Goal: Information Seeking & Learning: Learn about a topic

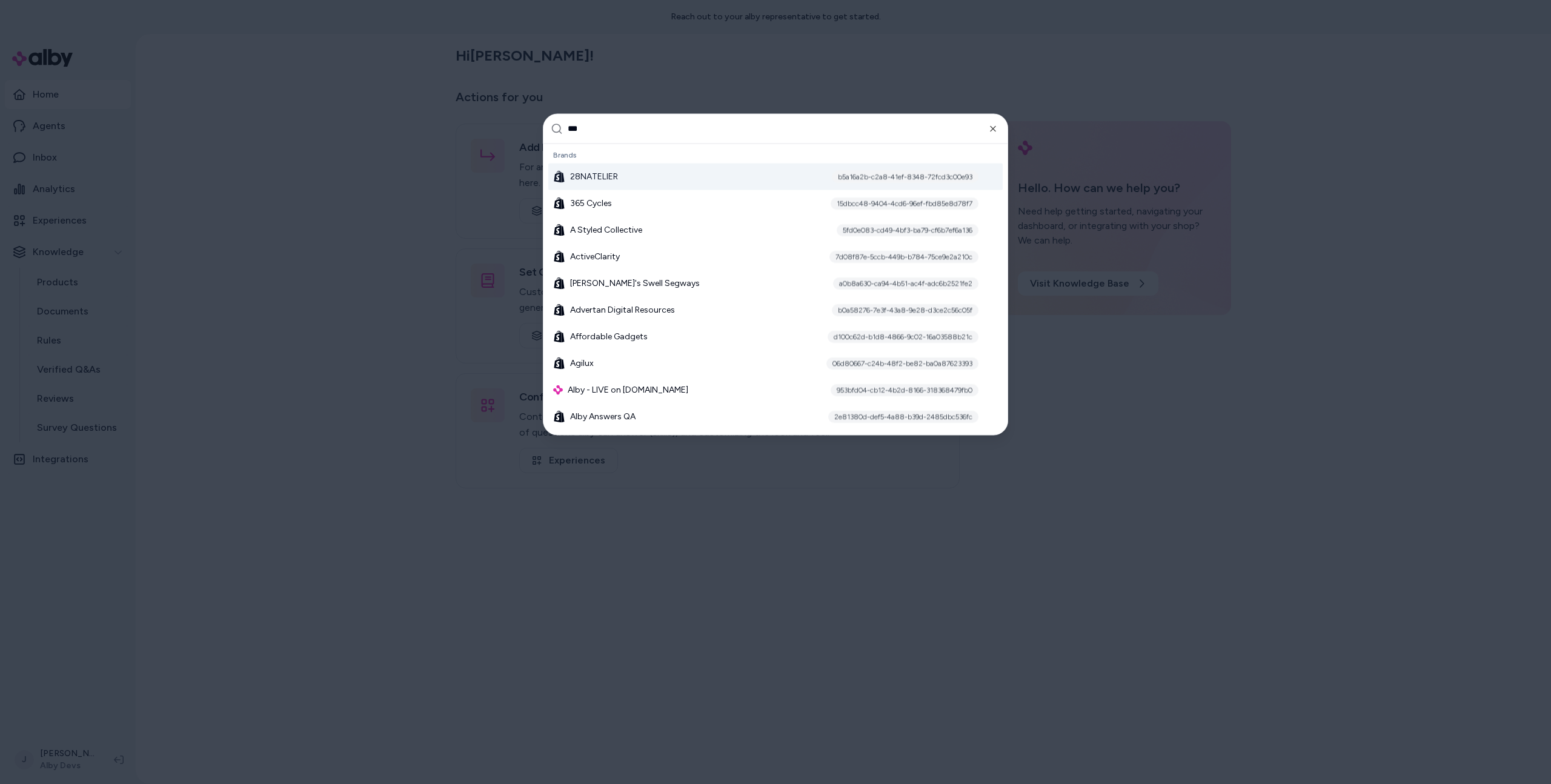
type input "****"
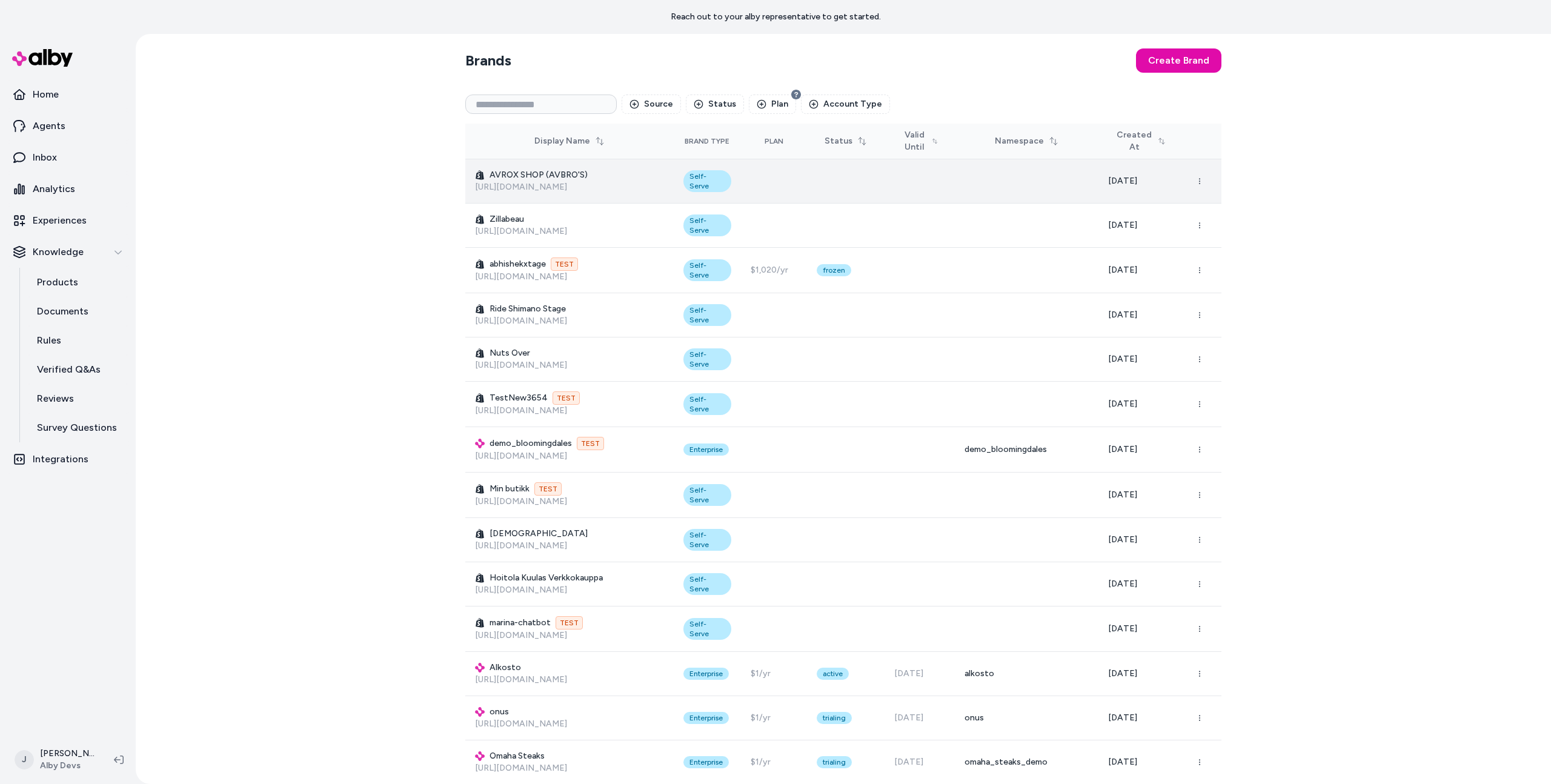
click at [549, 117] on div "Source Status Plan Account Type" at bounding box center [844, 104] width 756 height 39
click at [537, 108] on input at bounding box center [541, 104] width 151 height 19
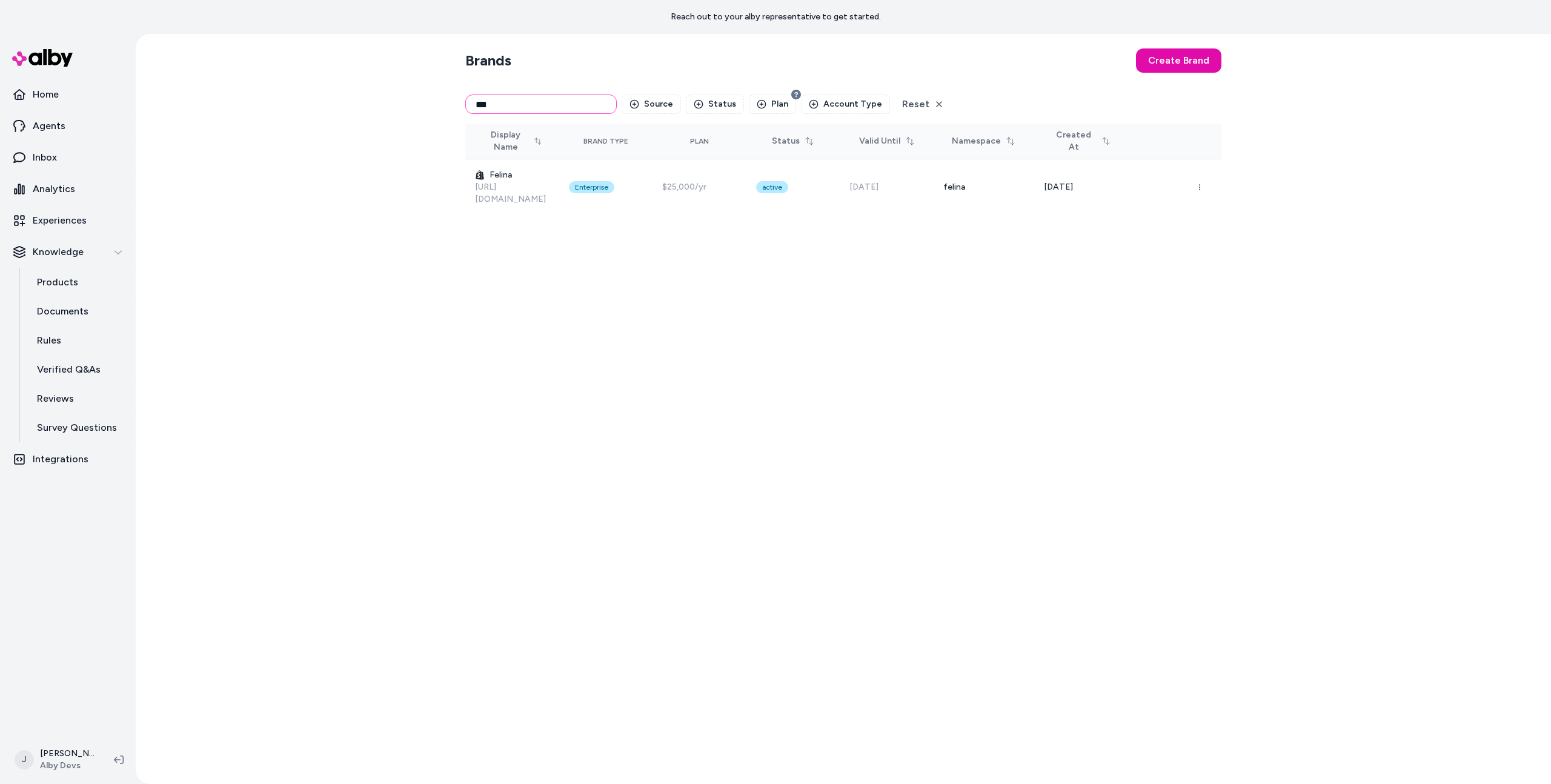
type input "***"
click at [314, 169] on div "Brands Create Brand *** Source Status Plan Account Type Reset Display Name Bran…" at bounding box center [844, 409] width 1416 height 750
click at [326, 336] on div "Brands Create Brand *** Source Status Plan Account Type Reset Display Name Bran…" at bounding box center [844, 409] width 1416 height 750
click at [375, 369] on div "Brands Create Brand *** Source Status Plan Account Type Reset Display Name Bran…" at bounding box center [844, 409] width 1416 height 750
click at [780, 351] on div "Brands Create Brand *** Source Status Plan Account Type Reset Display Name Bran…" at bounding box center [843, 409] width 776 height 750
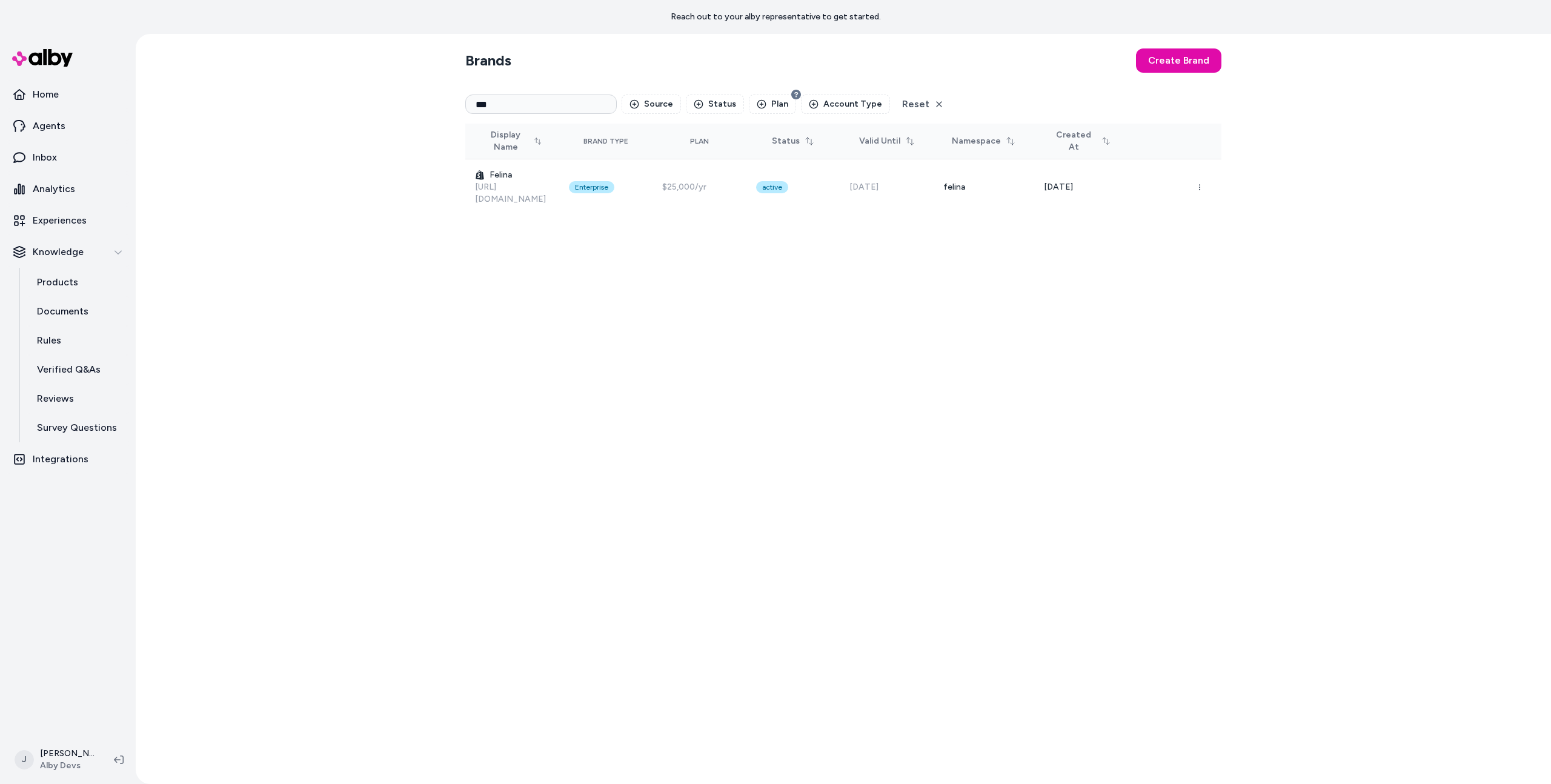
drag, startPoint x: 814, startPoint y: 361, endPoint x: 802, endPoint y: 357, distance: 12.6
click at [804, 357] on div "Brands Create Brand *** Source Status Plan Account Type Reset Display Name Bran…" at bounding box center [843, 409] width 776 height 750
drag, startPoint x: 555, startPoint y: 334, endPoint x: 546, endPoint y: 326, distance: 12.0
click at [555, 334] on div "Brands Create Brand *** Source Status Plan Account Type Reset Display Name Bran…" at bounding box center [843, 409] width 776 height 750
click at [324, 128] on div "Brands Create Brand *** Source Status Plan Account Type Reset Display Name Bran…" at bounding box center [844, 409] width 1416 height 750
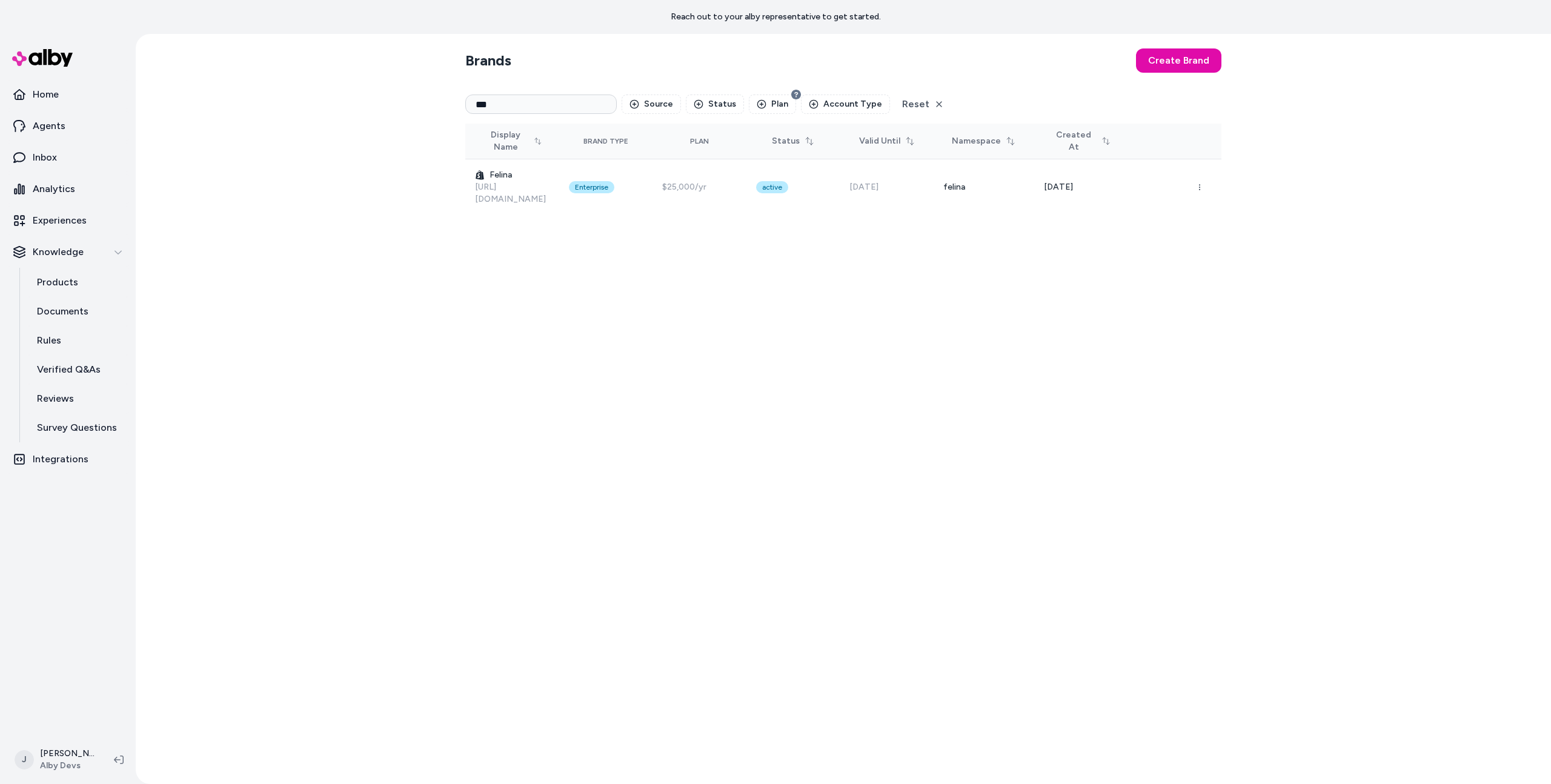
click at [325, 151] on div "Brands Create Brand *** Source Status Plan Account Type Reset Display Name Bran…" at bounding box center [844, 409] width 1416 height 750
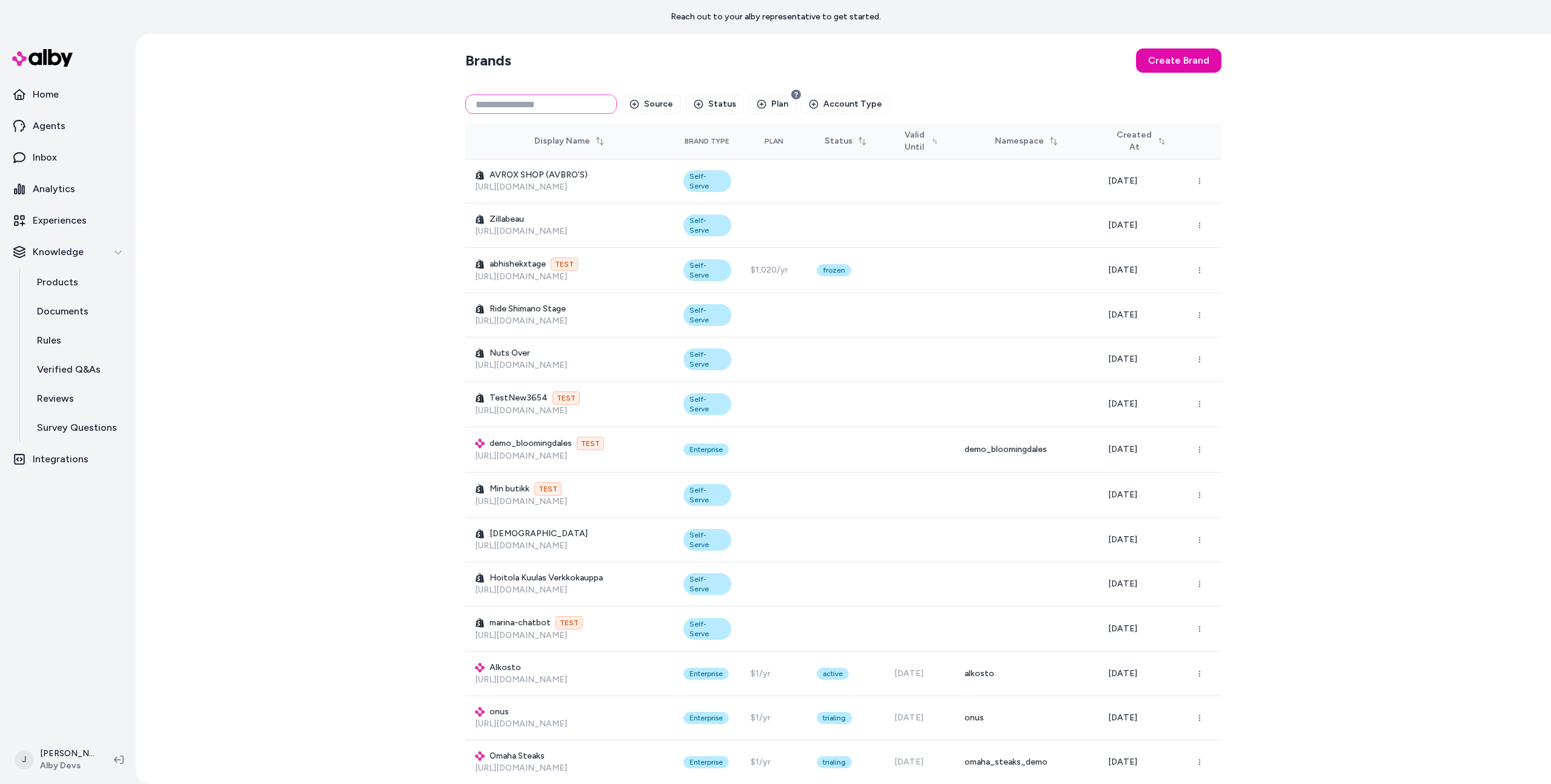
click at [498, 101] on input at bounding box center [541, 104] width 151 height 19
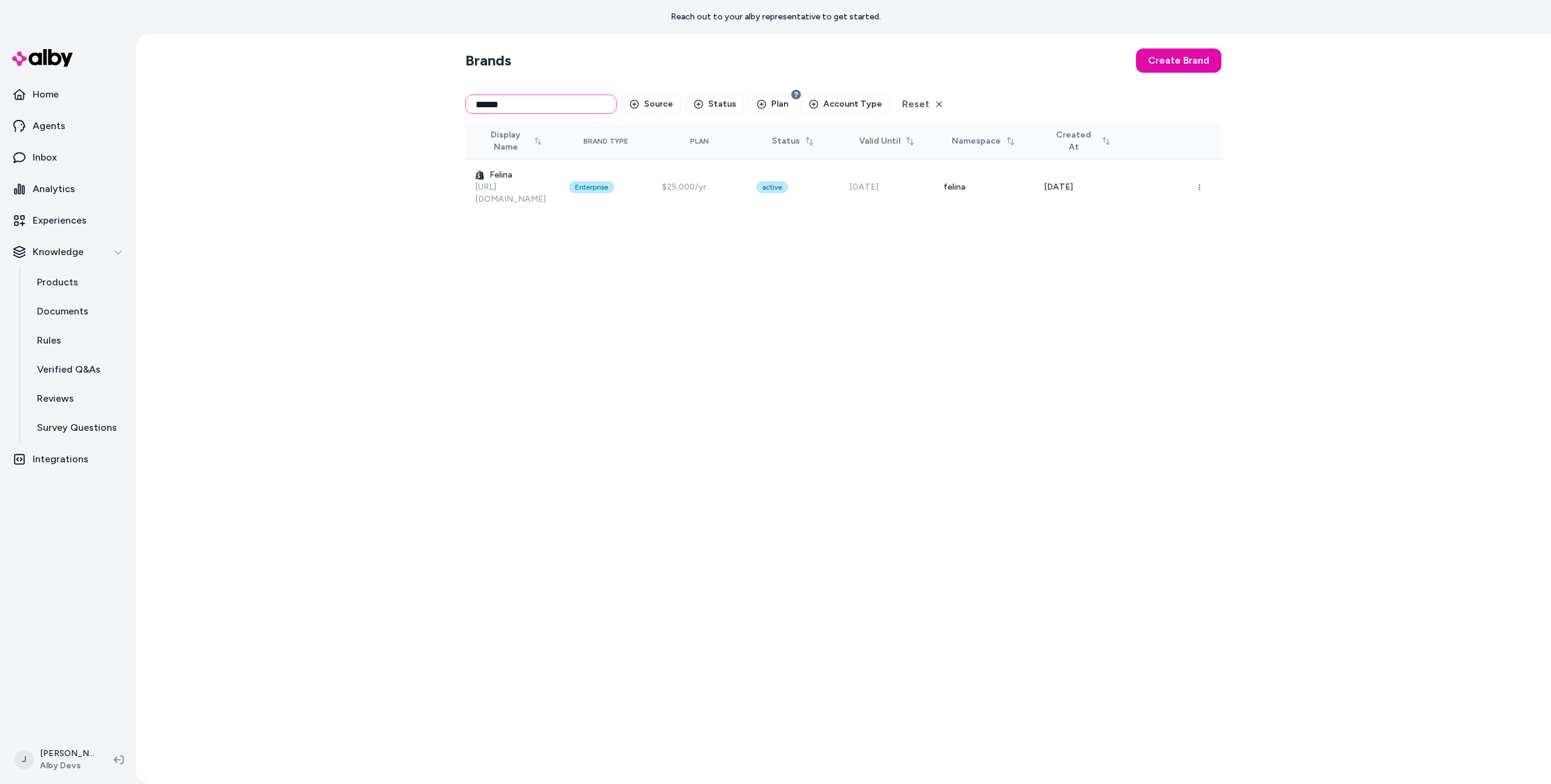
type input "******"
click at [351, 310] on div "Brands Create Brand ****** Source Status Plan Account Type Reset Display Name B…" at bounding box center [844, 409] width 1416 height 750
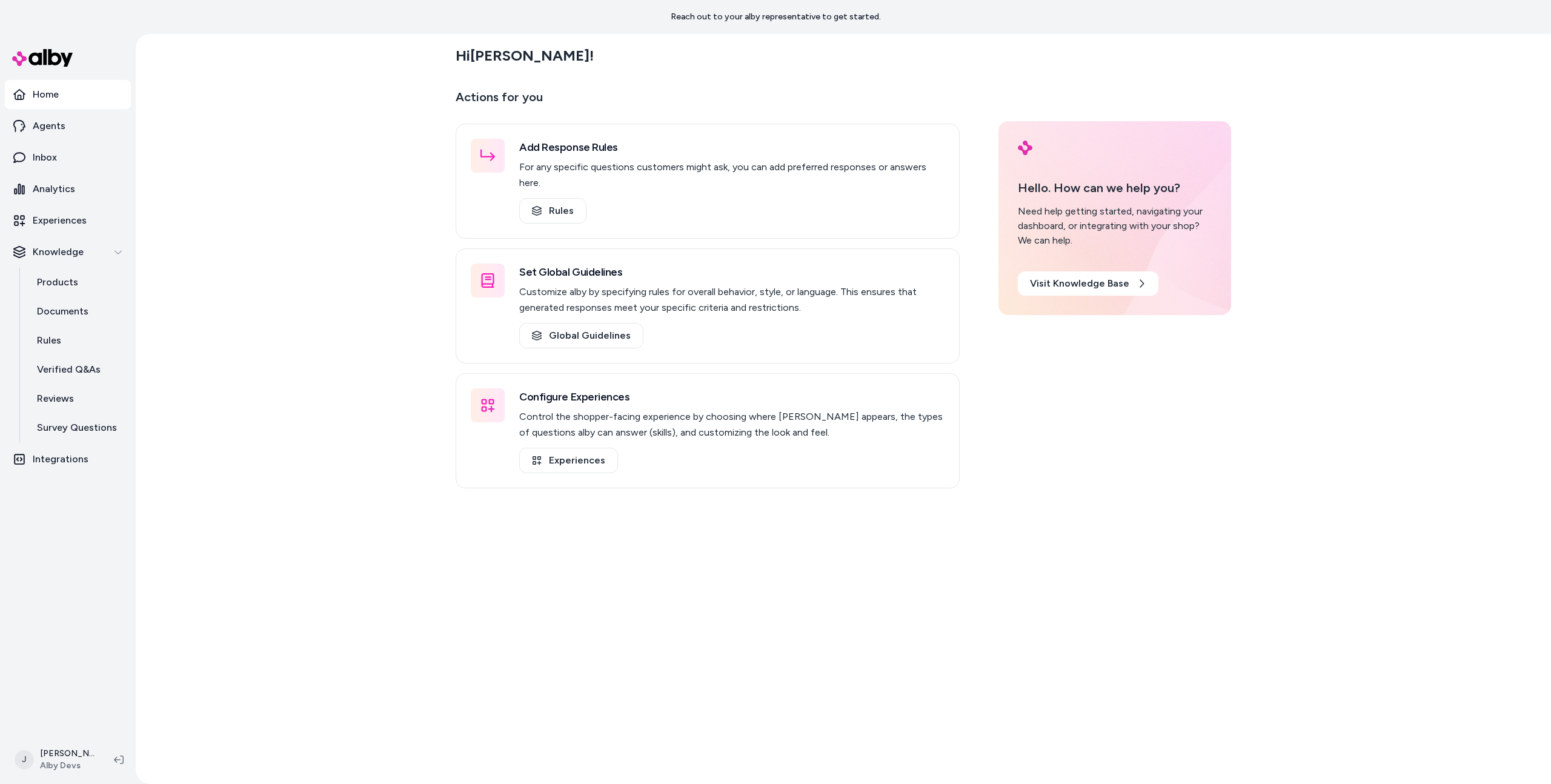
click at [265, 228] on div "Hi [PERSON_NAME] ! Actions for you Add Response Rules For any specific question…" at bounding box center [844, 409] width 1416 height 750
click at [283, 312] on div "Hi [PERSON_NAME] ! Actions for you Add Response Rules For any specific question…" at bounding box center [844, 409] width 1416 height 750
click at [272, 307] on div "Hi [PERSON_NAME] ! Actions for you Add Response Rules For any specific question…" at bounding box center [844, 409] width 1416 height 750
click at [275, 351] on div "Hi Jason ! Actions for you Add Response Rules For any specific questions custom…" at bounding box center [844, 409] width 1416 height 750
click at [281, 401] on div "Hi Jason ! Actions for you Add Response Rules For any specific questions custom…" at bounding box center [844, 409] width 1416 height 750
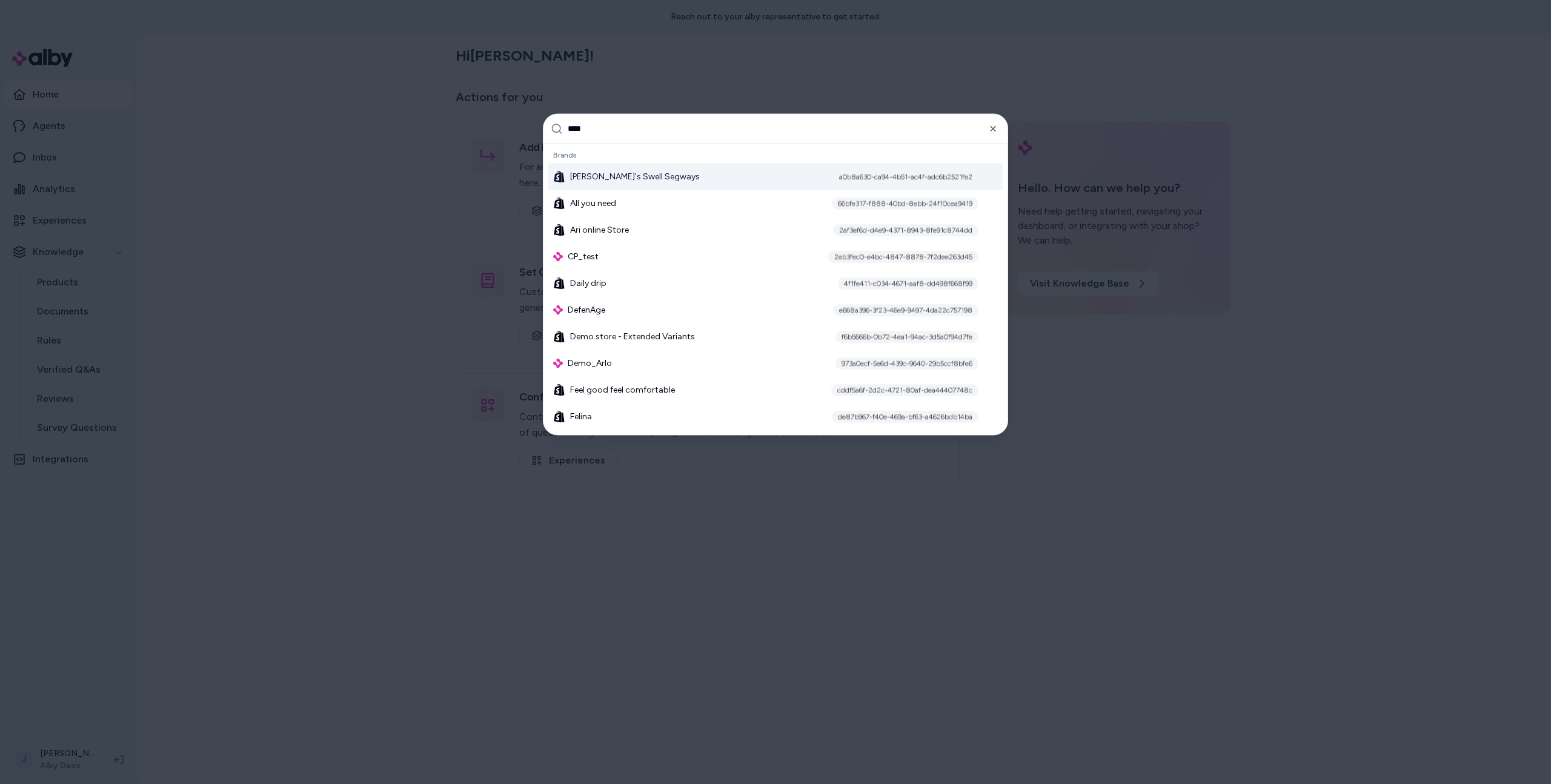
type input "*****"
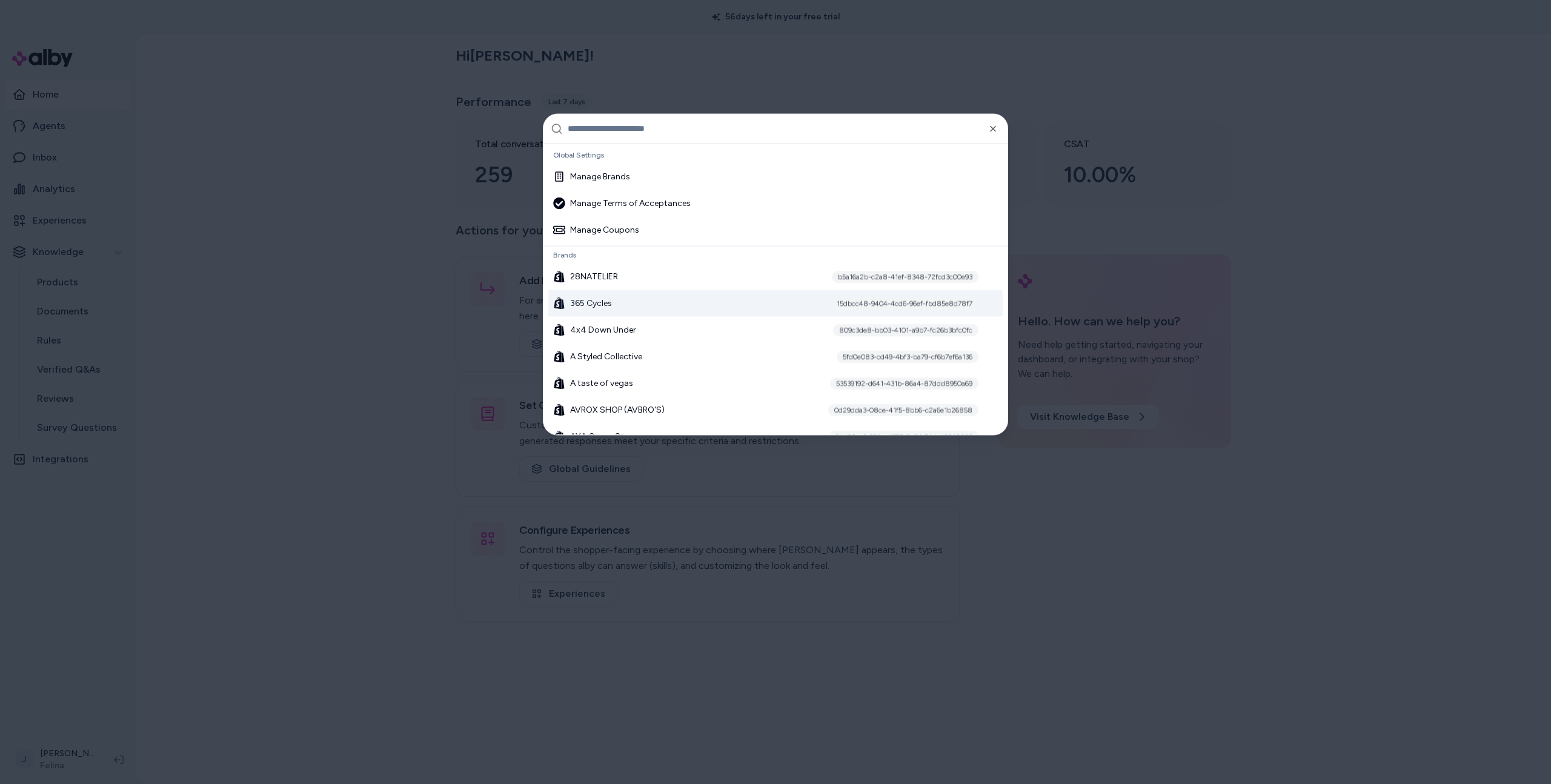
click at [608, 308] on span "365 Cycles" at bounding box center [591, 303] width 41 height 12
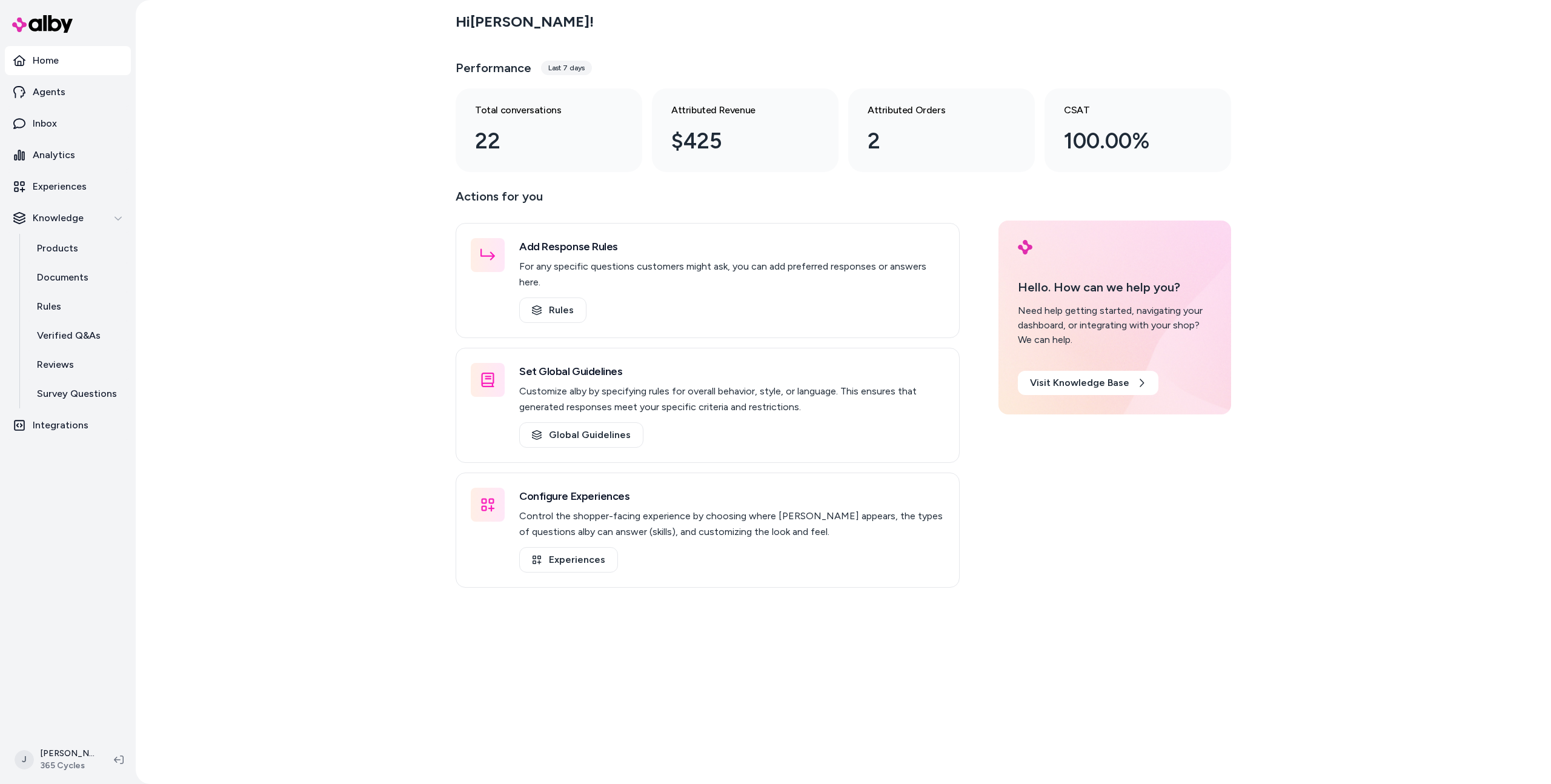
click at [292, 306] on div "Hi Jason ! Performance Last 7 days Total conversations 22 Attributed Revenue $4…" at bounding box center [844, 392] width 1416 height 784
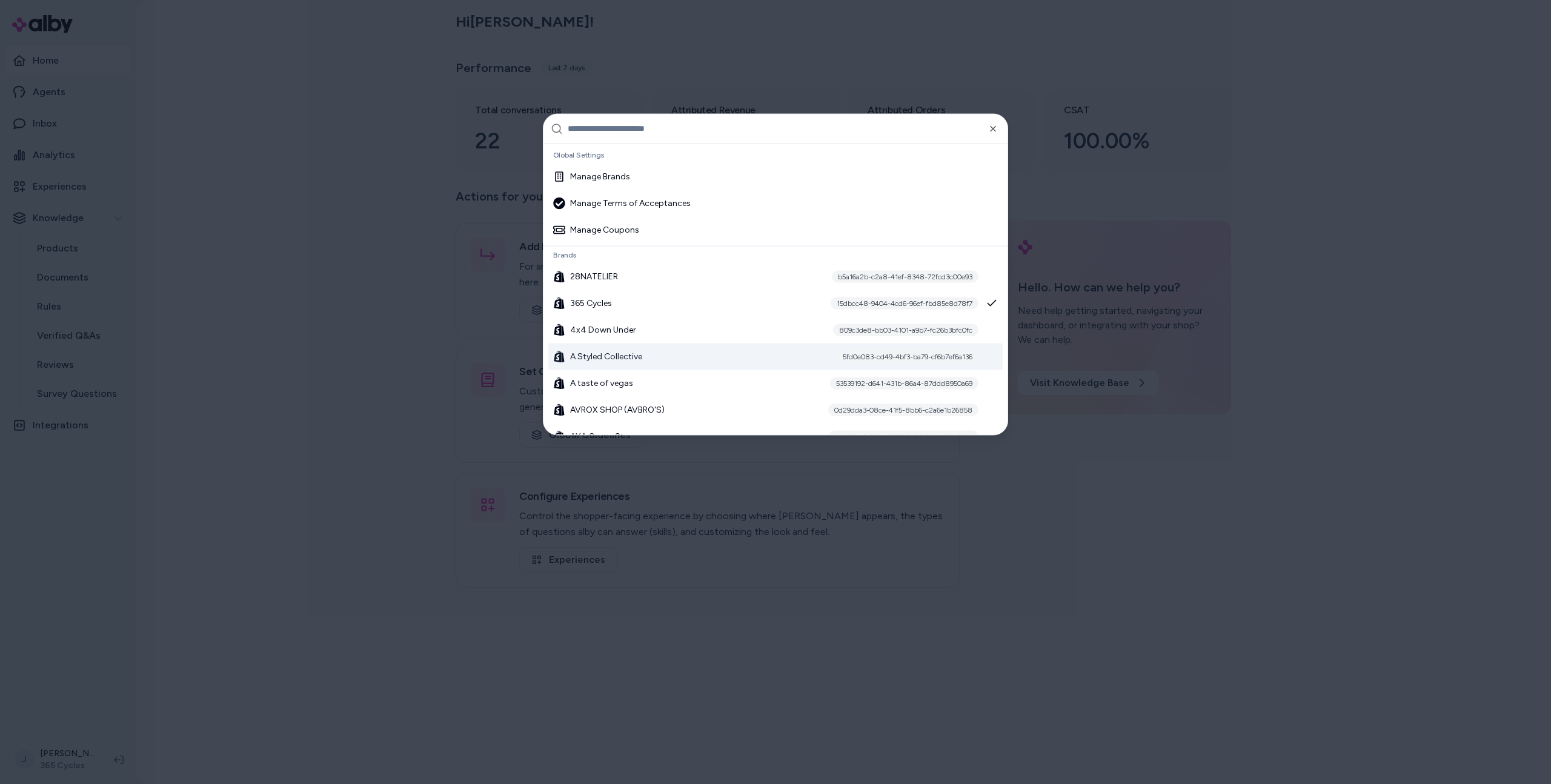
click at [583, 359] on span "A Styled Collective" at bounding box center [606, 356] width 72 height 12
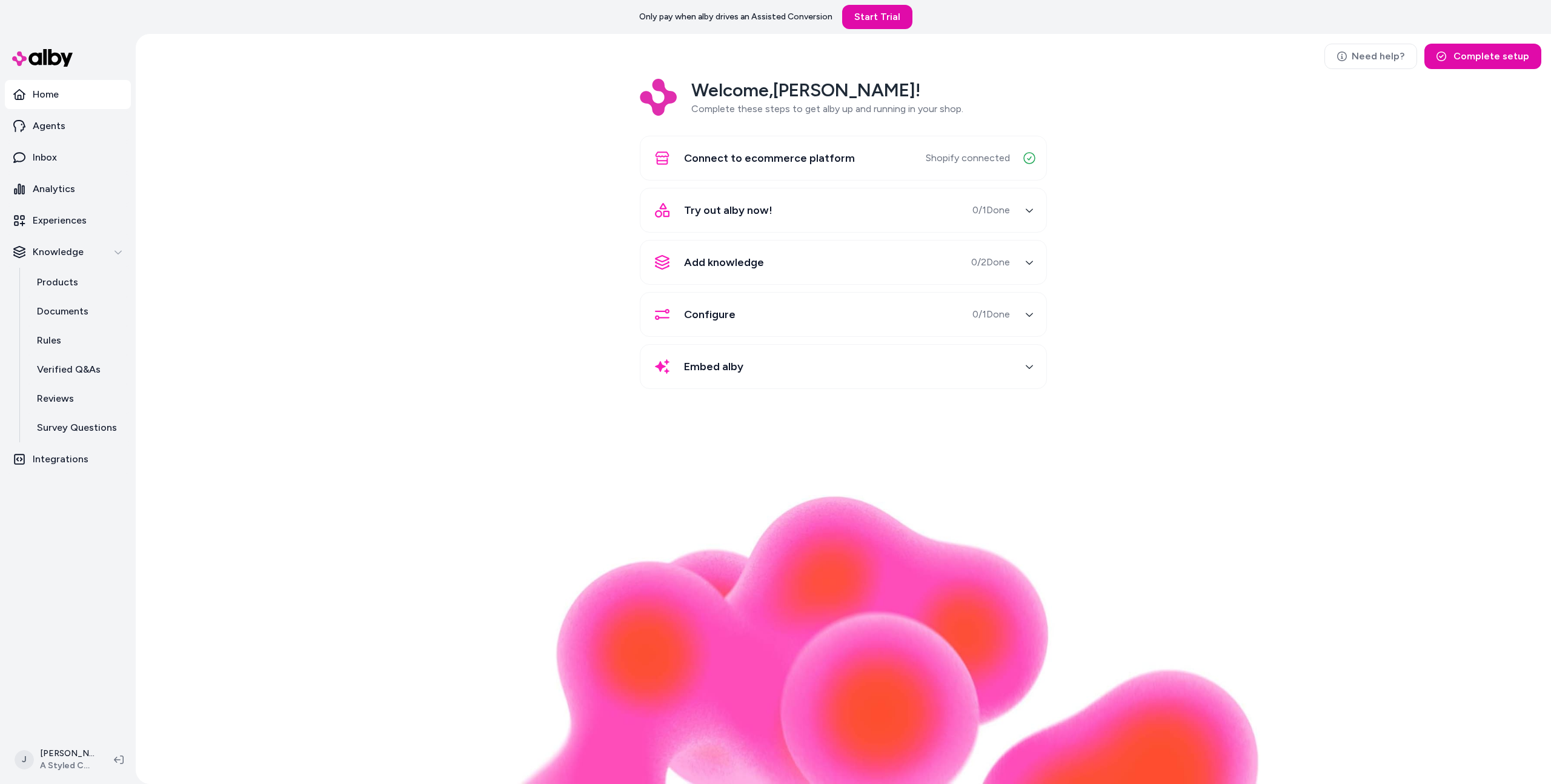
click at [315, 340] on div "Welcome, Jason ! Complete these steps to get alby up and running in your shop. …" at bounding box center [843, 242] width 1396 height 327
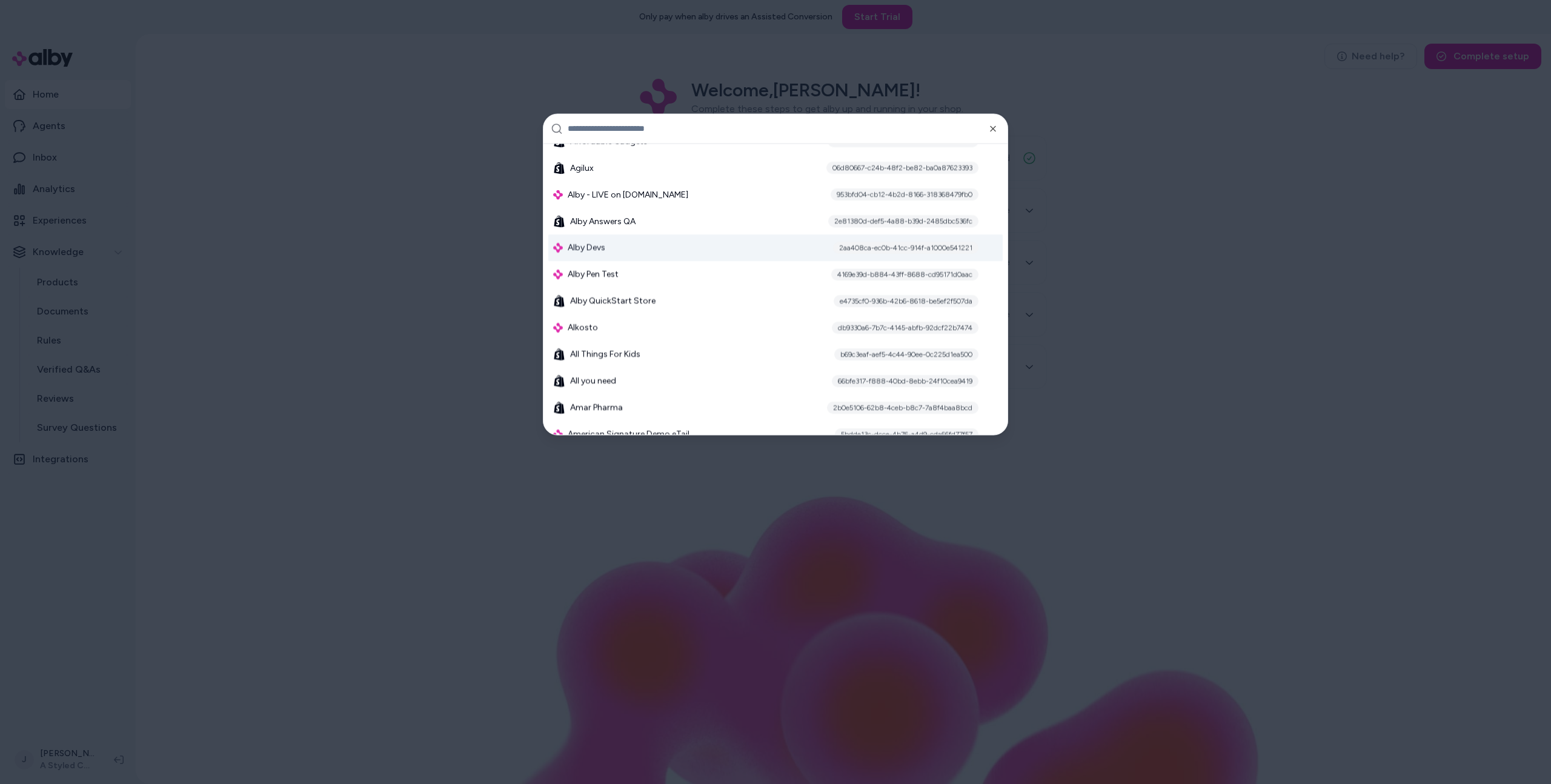
scroll to position [521, 0]
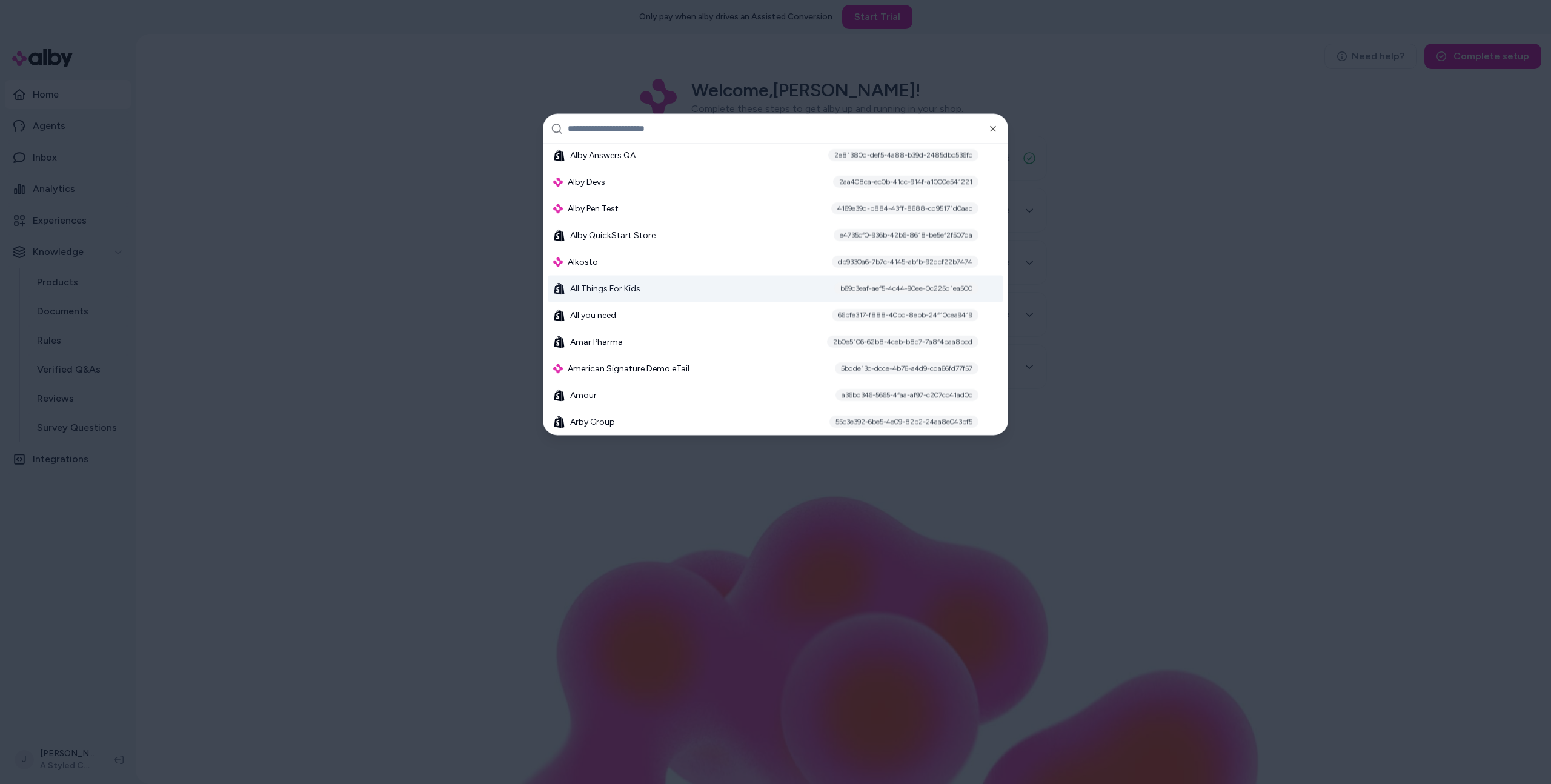
click at [659, 287] on div "All Things For Kids b69c3eaf-aef5-4c44-90ee-0c225d1ea500" at bounding box center [776, 288] width 454 height 27
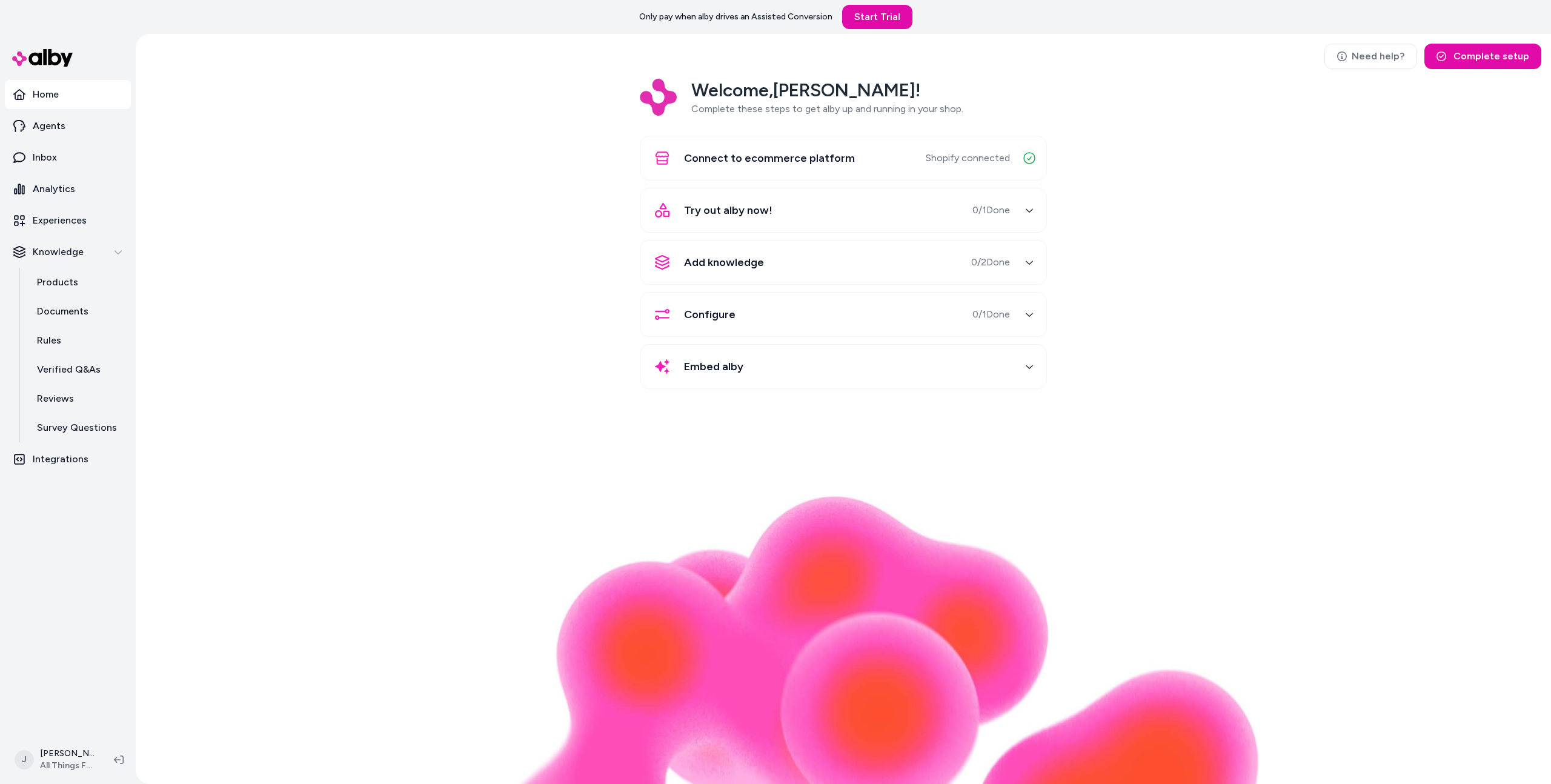
click at [362, 318] on div "Welcome, Jason ! Complete these steps to get alby up and running in your shop. …" at bounding box center [843, 242] width 1396 height 327
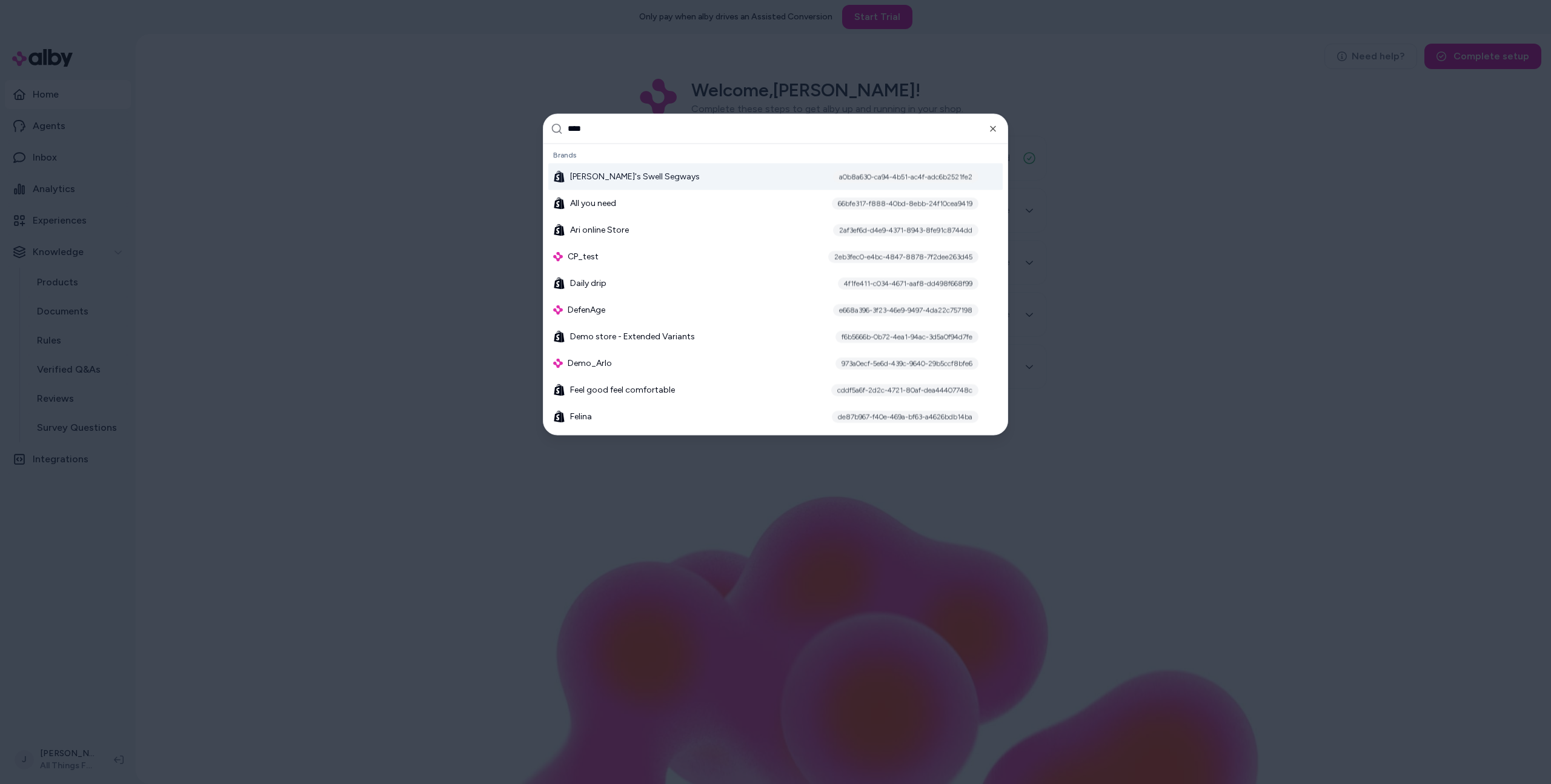
type input "*****"
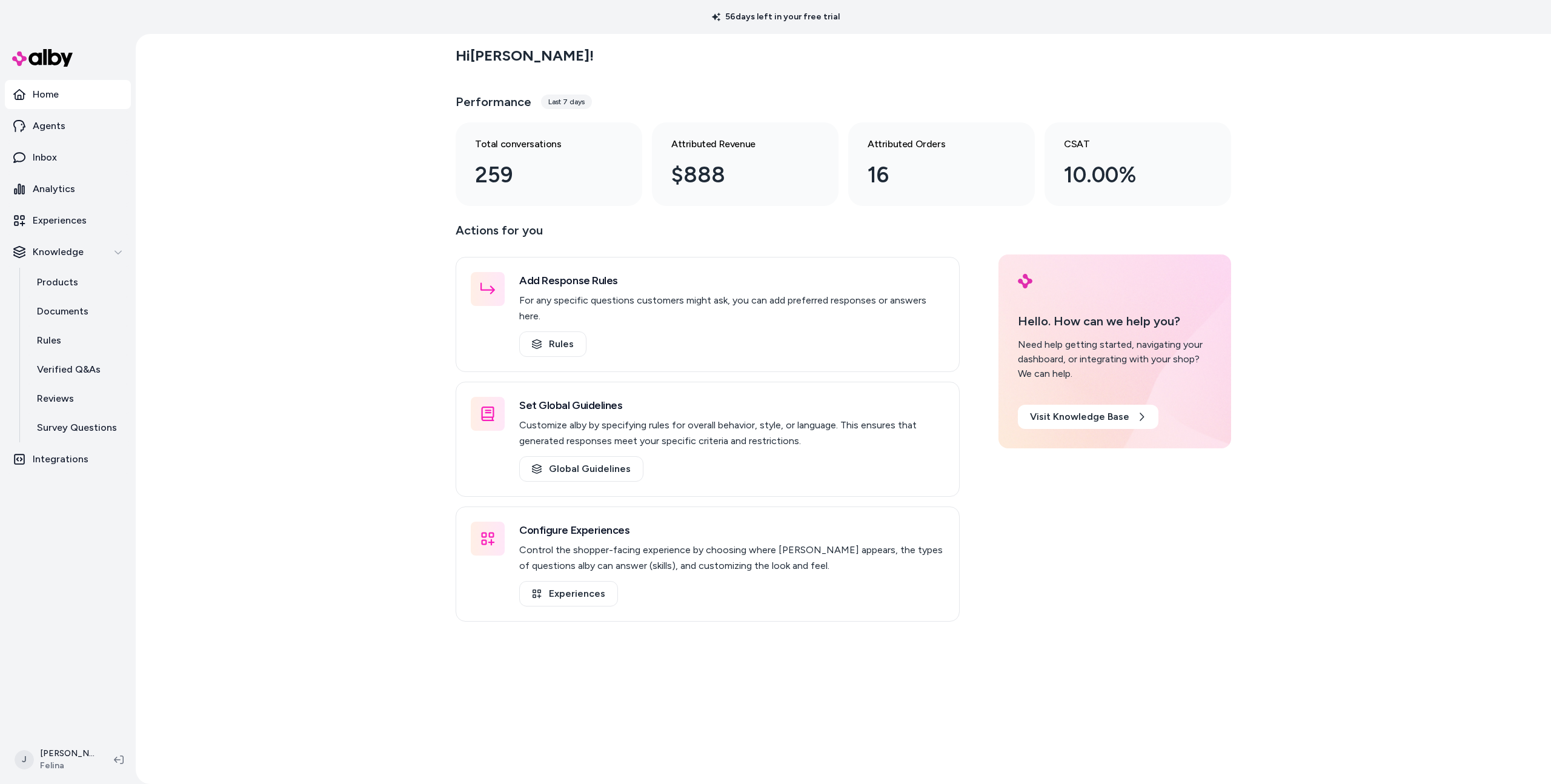
click at [387, 344] on div "Hi [PERSON_NAME] ! Performance Last 7 days Total conversations 259 Attributed R…" at bounding box center [844, 409] width 1416 height 750
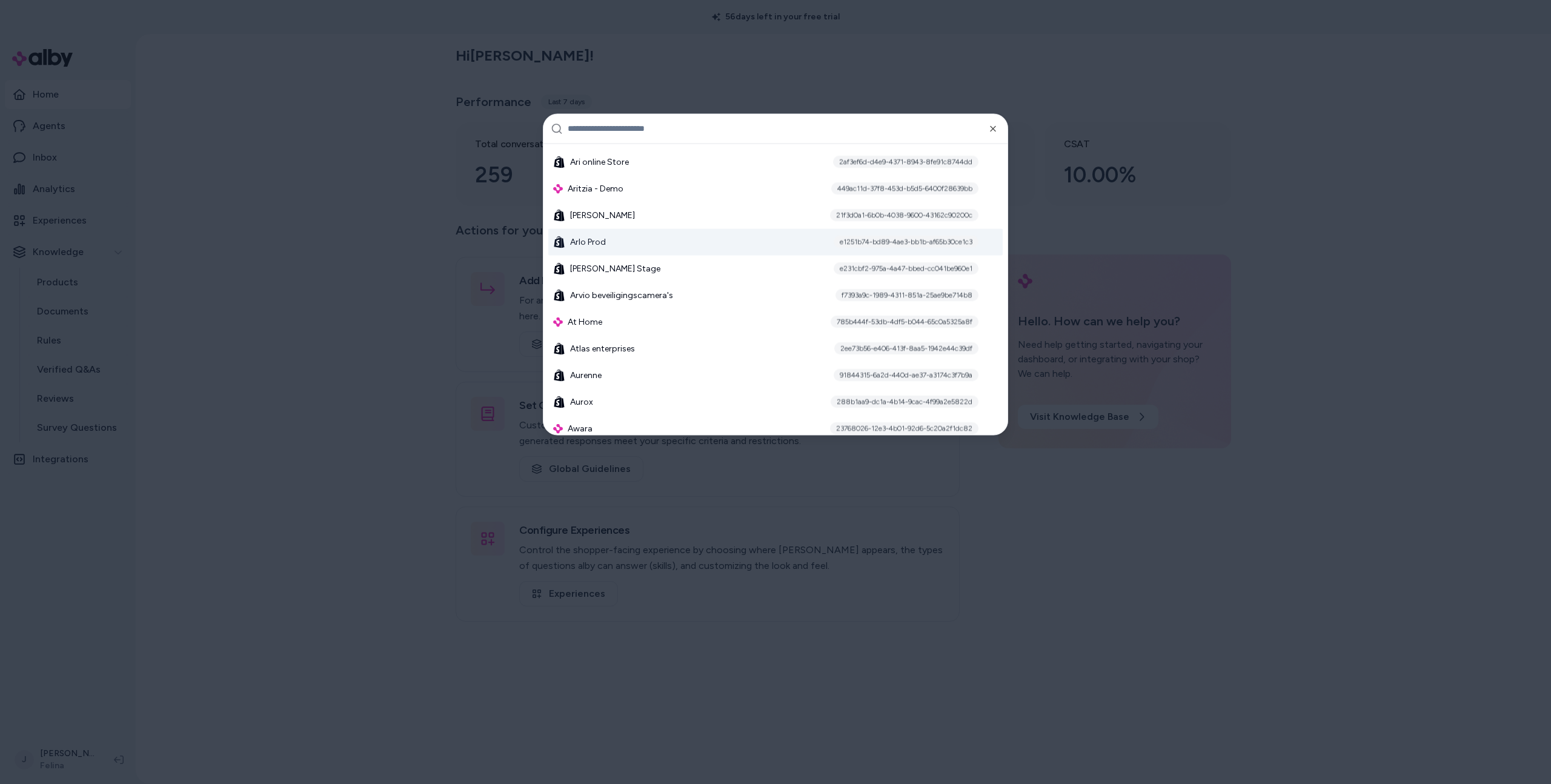
scroll to position [813, 0]
click at [599, 233] on span "Arlo Prod" at bounding box center [587, 235] width 35 height 12
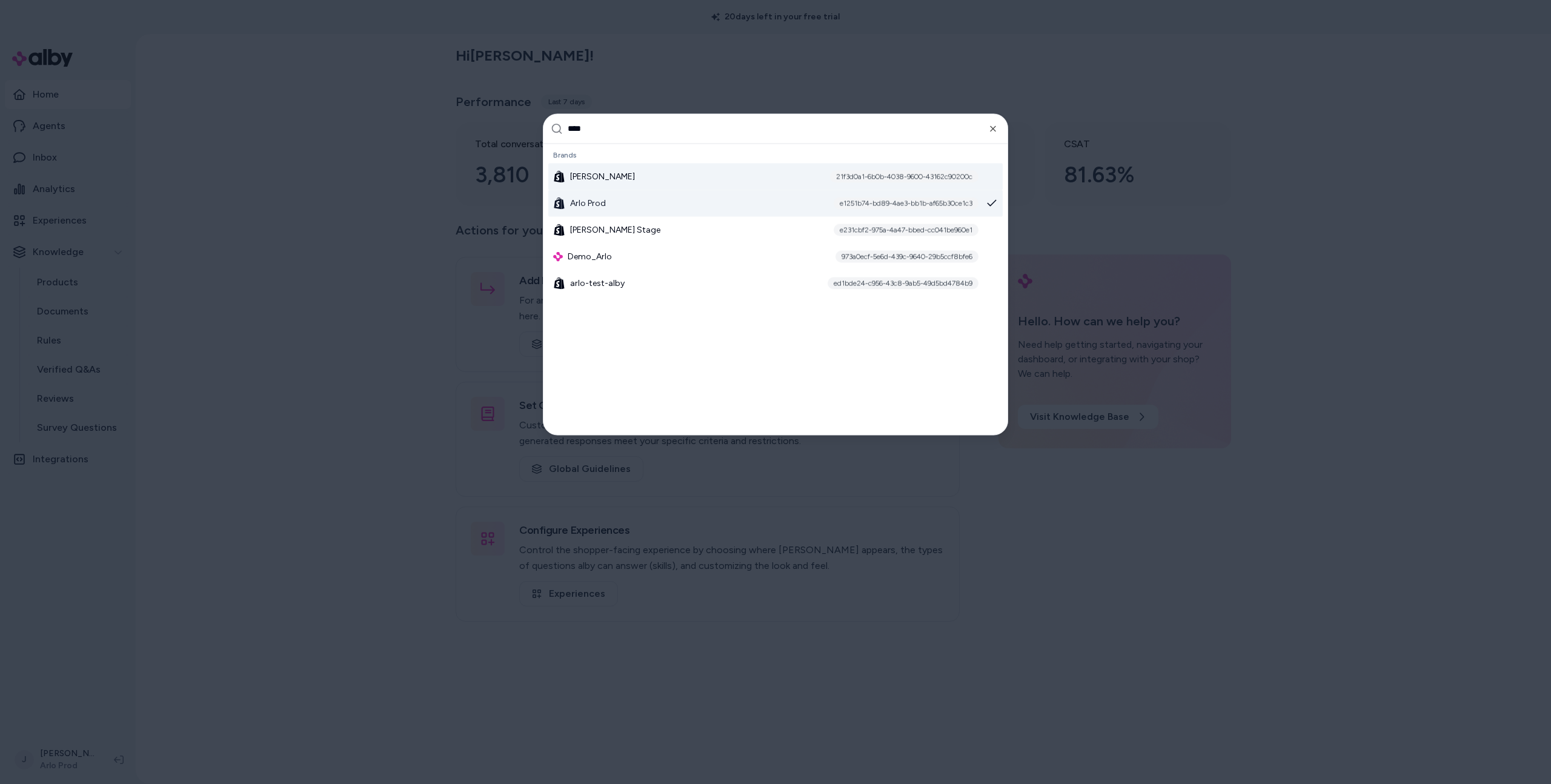
type input "****"
click at [599, 181] on span "[PERSON_NAME]" at bounding box center [602, 176] width 65 height 12
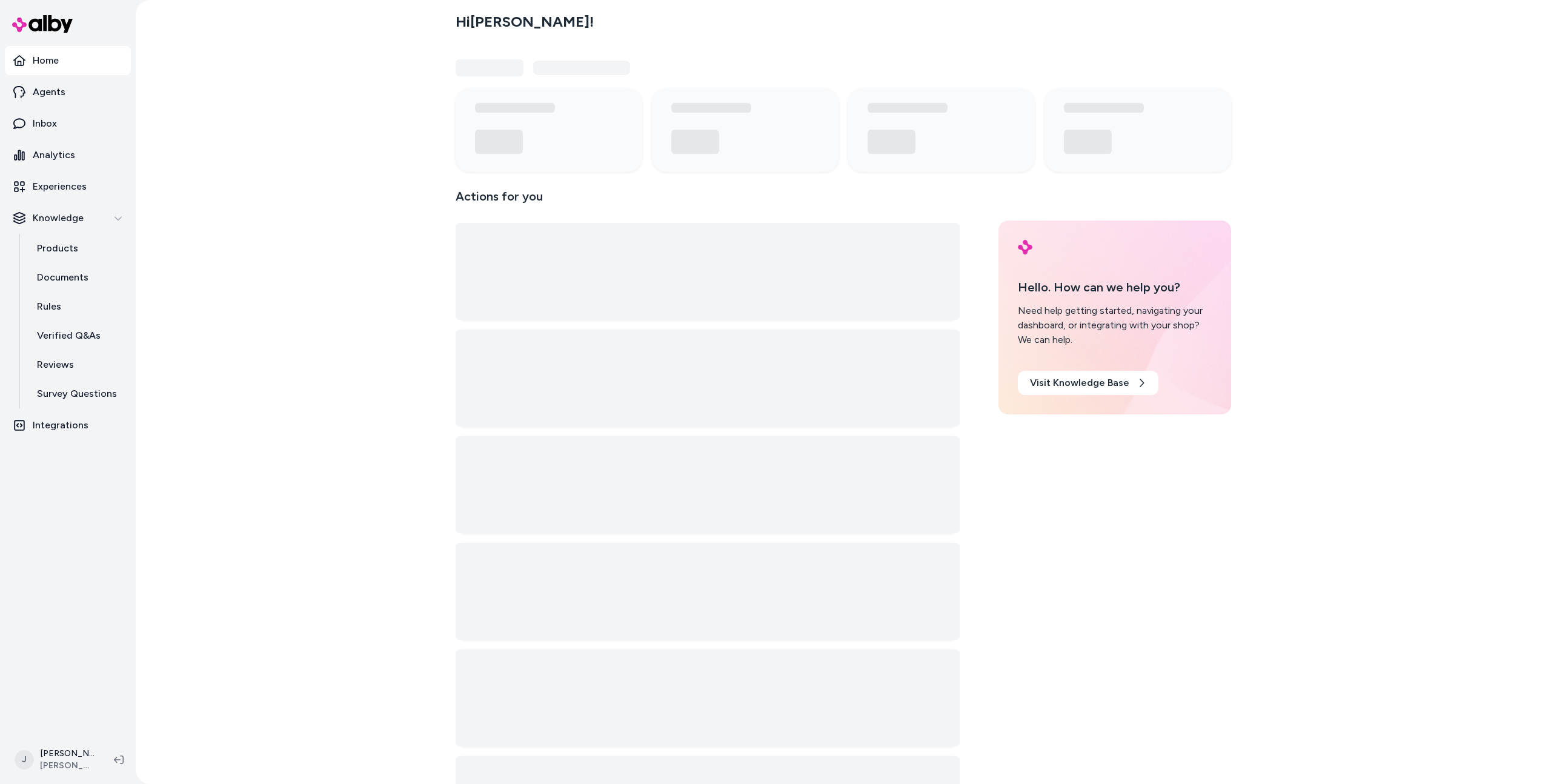
click at [314, 298] on div "Hi Jason ! Actions for you Hello. How can we help you? Need help getting starte…" at bounding box center [844, 392] width 1416 height 784
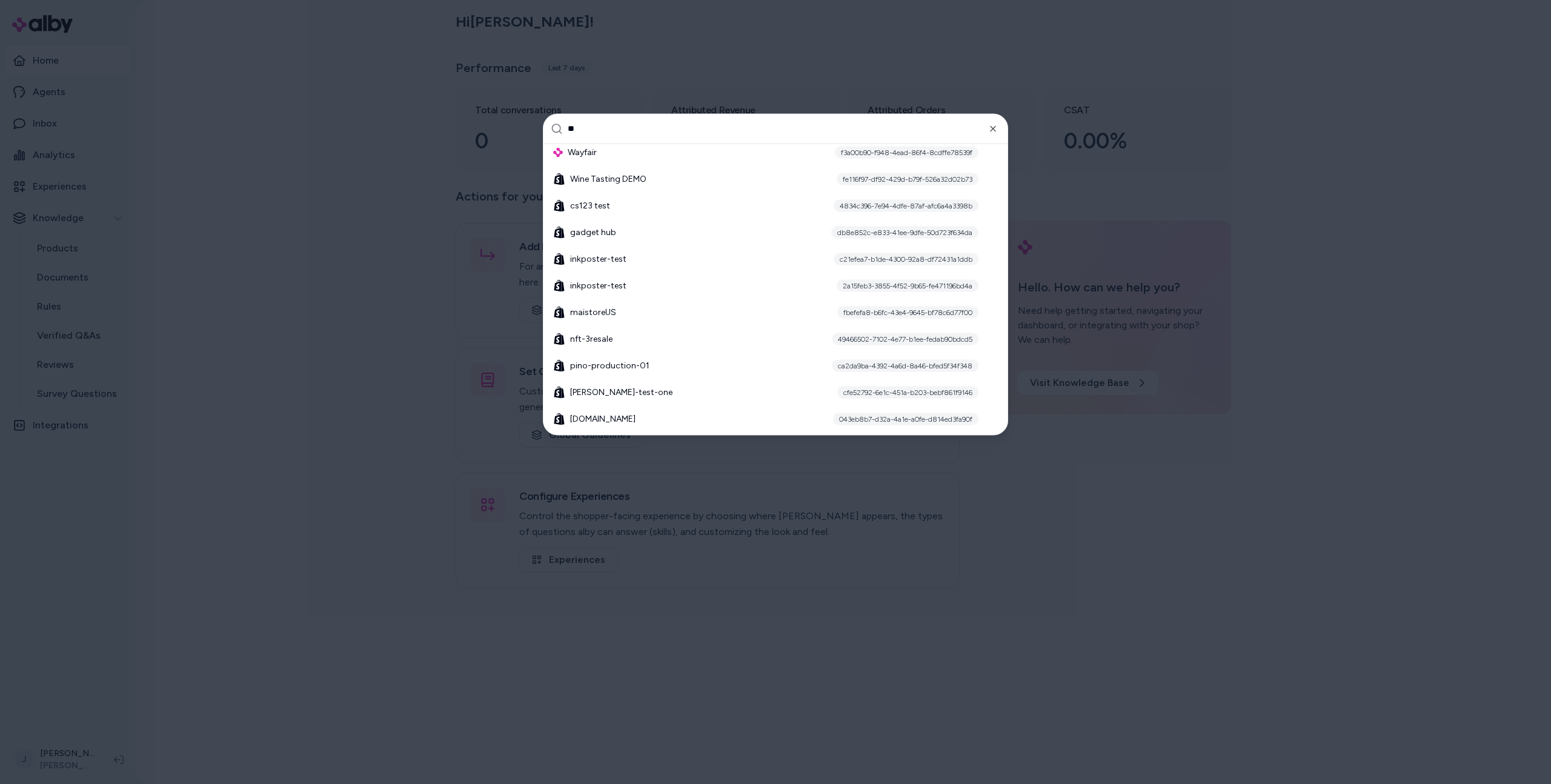
scroll to position [1171, 0]
type input "***"
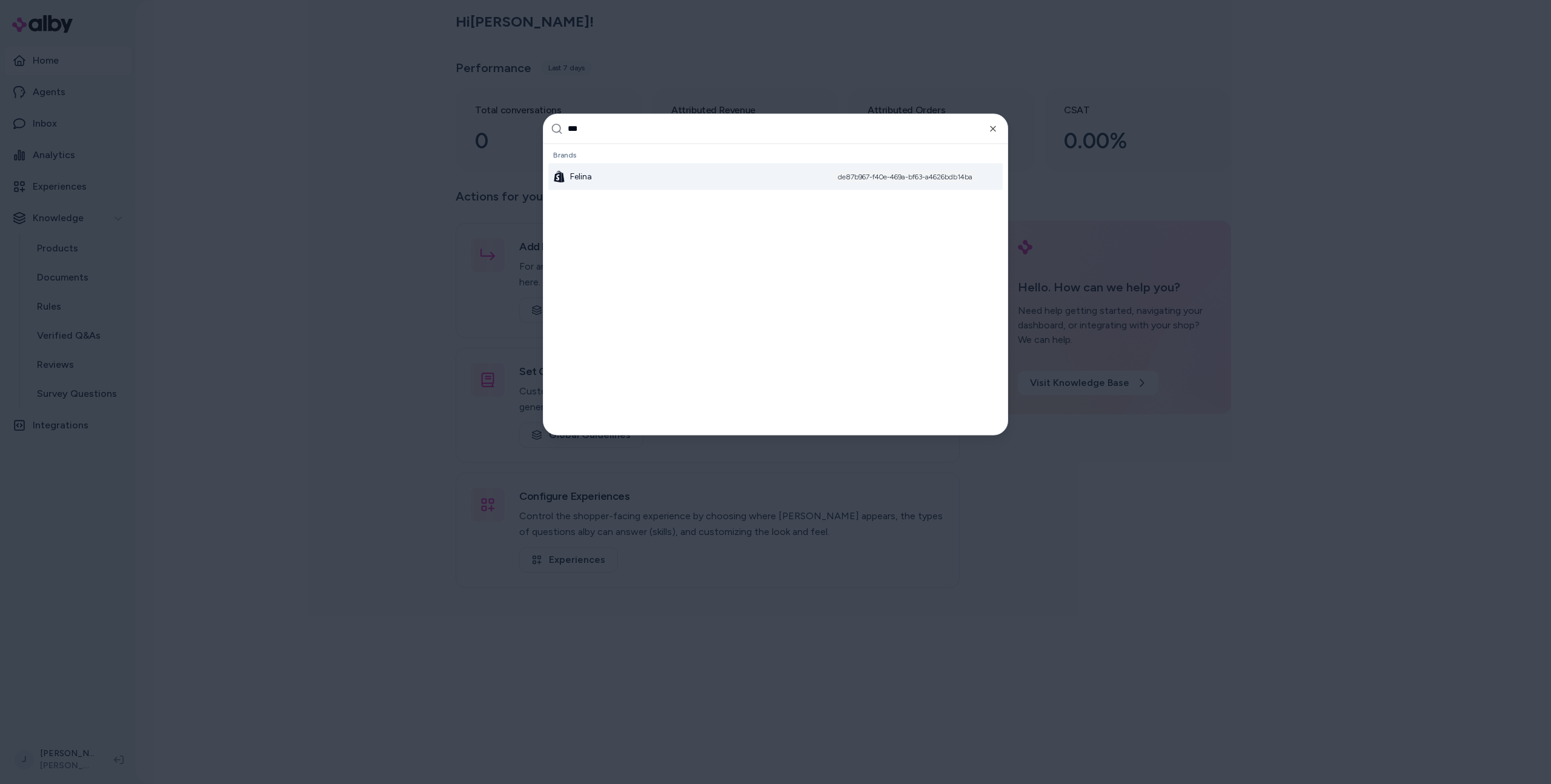
scroll to position [0, 0]
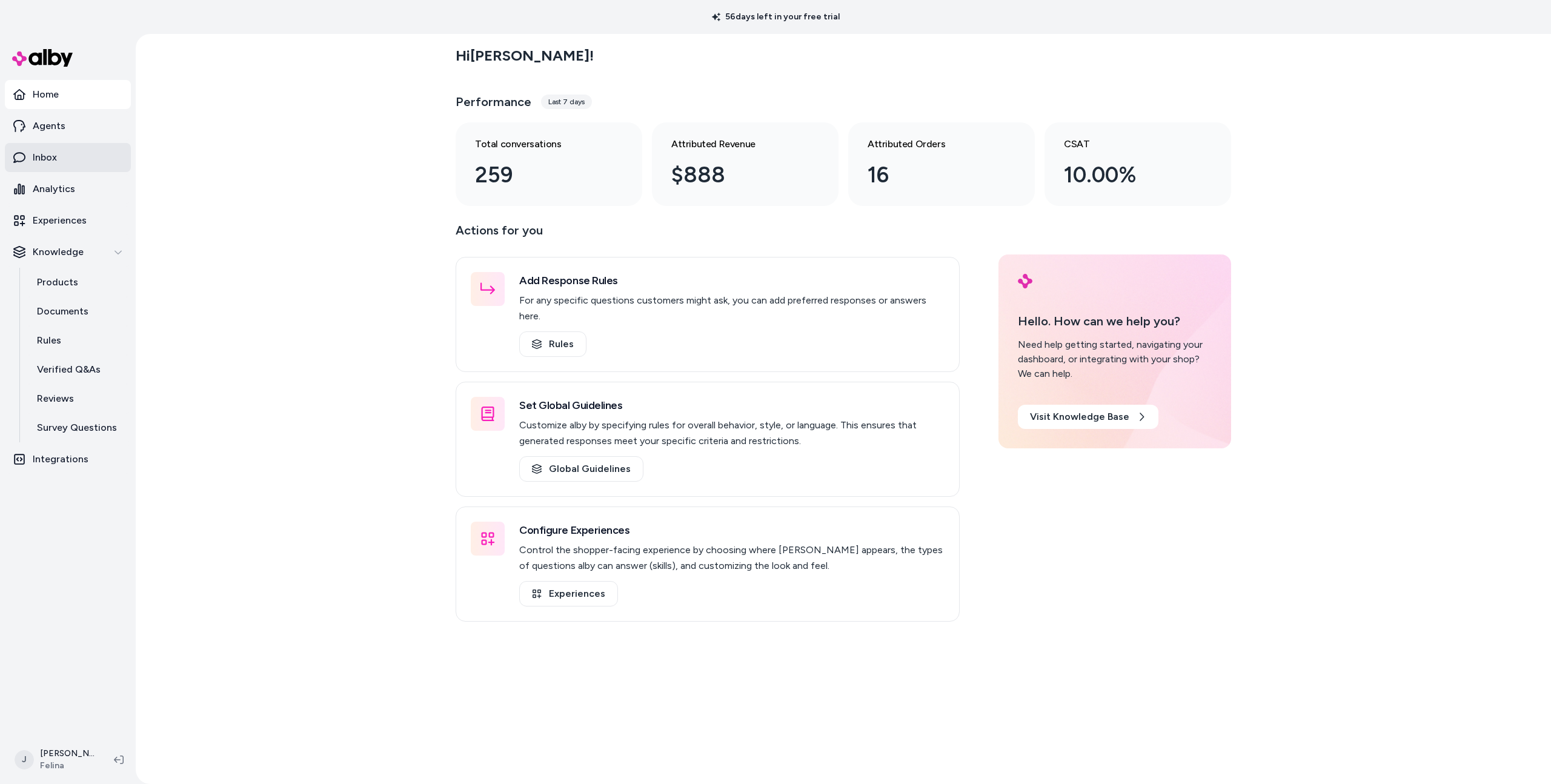
click at [77, 153] on link "Inbox" at bounding box center [68, 157] width 126 height 29
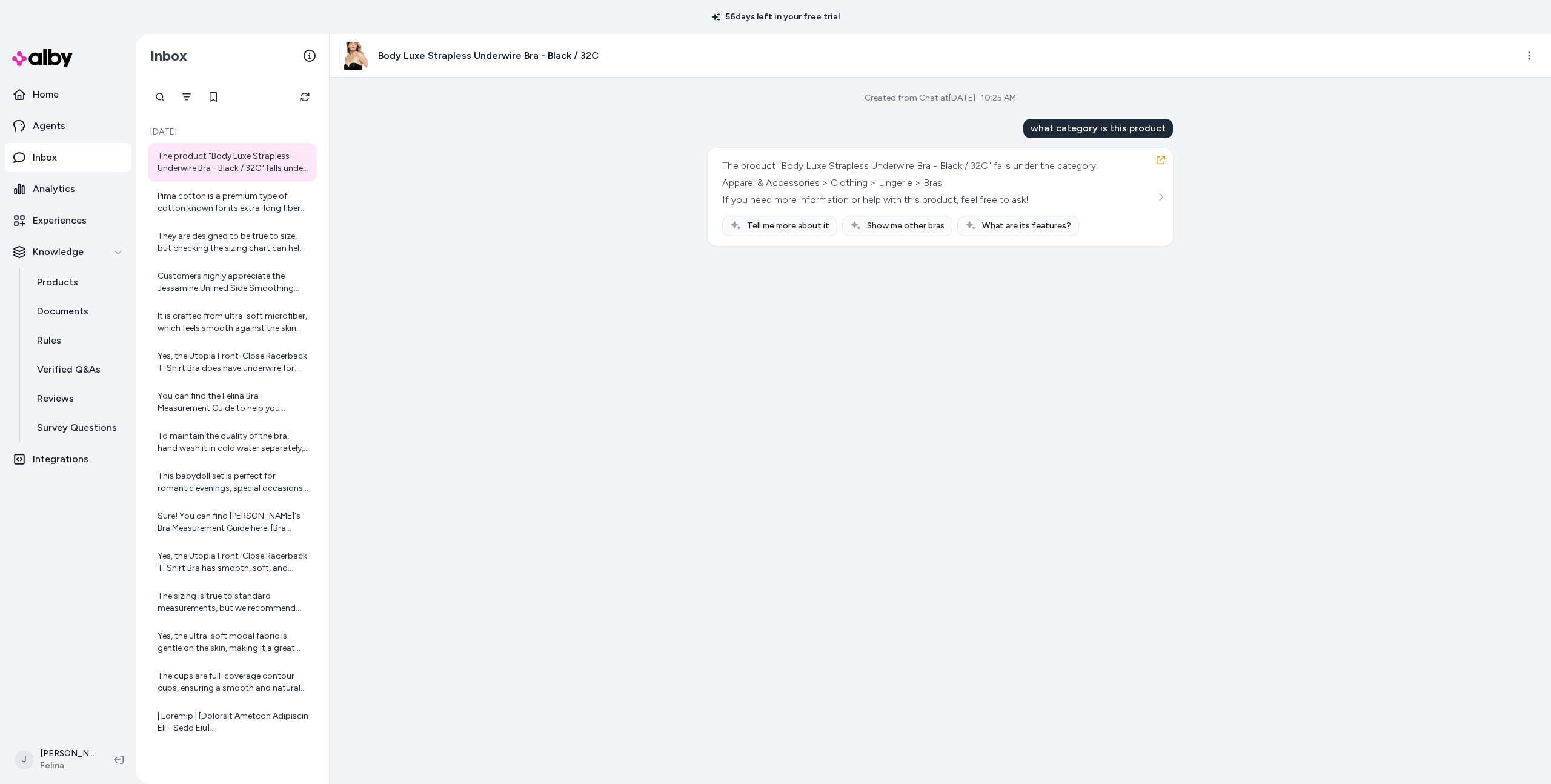
click at [579, 276] on div "Created from Chat at [DATE] · 10:25 AM what category is this product The produc…" at bounding box center [941, 431] width 1222 height 706
click at [555, 365] on div "Created from Chat at Sep 16, 2025 · 10:25 AM what category is this product The …" at bounding box center [941, 431] width 1222 height 706
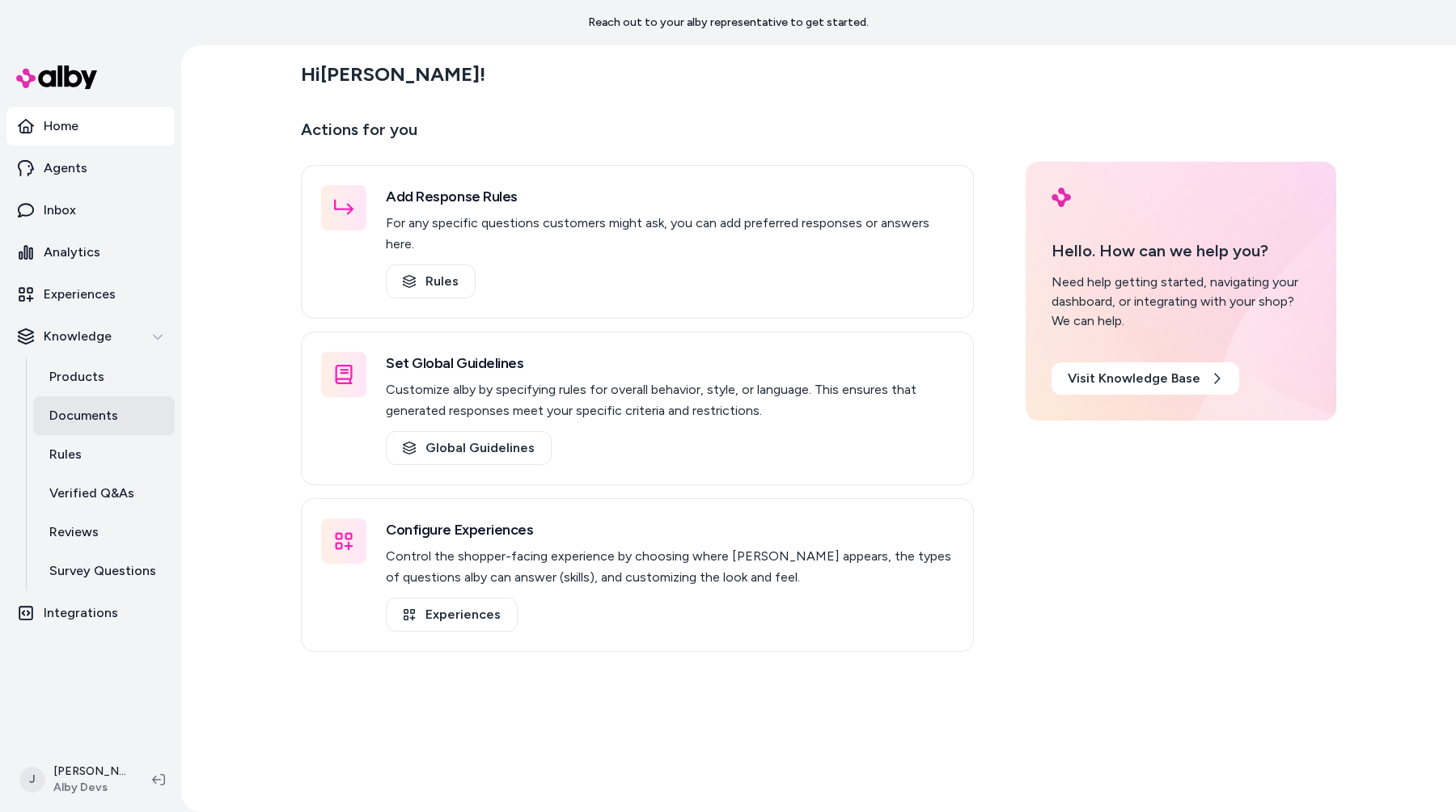
click at [134, 416] on link "Documents" at bounding box center [104, 415] width 141 height 38
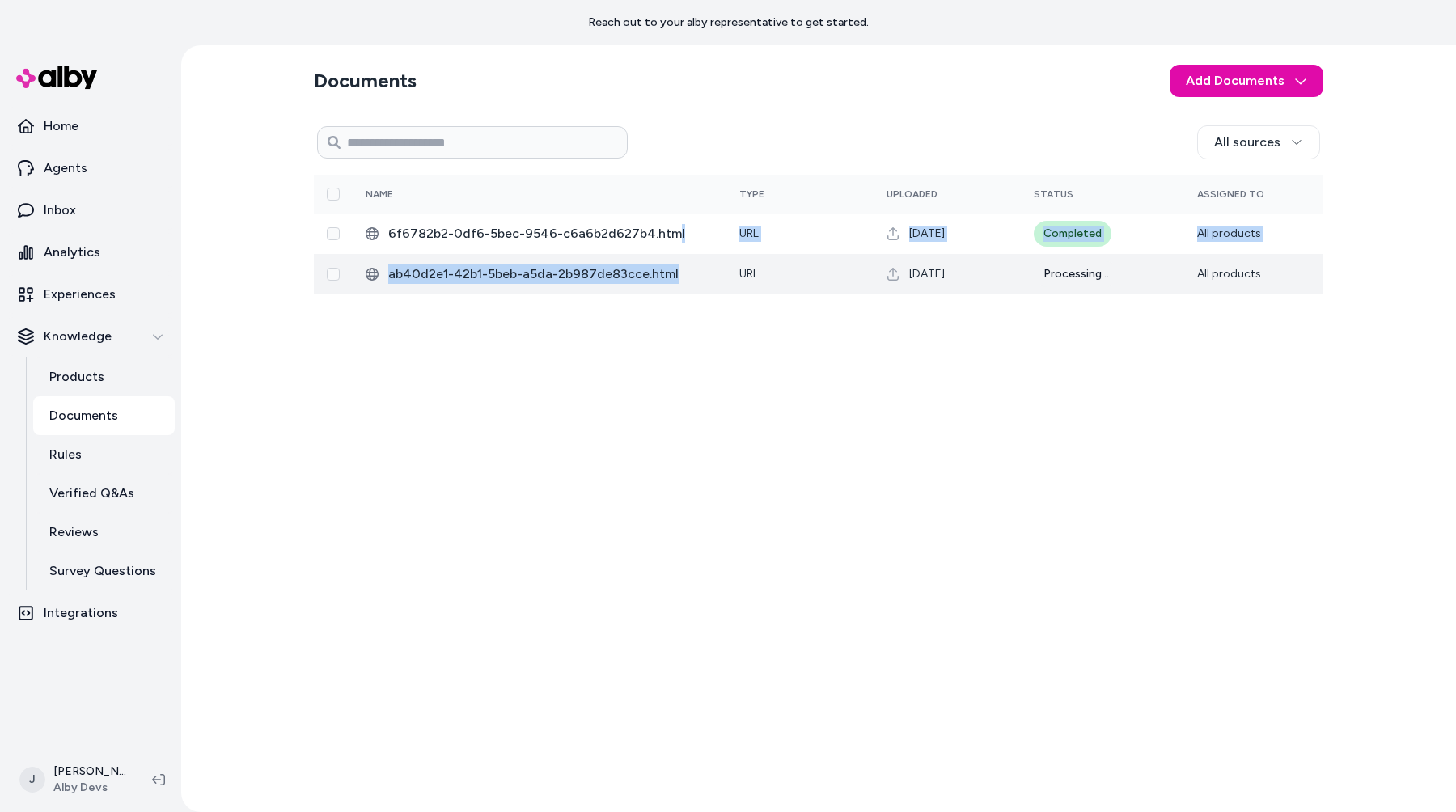
drag, startPoint x: 670, startPoint y: 236, endPoint x: 674, endPoint y: 288, distance: 52.2
click at [674, 288] on tbody "6f6782b2-0df6-5bec-9546-c6a6b2d627b4.html URL Sep 10, 2025 Completed All produc…" at bounding box center [818, 254] width 1009 height 81
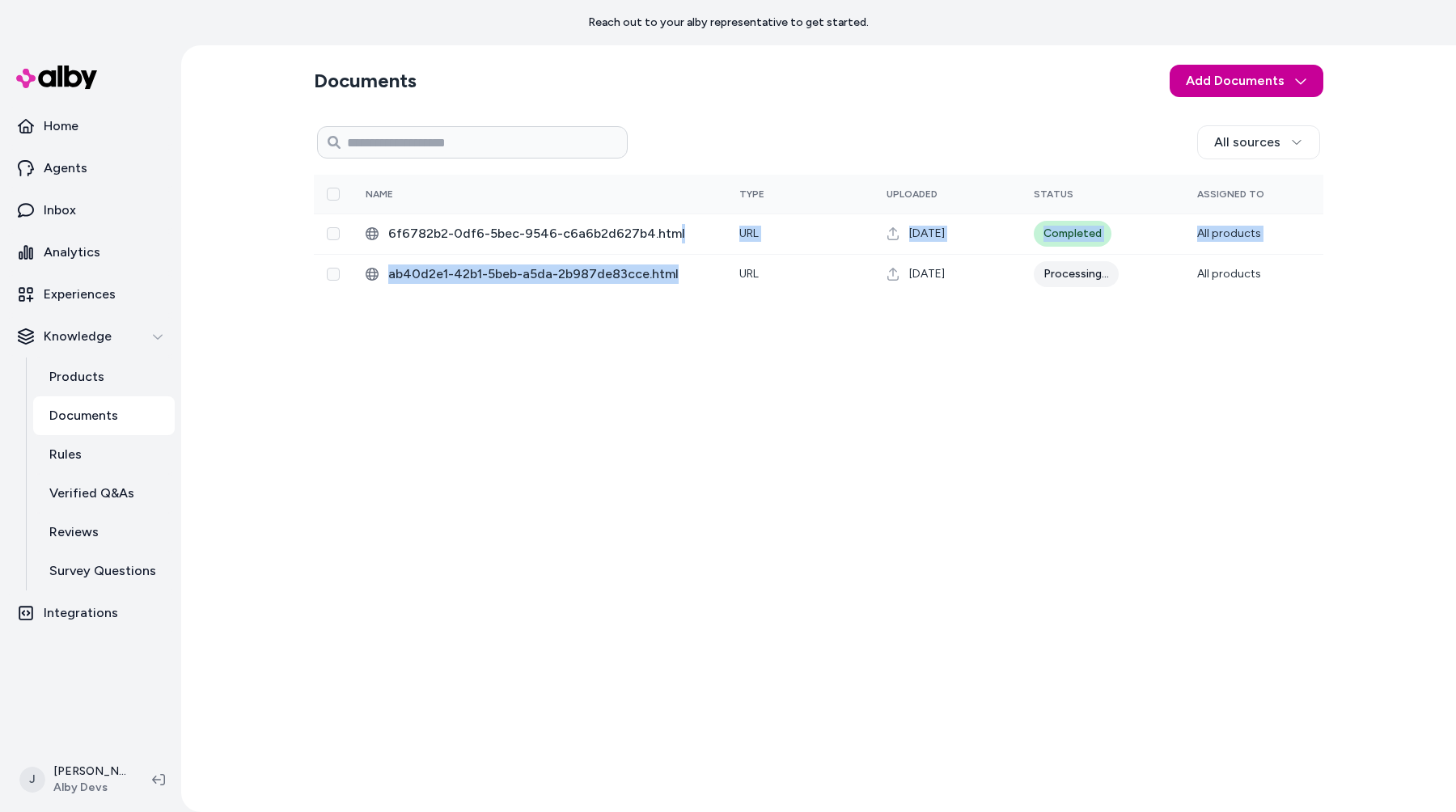
click at [1276, 74] on html "Reach out to your alby representative to get started. Home Agents Inbox Analyti…" at bounding box center [728, 406] width 1456 height 812
click at [1246, 144] on span "Import from URL" at bounding box center [1257, 148] width 88 height 16
click at [1240, 88] on html "Reach out to your alby representative to get started. Home Agents Inbox Analyti…" at bounding box center [728, 406] width 1456 height 812
click at [1235, 144] on span "Import from URL" at bounding box center [1257, 148] width 88 height 16
click at [1254, 80] on html "Reach out to your alby representative to get started. Home Agents Inbox Analyti…" at bounding box center [728, 406] width 1456 height 812
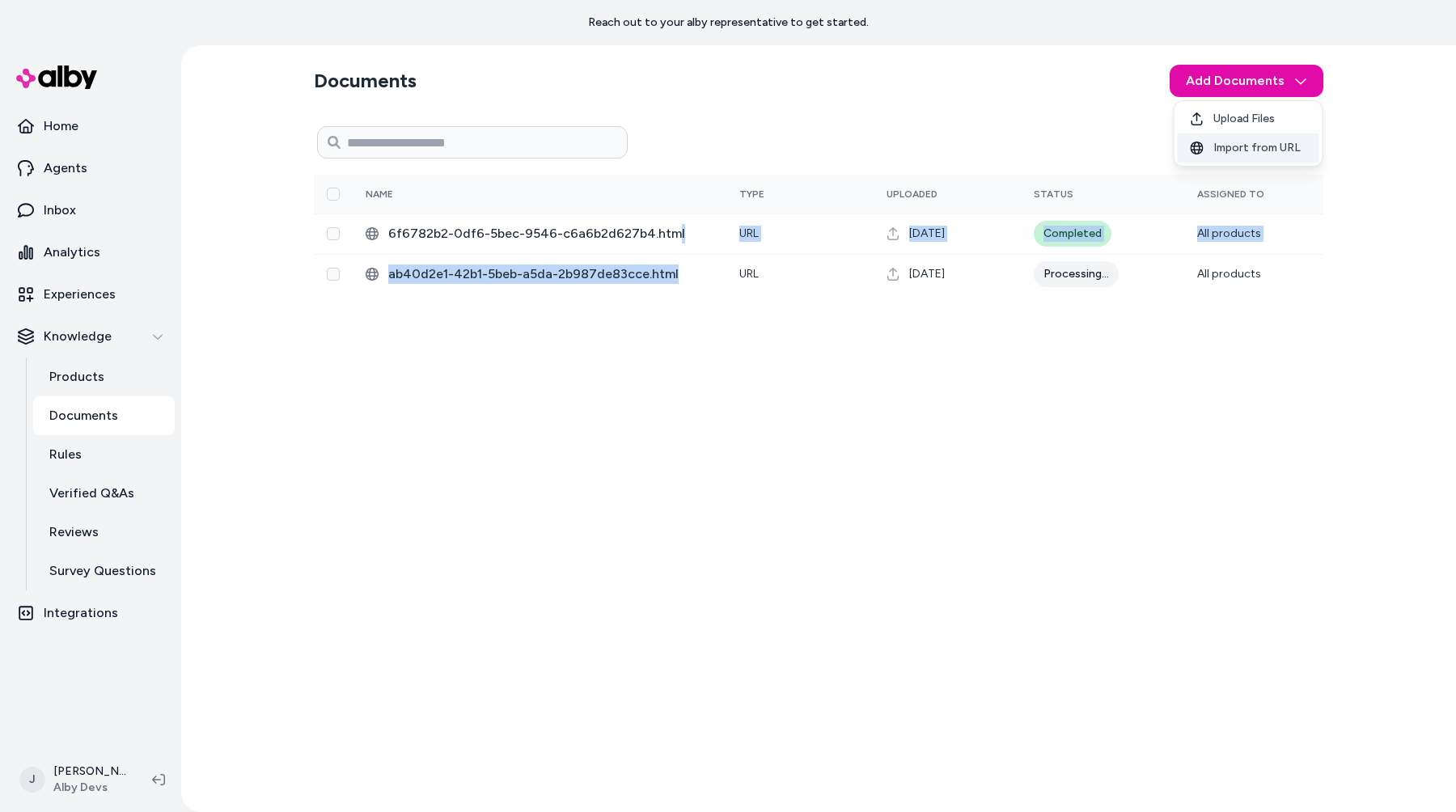
click at [1244, 154] on span "Import from URL" at bounding box center [1257, 148] width 88 height 16
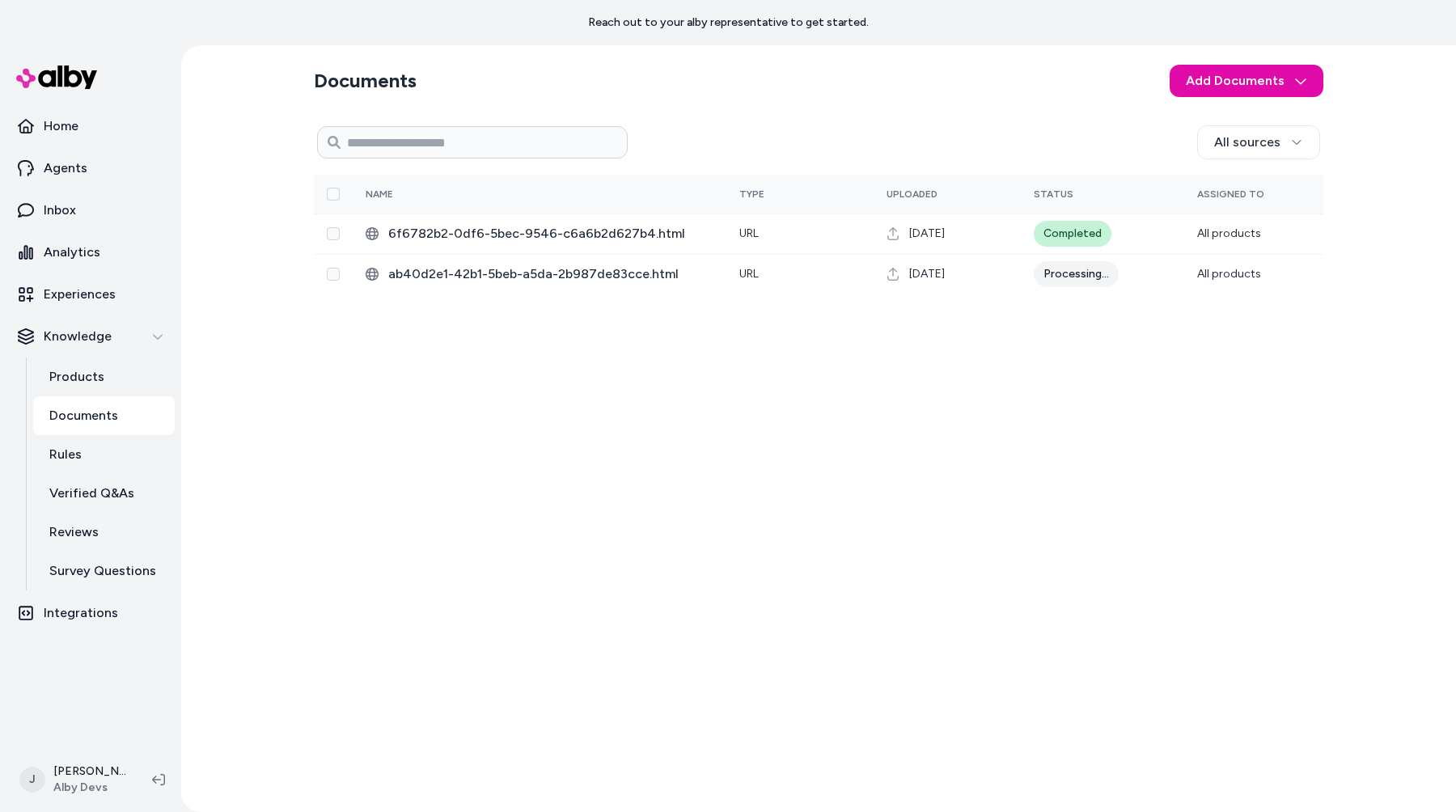
click at [1056, 100] on section "Documents Add Documents" at bounding box center [818, 80] width 1009 height 46
click at [1244, 85] on html "Reach out to your alby representative to get started. Home Agents Inbox Analyti…" at bounding box center [728, 406] width 1456 height 812
click at [1239, 155] on span "Import from URL" at bounding box center [1257, 148] width 88 height 16
click at [1248, 88] on html "Reach out to your alby representative to get started. Home Agents Inbox Analyti…" at bounding box center [728, 406] width 1456 height 812
click at [1247, 140] on span "Import from URL" at bounding box center [1257, 148] width 88 height 16
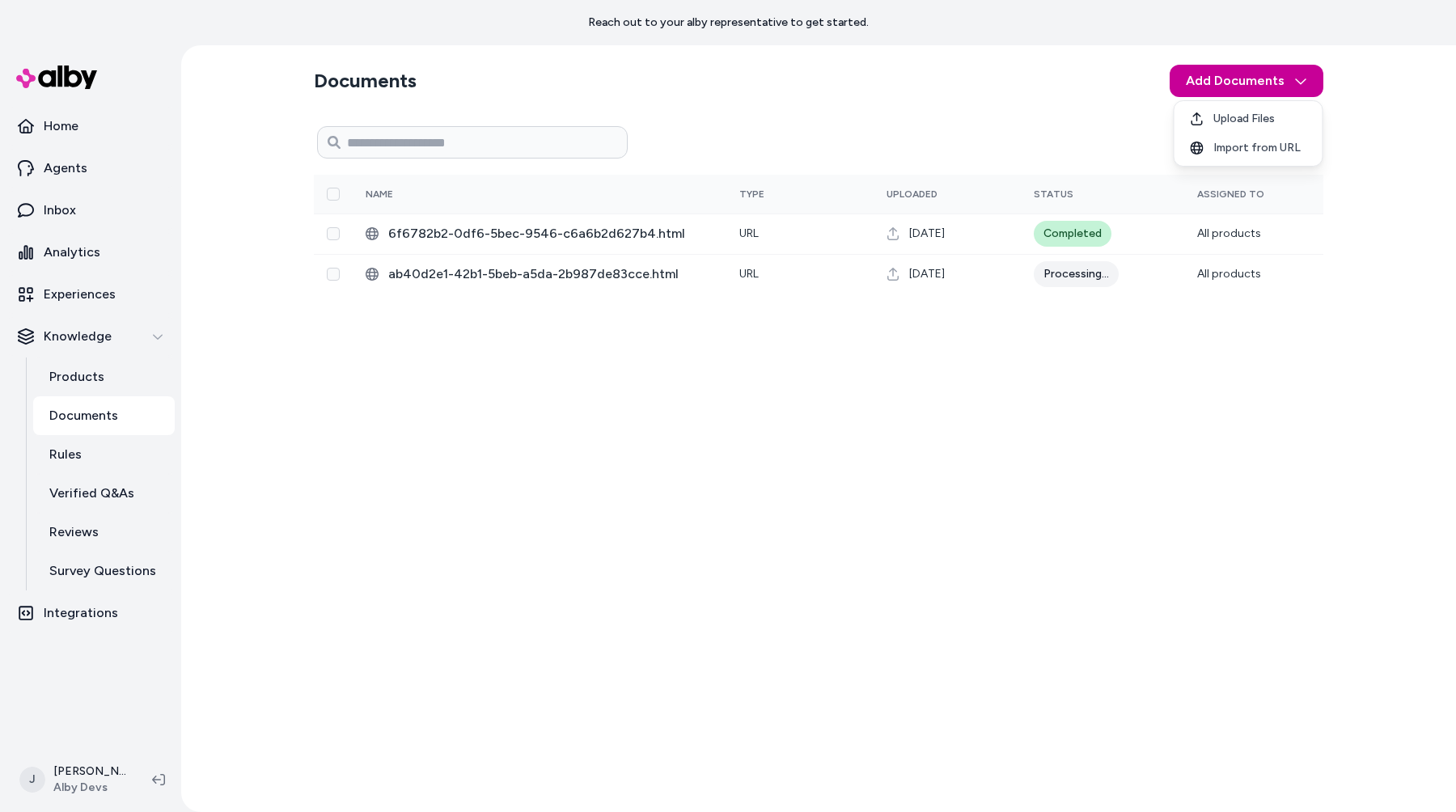
click at [1246, 80] on html "Reach out to your alby representative to get started. Home Agents Inbox Analyti…" at bounding box center [728, 406] width 1456 height 812
click at [1247, 142] on span "Import from URL" at bounding box center [1257, 148] width 88 height 16
click at [1247, 85] on html "Reach out to your alby representative to get started. Home Agents Inbox Analyti…" at bounding box center [728, 406] width 1456 height 812
click at [1244, 109] on div "Upload Files" at bounding box center [1249, 119] width 141 height 29
click at [1250, 81] on html "Reach out to your alby representative to get started. Home Agents Inbox Analyti…" at bounding box center [728, 406] width 1456 height 812
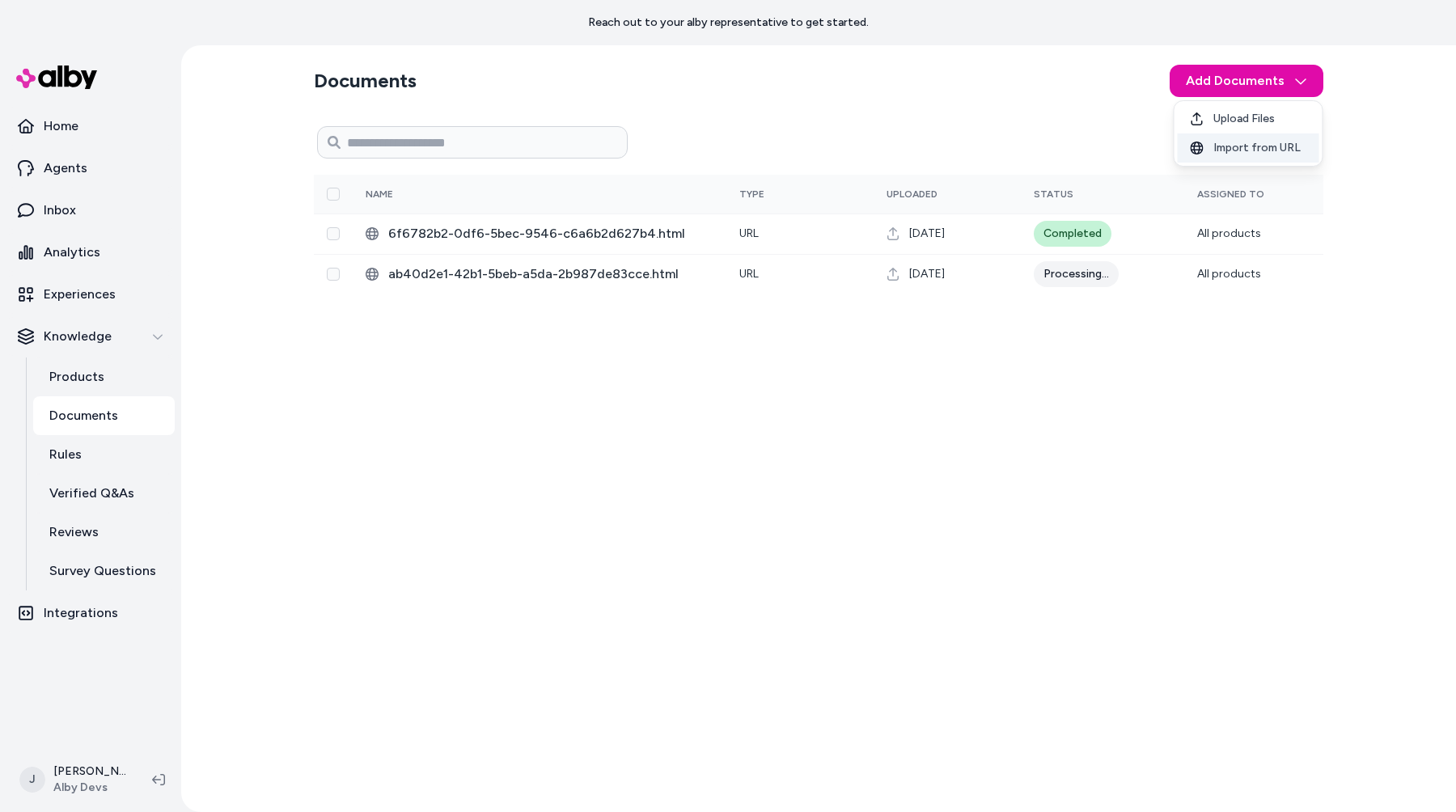
click at [1251, 150] on span "Import from URL" at bounding box center [1257, 148] width 88 height 16
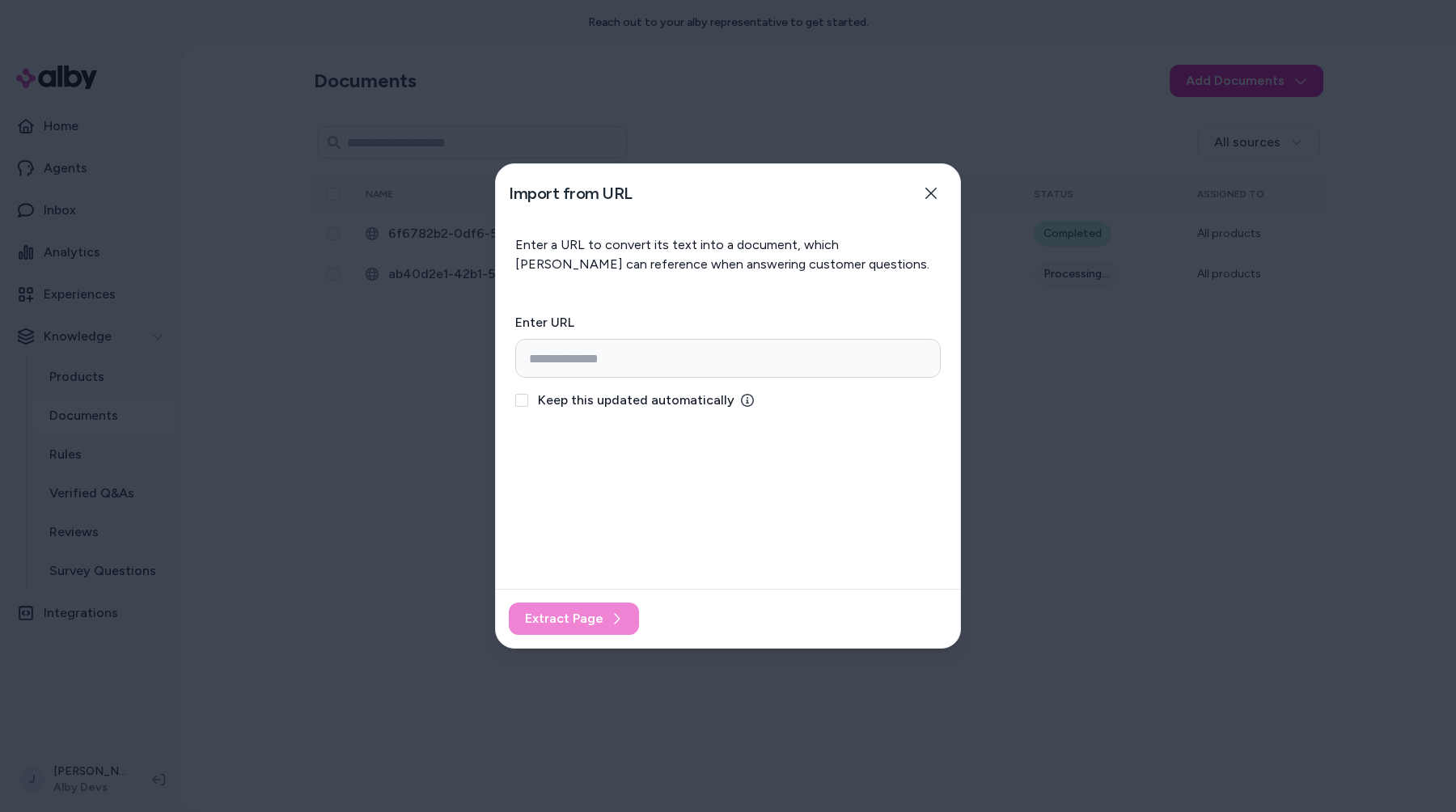
click at [1251, 78] on div at bounding box center [728, 406] width 1456 height 812
click at [1163, 245] on div at bounding box center [728, 406] width 1456 height 812
click at [920, 185] on button "Close" at bounding box center [931, 193] width 32 height 32
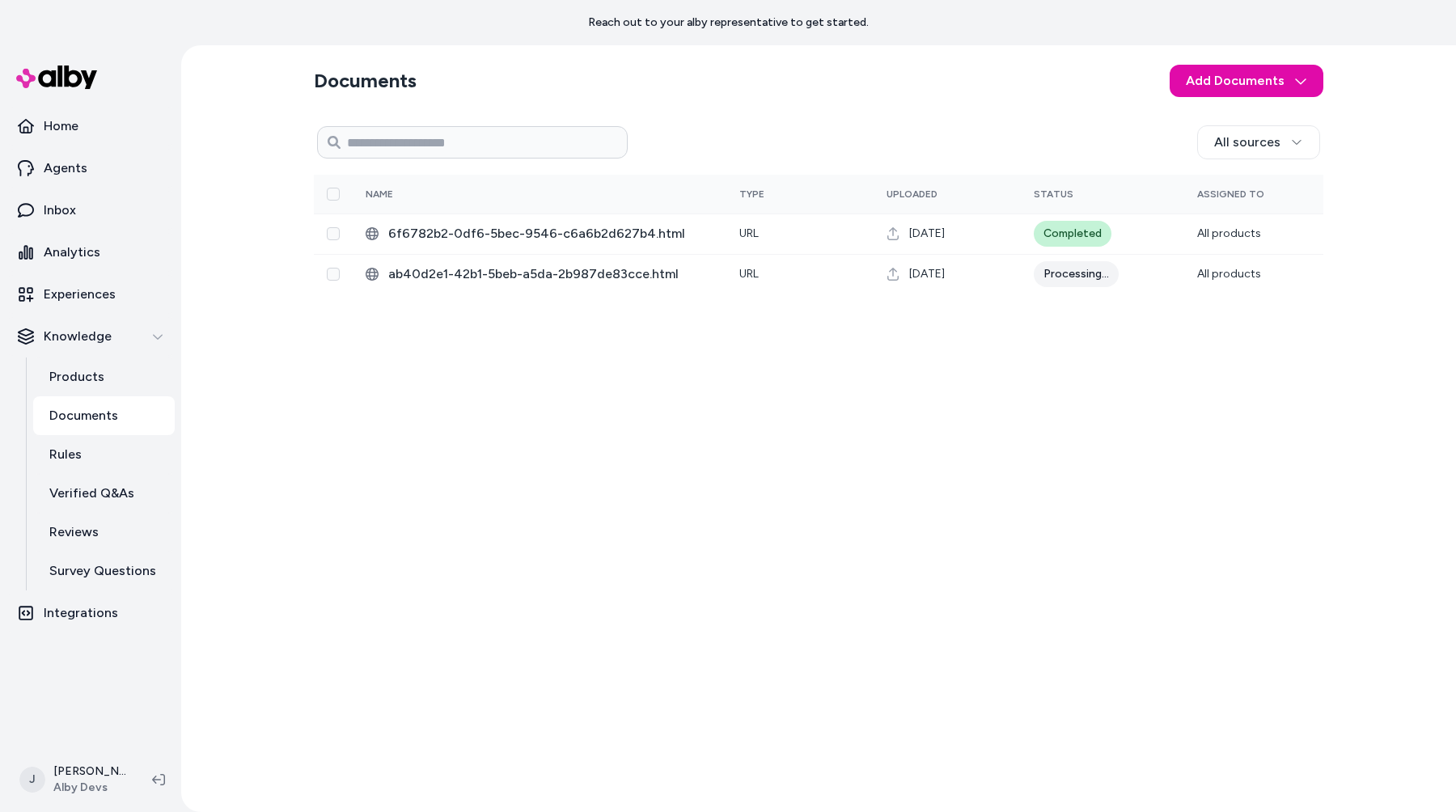
click at [1268, 98] on section "Documents Add Documents" at bounding box center [818, 80] width 1009 height 46
click at [1269, 90] on html "Reach out to your alby representative to get started. Home Agents Inbox Analyti…" at bounding box center [728, 406] width 1456 height 812
click at [1239, 148] on span "Import from URL" at bounding box center [1257, 148] width 88 height 16
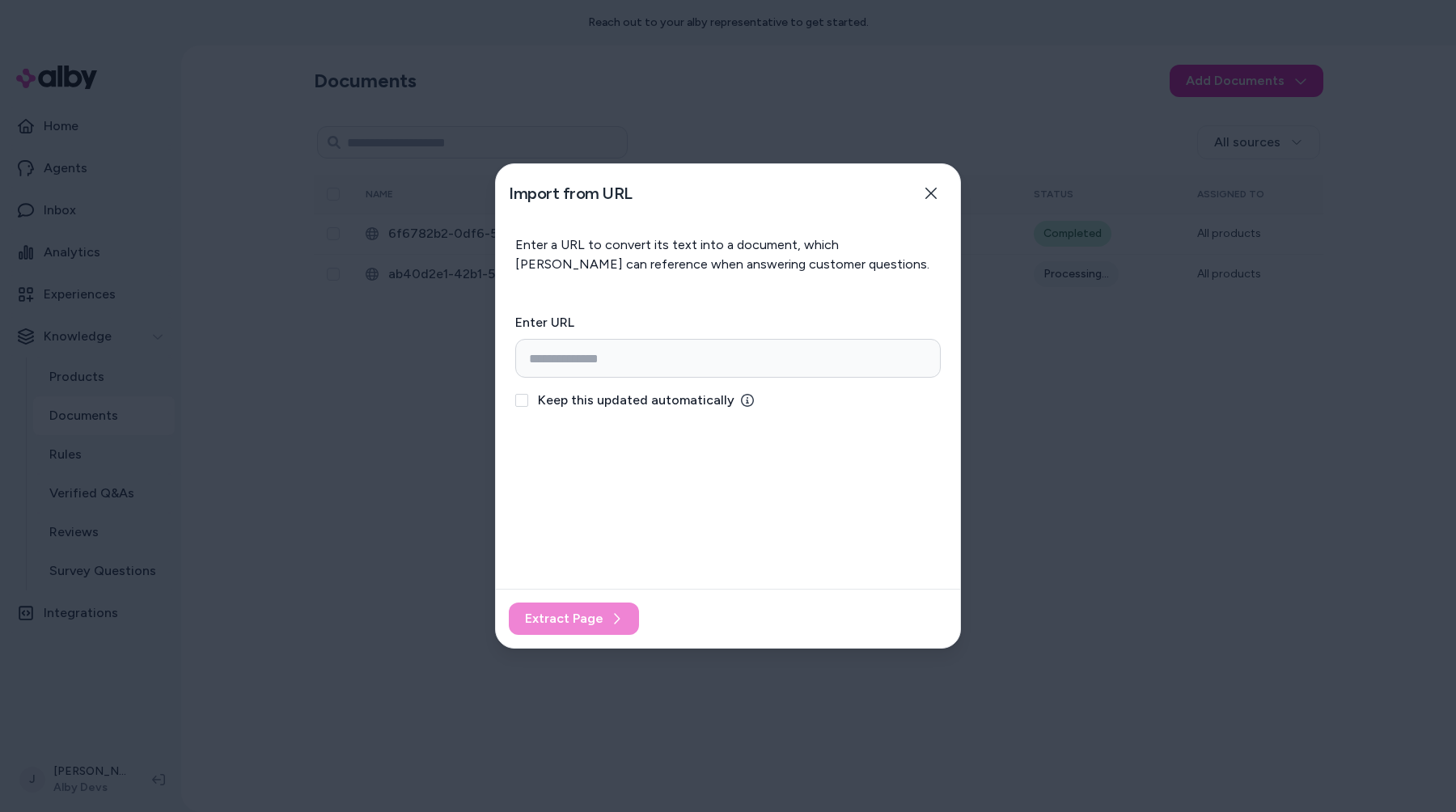
click at [556, 185] on h2 "Import from URL" at bounding box center [571, 193] width 124 height 22
copy div "Import from URL"
click at [1087, 268] on div at bounding box center [728, 406] width 1456 height 812
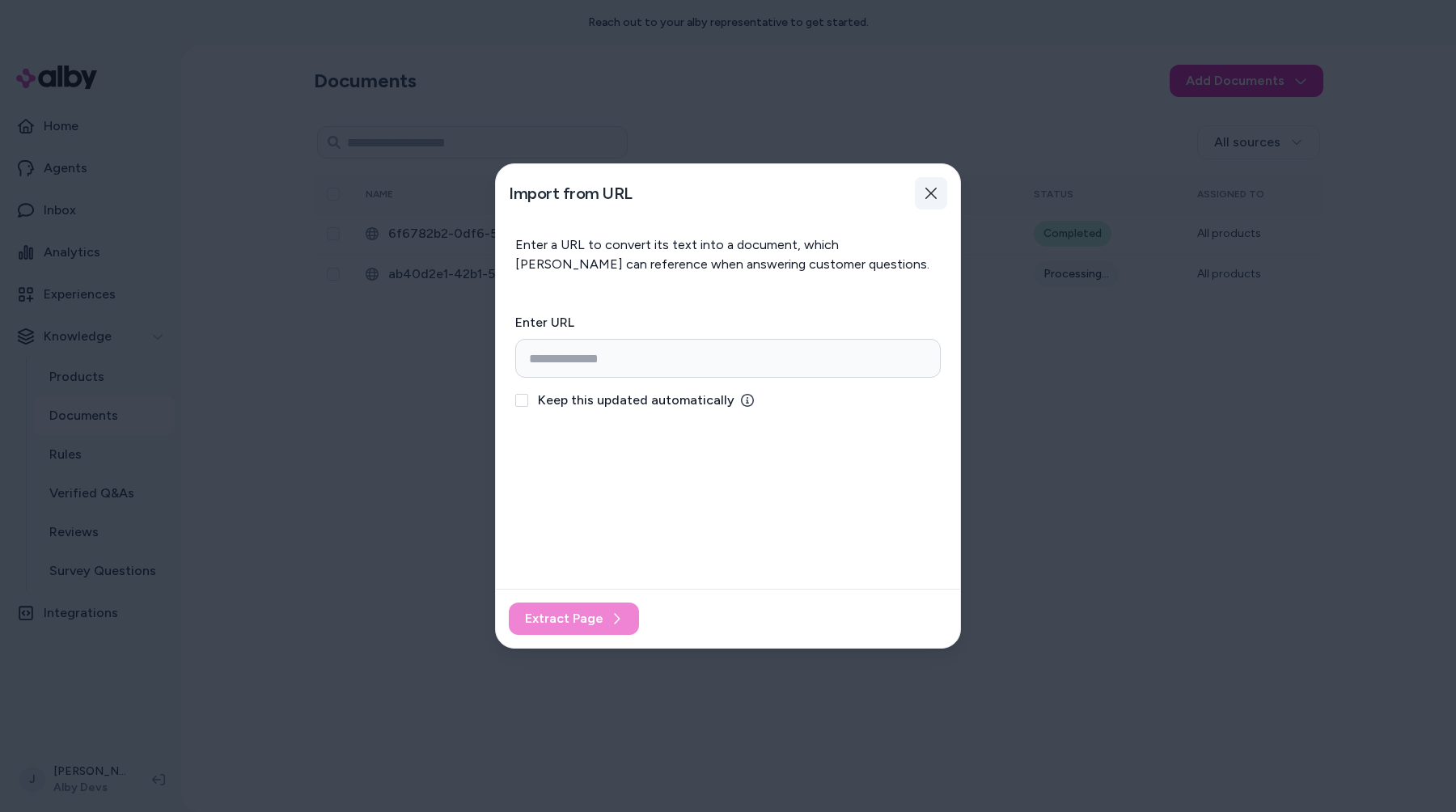
click at [918, 191] on button "Close" at bounding box center [931, 193] width 32 height 32
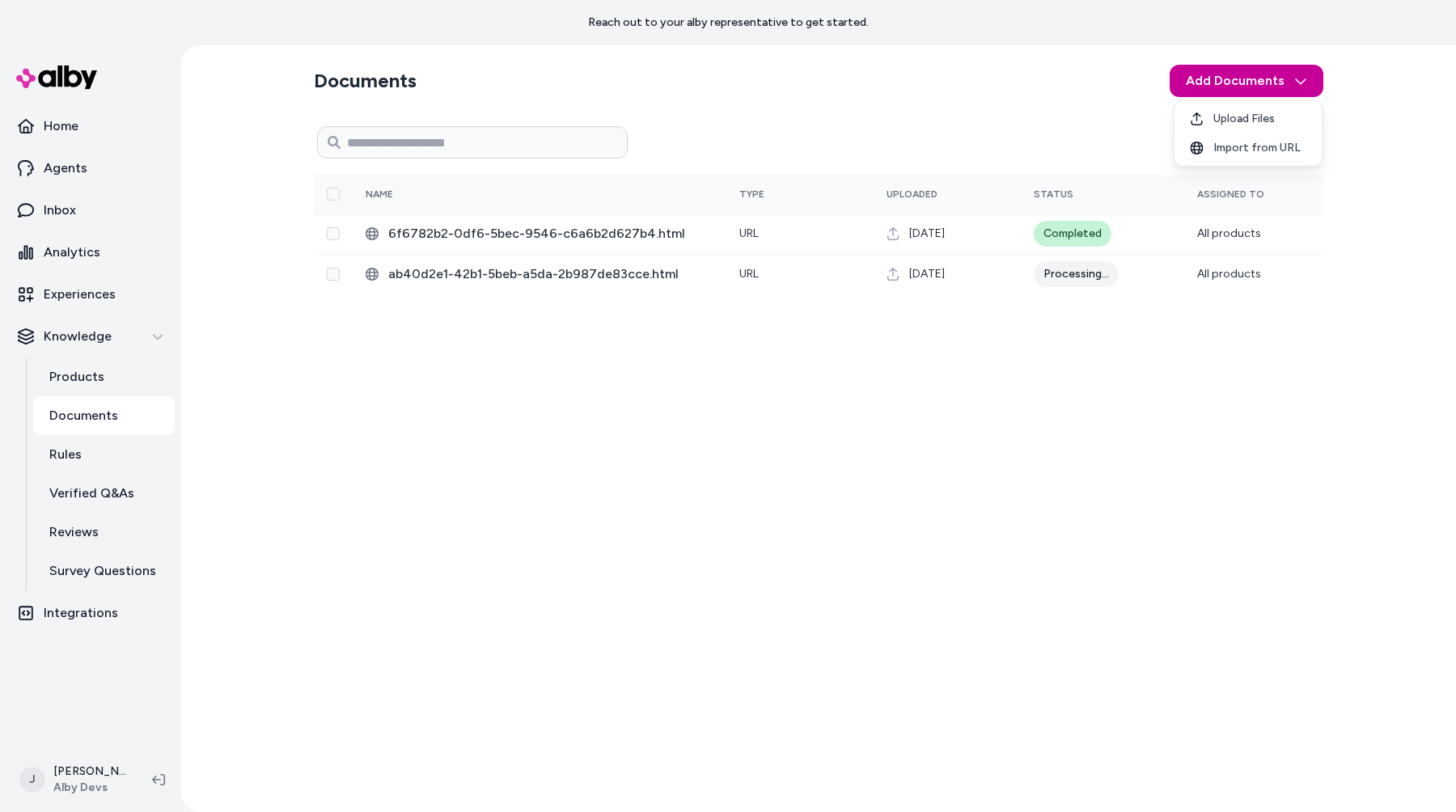
click at [1262, 93] on html "Reach out to your alby representative to get started. Home Agents Inbox Analyti…" at bounding box center [728, 406] width 1456 height 812
click at [1238, 117] on span "Upload Files" at bounding box center [1243, 119] width 62 height 16
click at [1232, 84] on html "Reach out to your alby representative to get started. Home Agents Inbox Analyti…" at bounding box center [728, 406] width 1456 height 812
click at [1219, 141] on span "Import from URL" at bounding box center [1257, 148] width 88 height 16
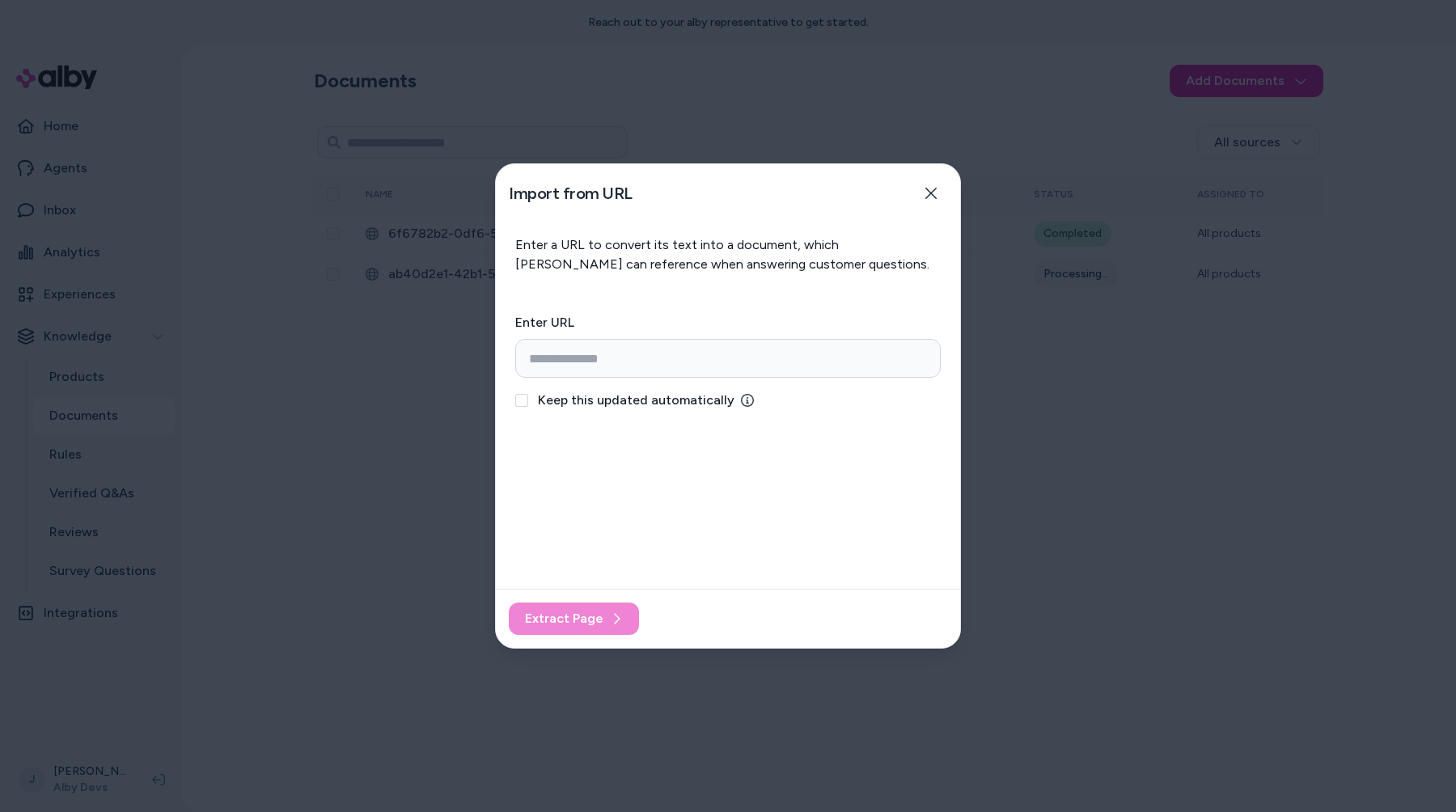
click at [1220, 121] on div at bounding box center [728, 406] width 1456 height 812
click at [1234, 86] on div at bounding box center [728, 406] width 1456 height 812
click at [928, 192] on icon "button" at bounding box center [931, 193] width 13 height 13
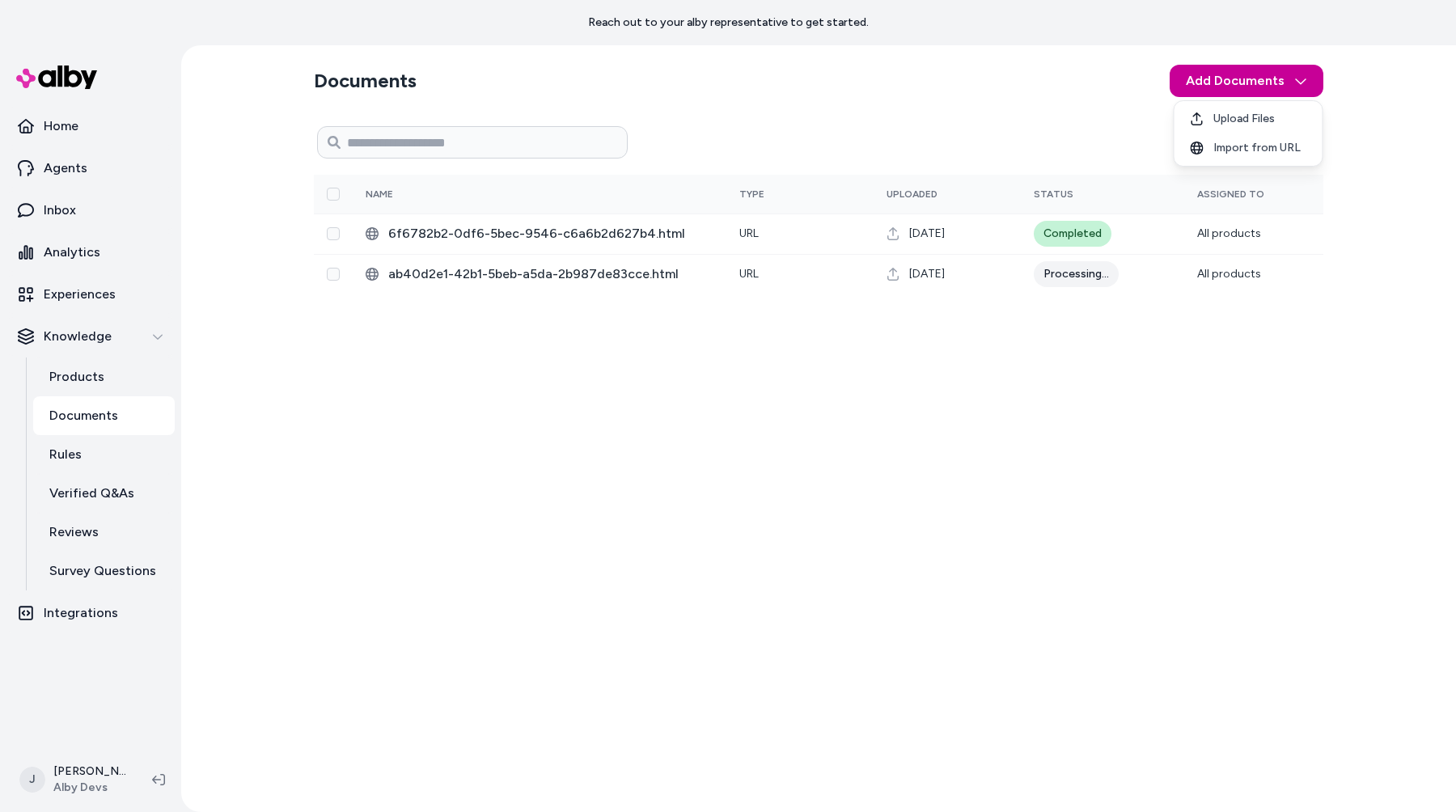
click at [1282, 90] on html "Reach out to your alby representative to get started. Home Agents Inbox Analyti…" at bounding box center [728, 406] width 1456 height 812
click at [1248, 141] on span "Import from URL" at bounding box center [1257, 148] width 88 height 16
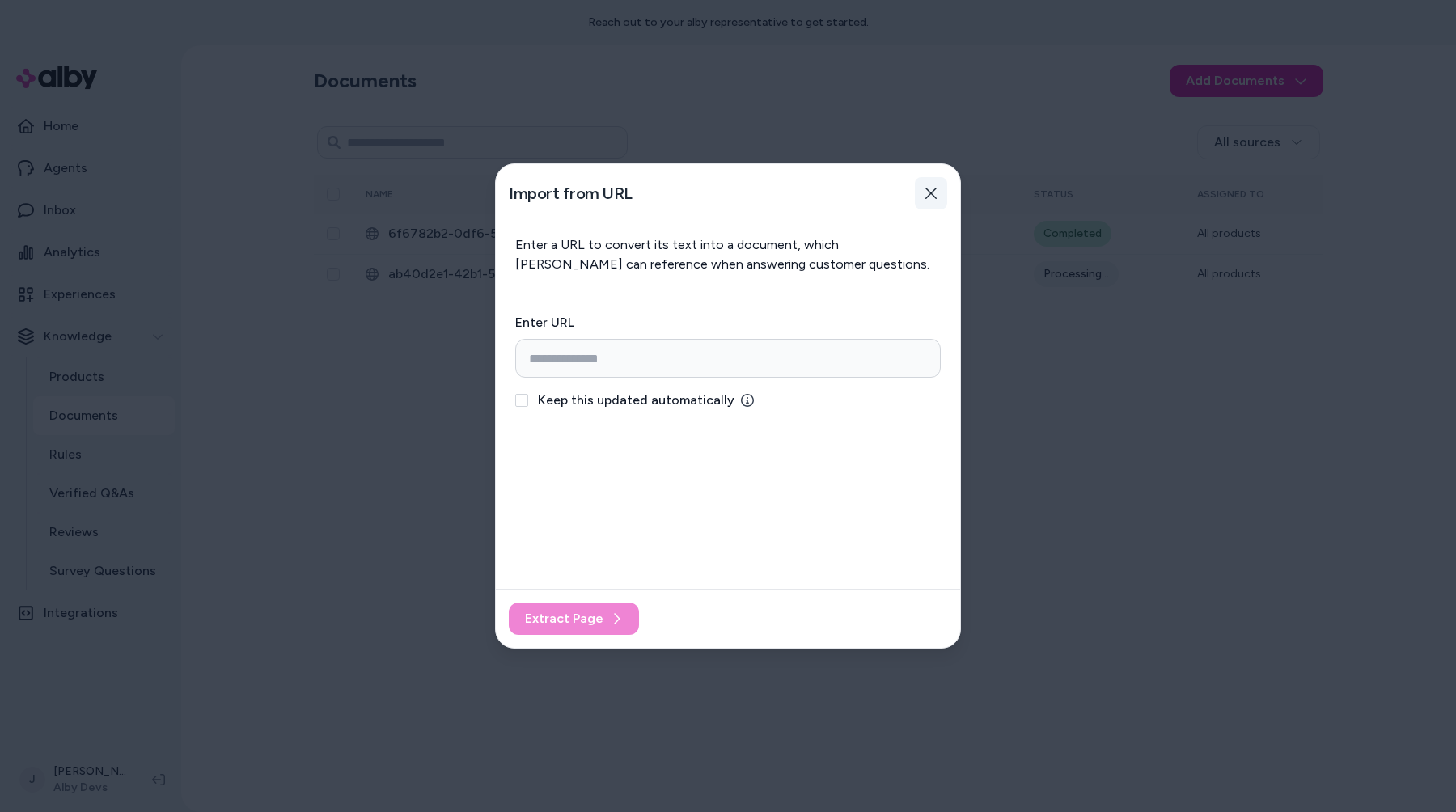
click at [926, 185] on button "Close" at bounding box center [931, 193] width 32 height 32
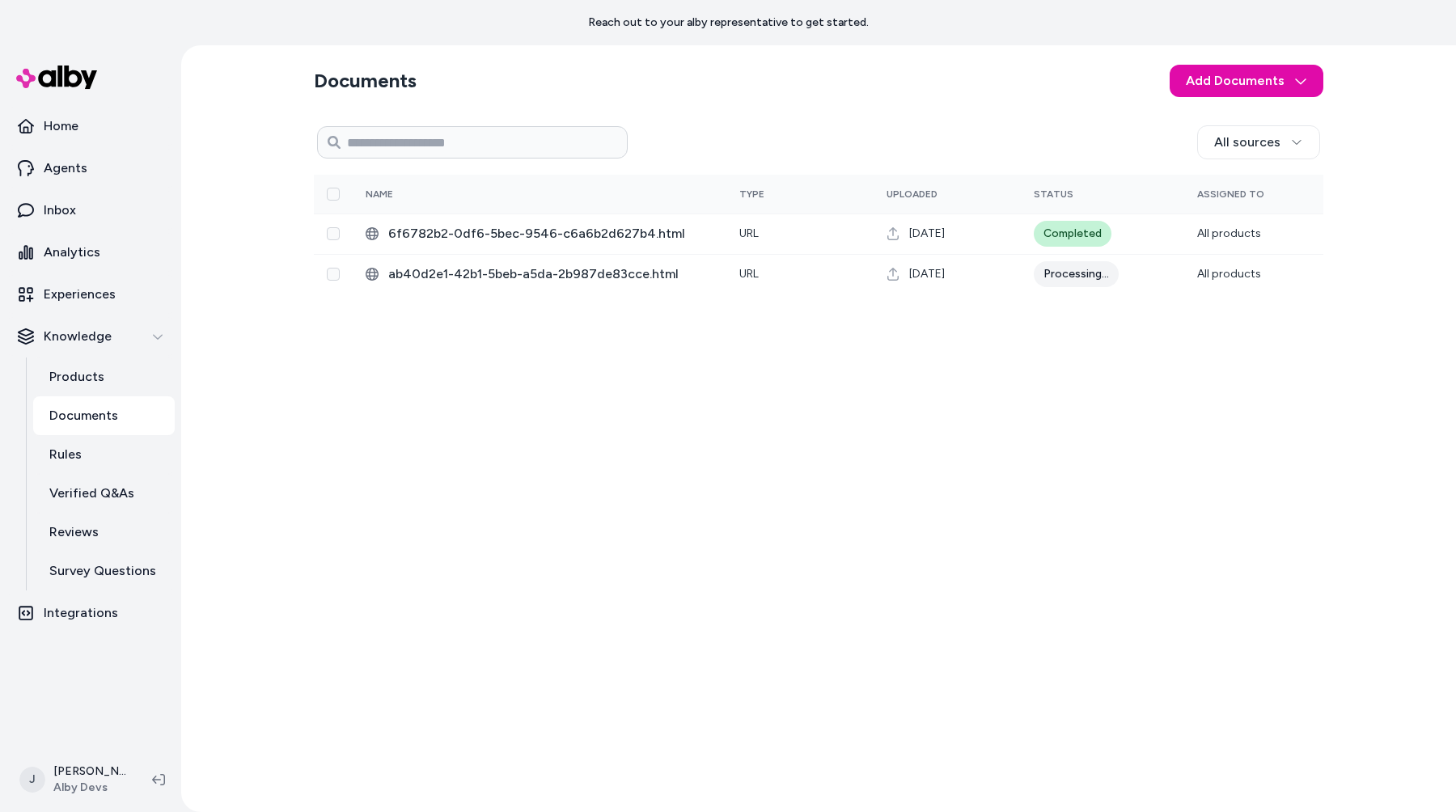
click at [1228, 106] on div "Documents Add Documents All sources 0 Selected Edit Name Type Uploaded Status A…" at bounding box center [818, 429] width 1035 height 767
click at [1234, 96] on html "Reach out to your alby representative to get started. Home Agents Inbox Analyti…" at bounding box center [728, 406] width 1456 height 812
click at [1216, 153] on span "Import from URL" at bounding box center [1257, 148] width 88 height 16
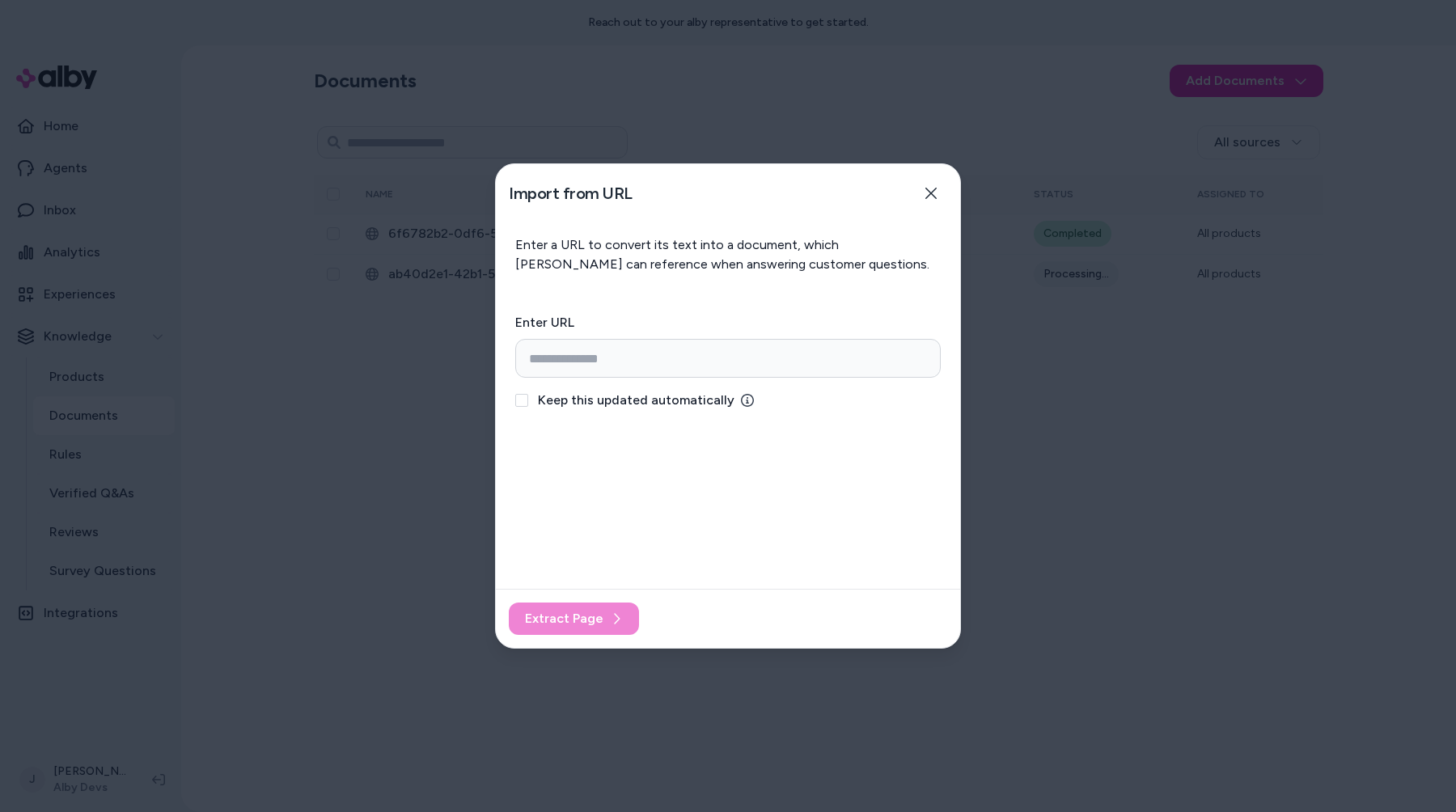
click at [1101, 316] on div at bounding box center [728, 406] width 1456 height 812
click at [1166, 429] on div at bounding box center [728, 406] width 1456 height 812
click at [932, 200] on button "Close" at bounding box center [931, 193] width 32 height 32
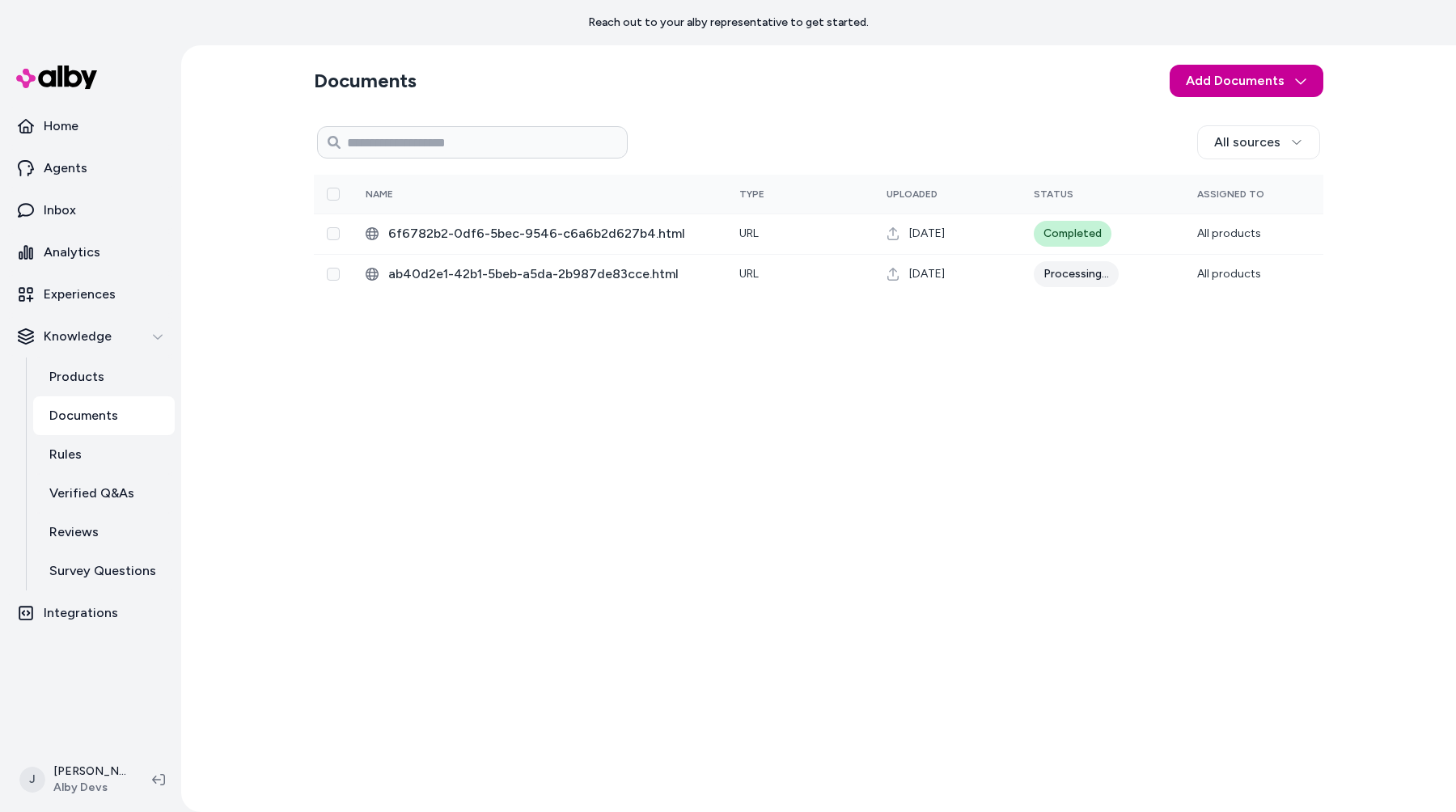
click at [1234, 75] on html "Reach out to your alby representative to get started. Home Agents Inbox Analyti…" at bounding box center [728, 406] width 1456 height 812
click at [1219, 141] on span "Import from URL" at bounding box center [1257, 148] width 88 height 16
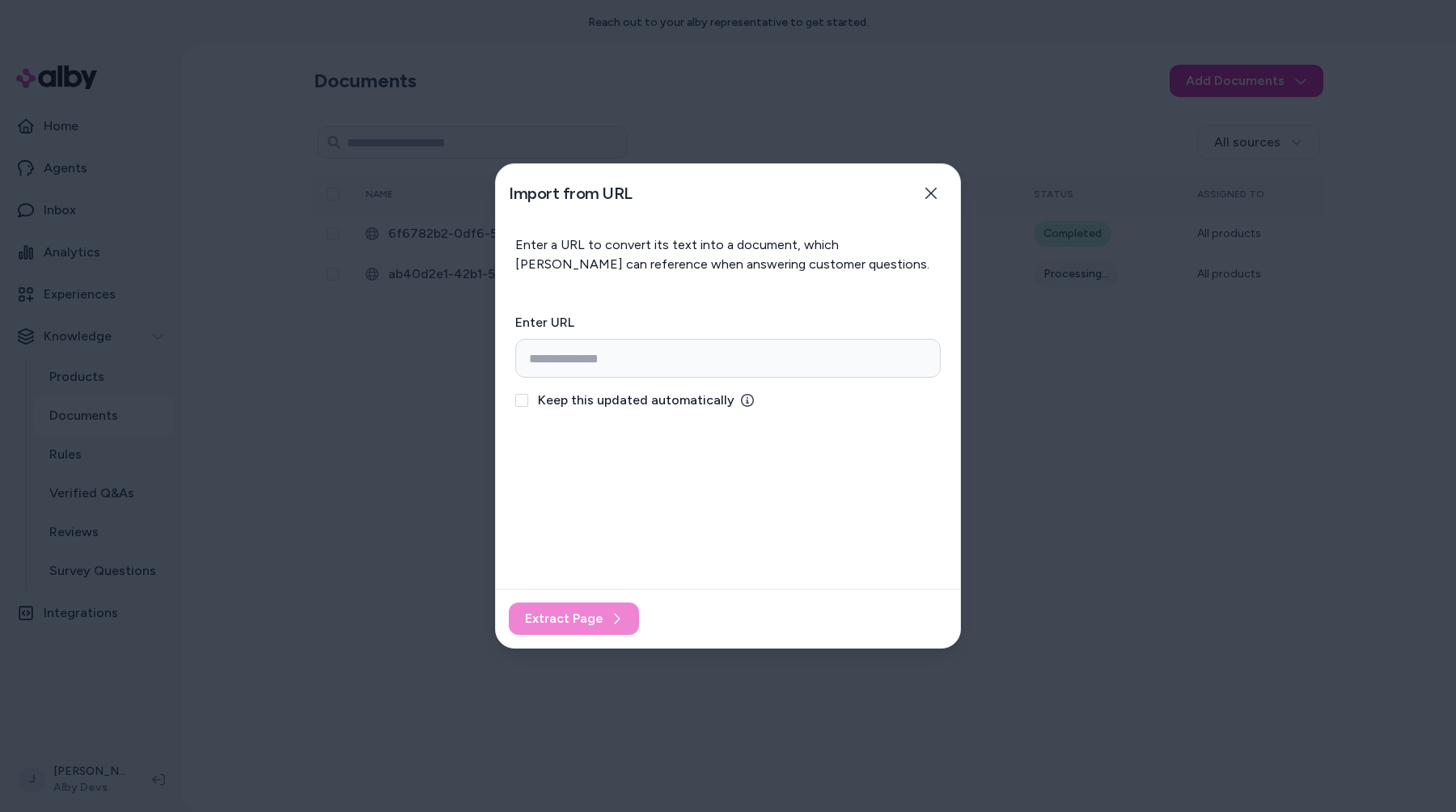
click at [1159, 158] on div at bounding box center [728, 406] width 1456 height 812
click at [928, 189] on icon "button" at bounding box center [931, 193] width 12 height 12
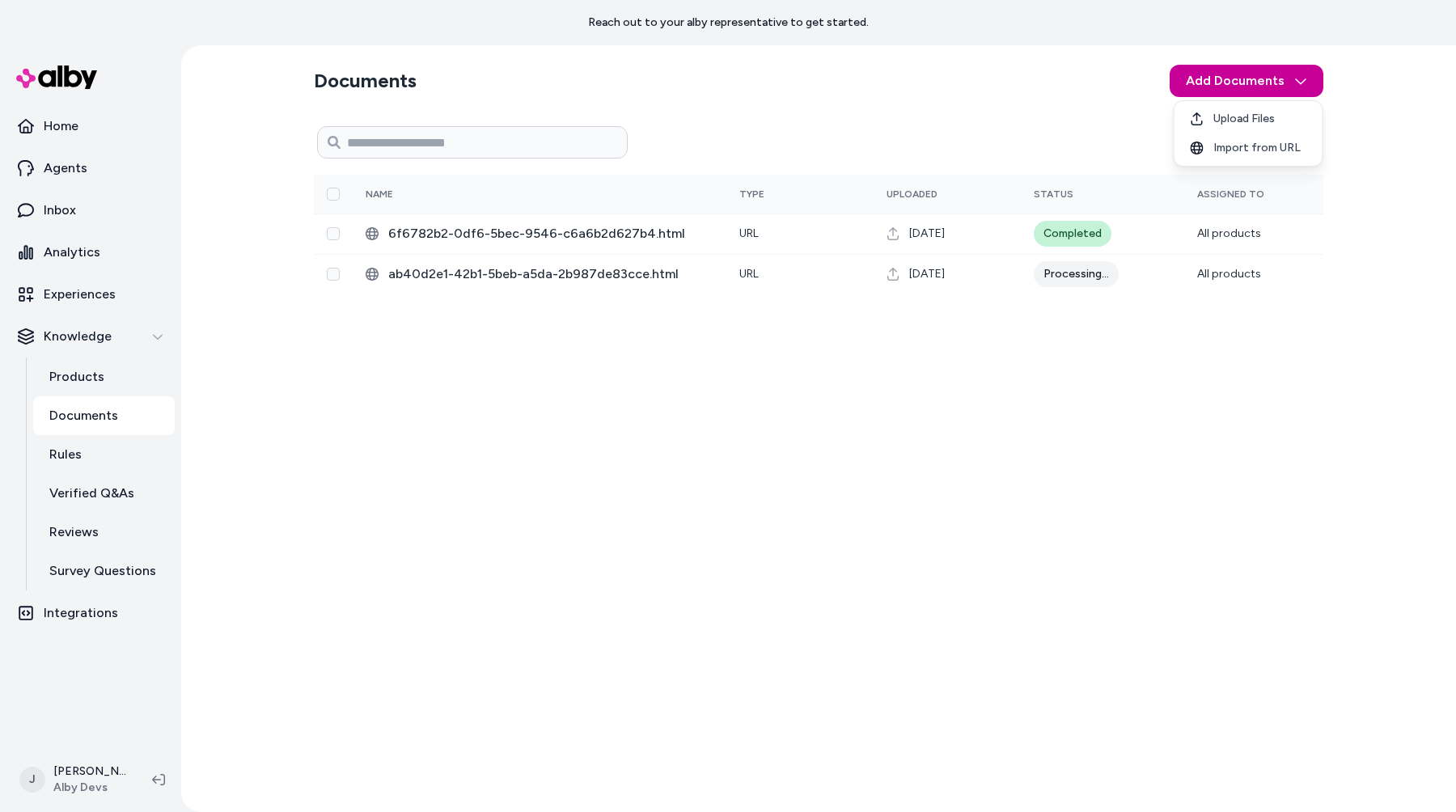
click at [1213, 81] on html "Reach out to your alby representative to get started. Home Agents Inbox Analyti…" at bounding box center [728, 406] width 1456 height 812
click at [1214, 149] on span "Import from URL" at bounding box center [1257, 148] width 88 height 16
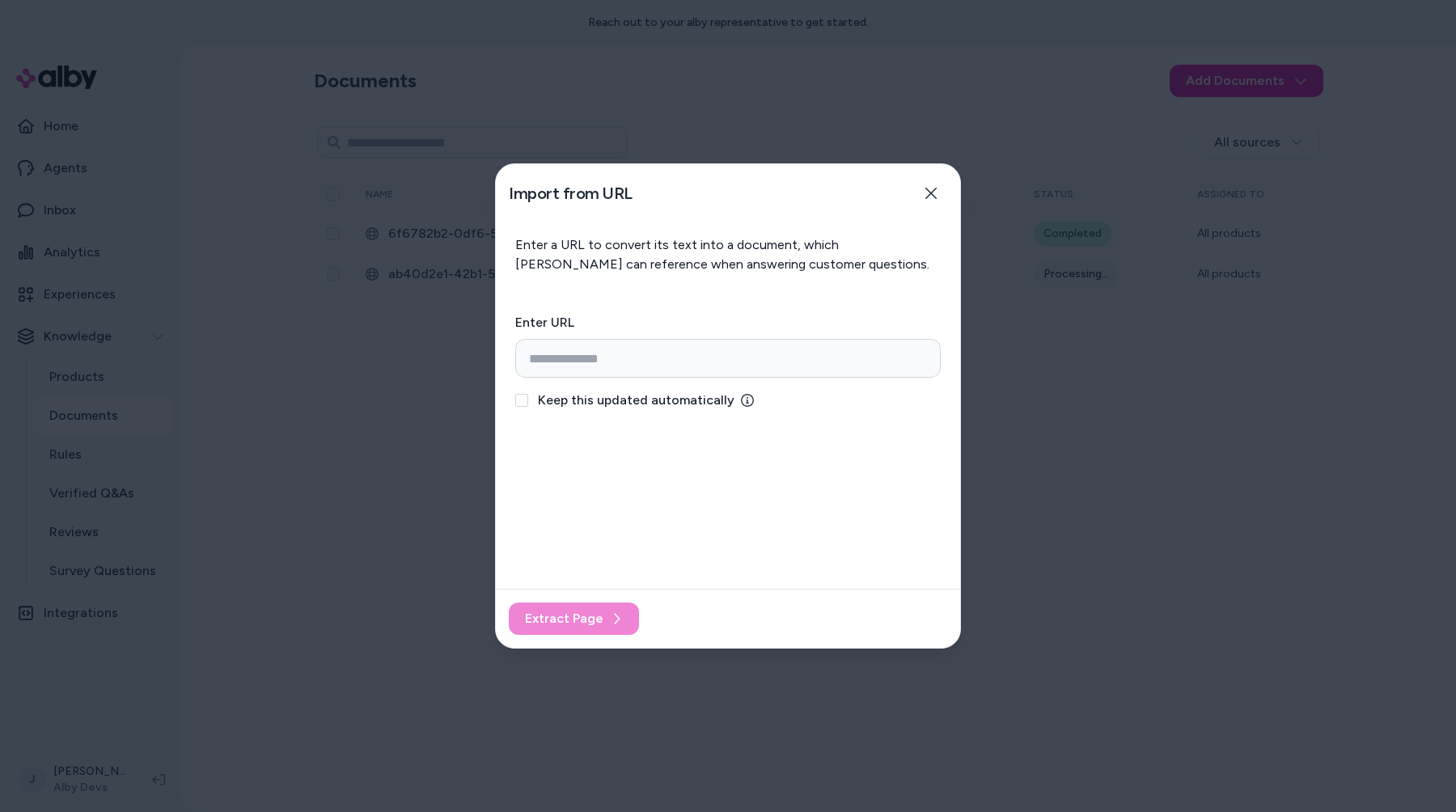
click at [1248, 396] on div at bounding box center [728, 406] width 1456 height 812
click at [927, 191] on icon "button" at bounding box center [931, 193] width 13 height 13
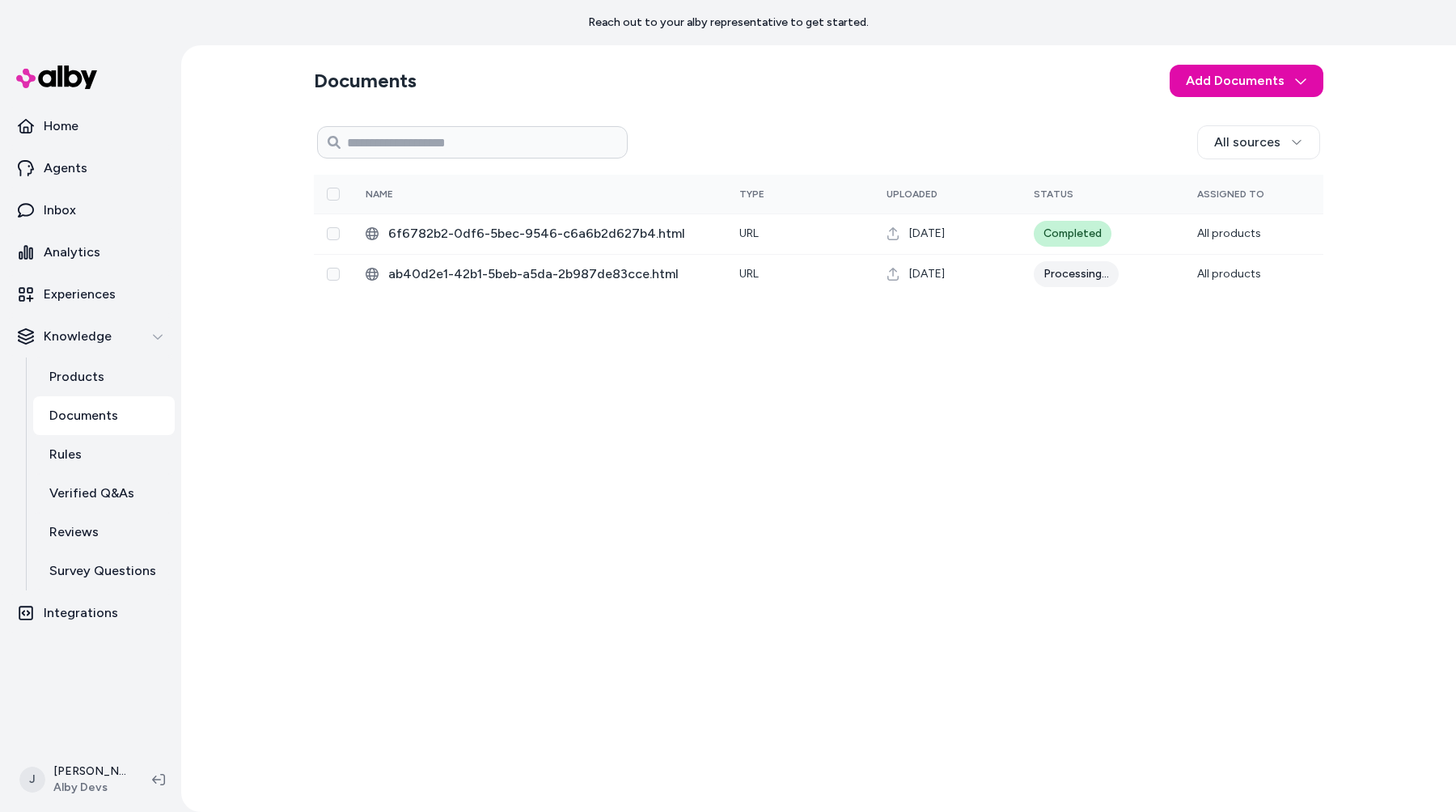
click at [1092, 449] on div "All sources 0 Selected Edit Name Type Uploaded Status Assigned To 6f6782b2-0df6…" at bounding box center [818, 459] width 1009 height 680
click at [997, 515] on div "All sources 0 Selected Edit Name Type Uploaded Status Assigned To 6f6782b2-0df6…" at bounding box center [818, 459] width 1009 height 680
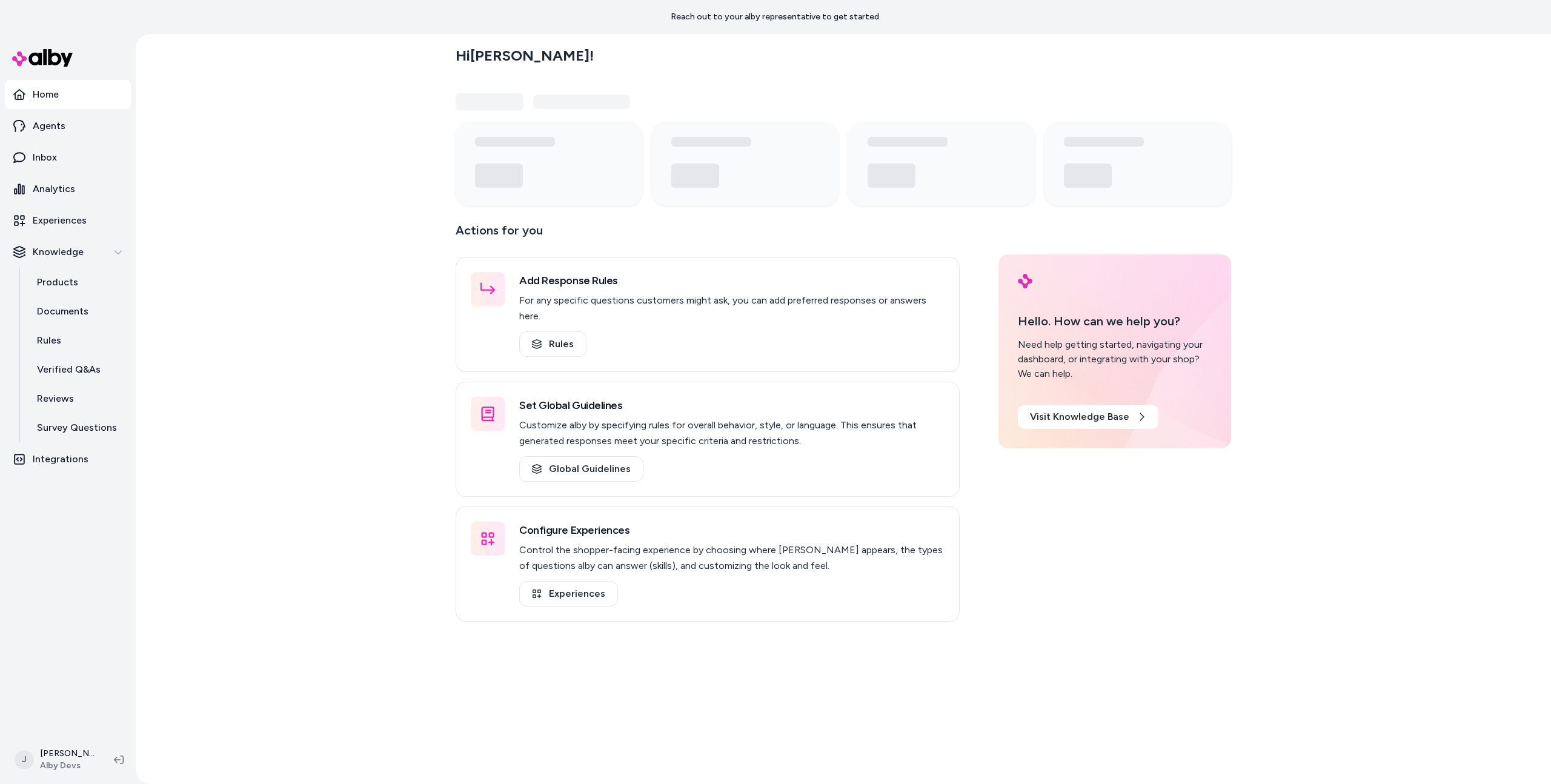
click at [274, 350] on div "Hi [PERSON_NAME] ! Actions for you Add Response Rules For any specific question…" at bounding box center [844, 409] width 1416 height 750
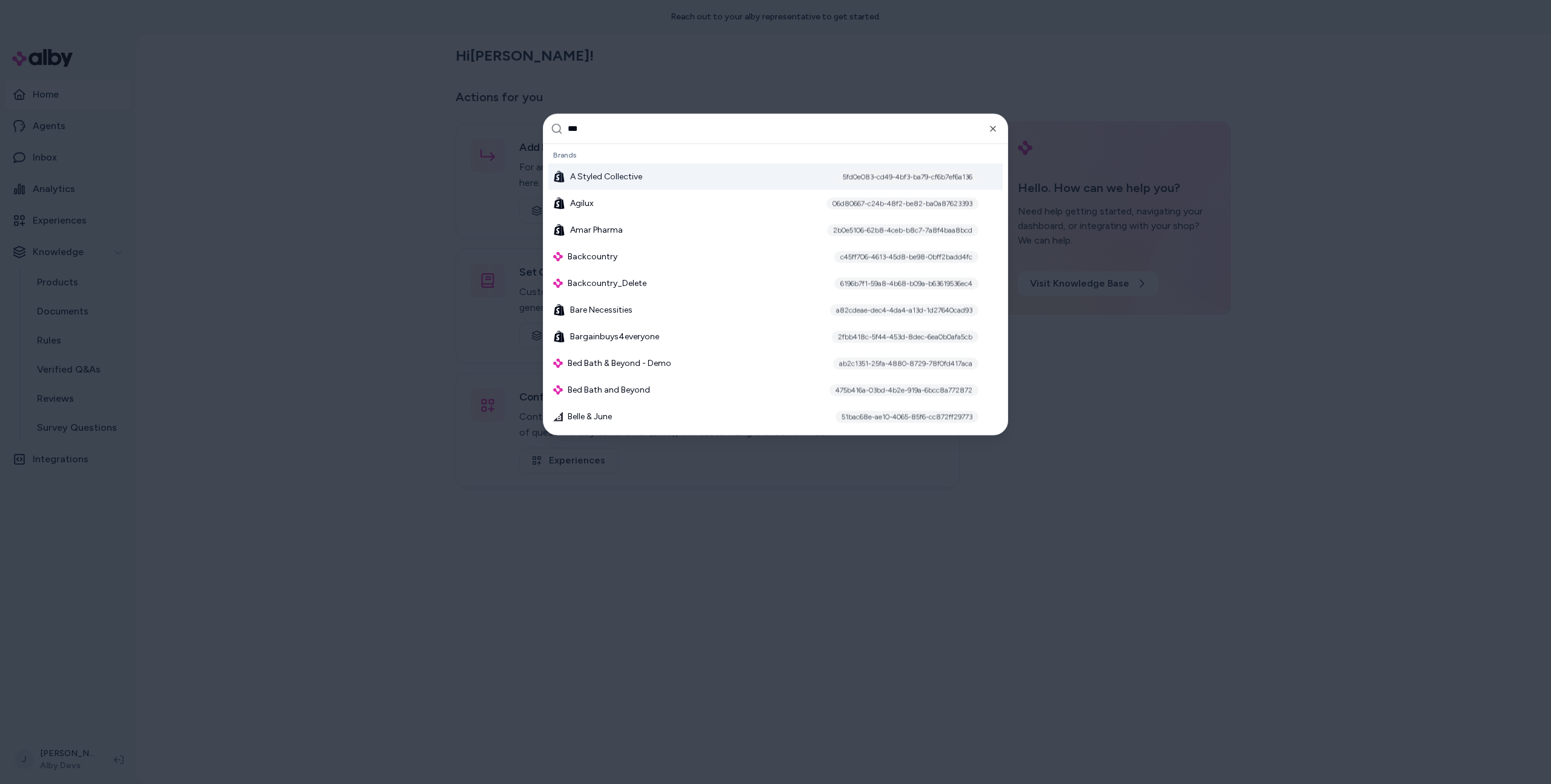
type input "****"
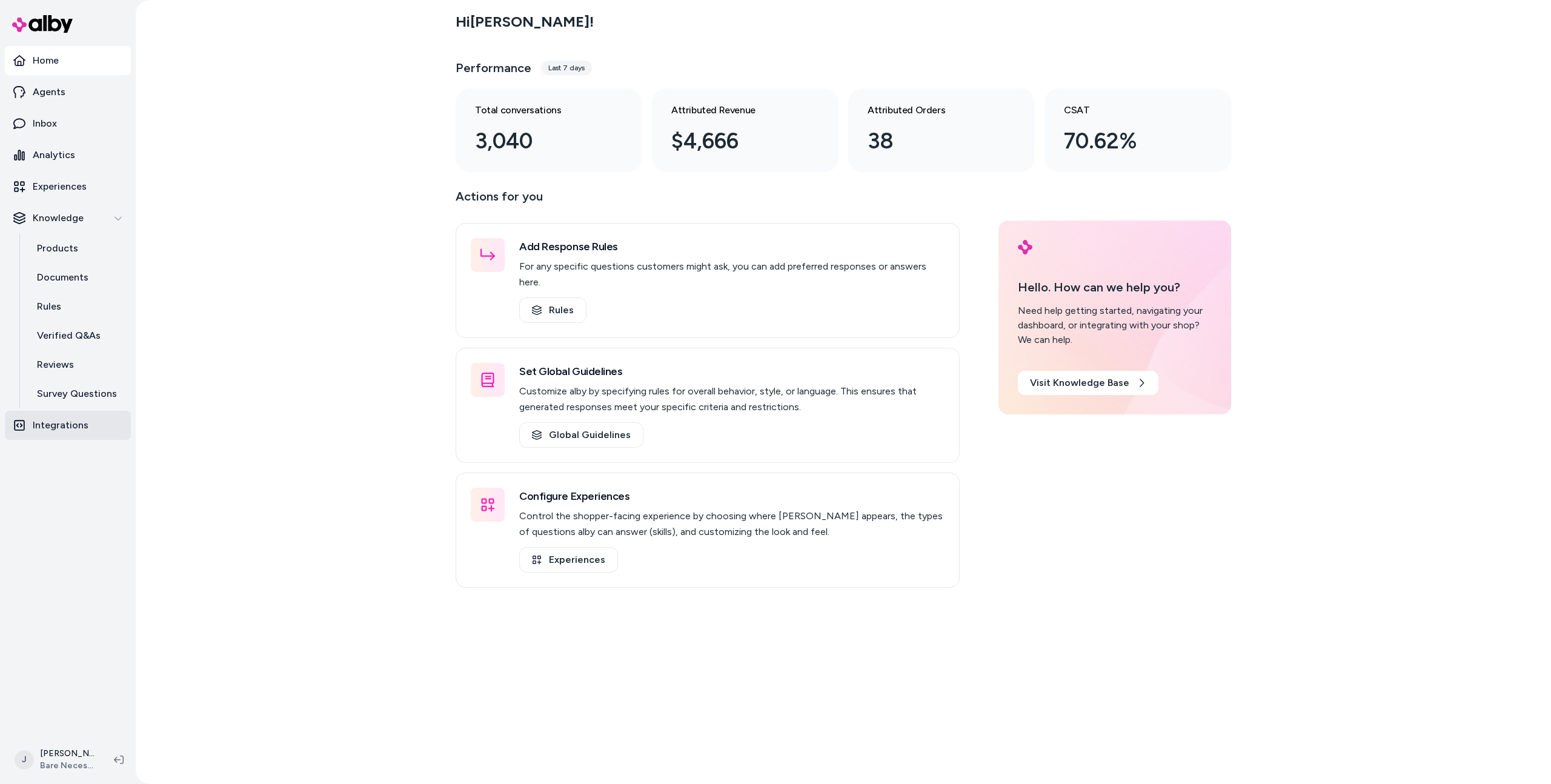
click at [113, 428] on link "Integrations" at bounding box center [68, 425] width 126 height 29
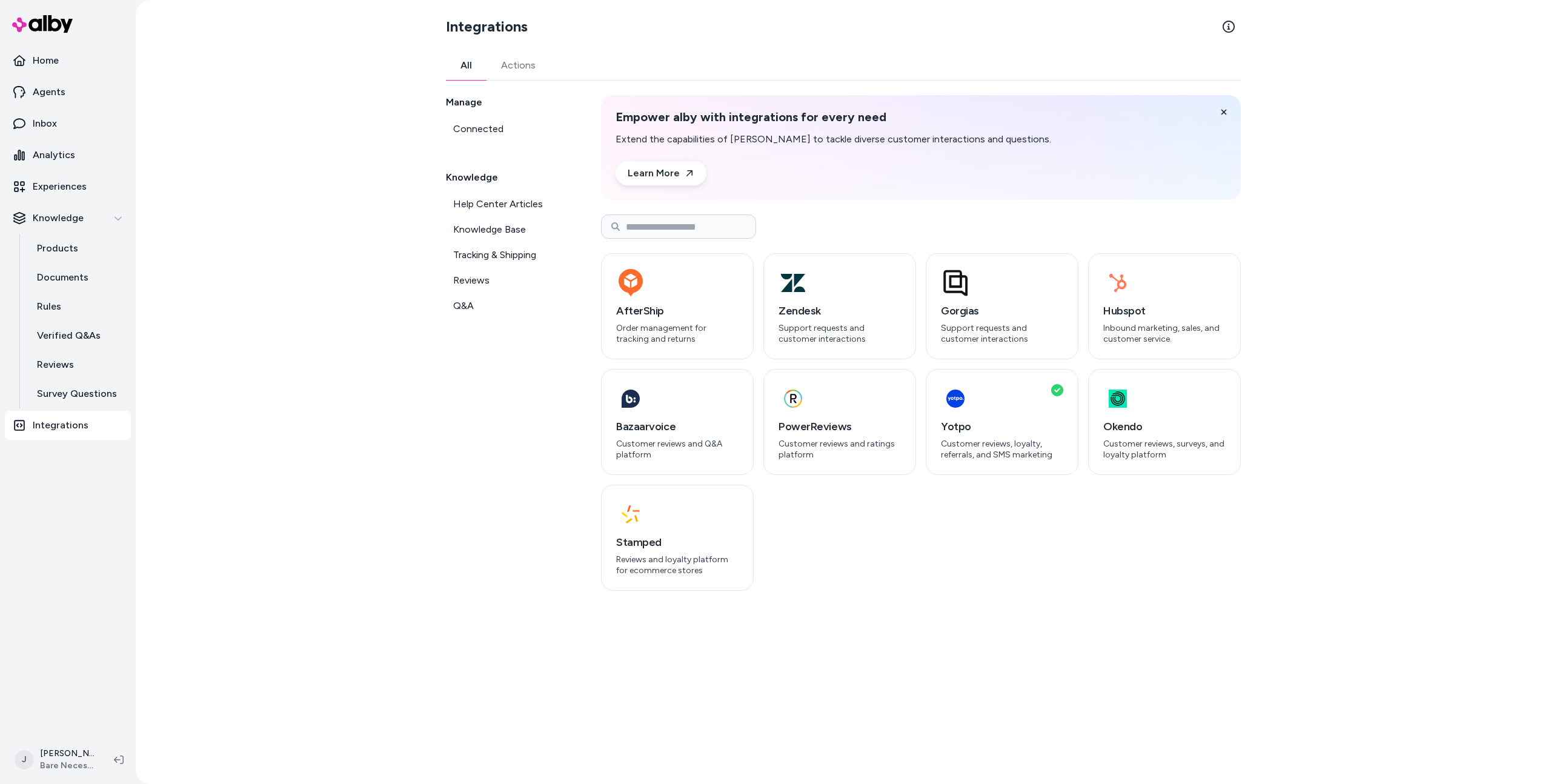
click at [518, 82] on div "All Actions Manage Connected Knowledge Help Center Articles Knowledge Base Trac…" at bounding box center [844, 320] width 795 height 540
click at [515, 63] on link "Actions" at bounding box center [518, 65] width 64 height 29
click at [467, 67] on link "All" at bounding box center [466, 65] width 41 height 29
click at [255, 231] on div "Integrations All Actions Manage Connected Knowledge Help Center Articles Knowle…" at bounding box center [844, 392] width 1416 height 784
click at [87, 101] on link "Agents" at bounding box center [68, 92] width 126 height 29
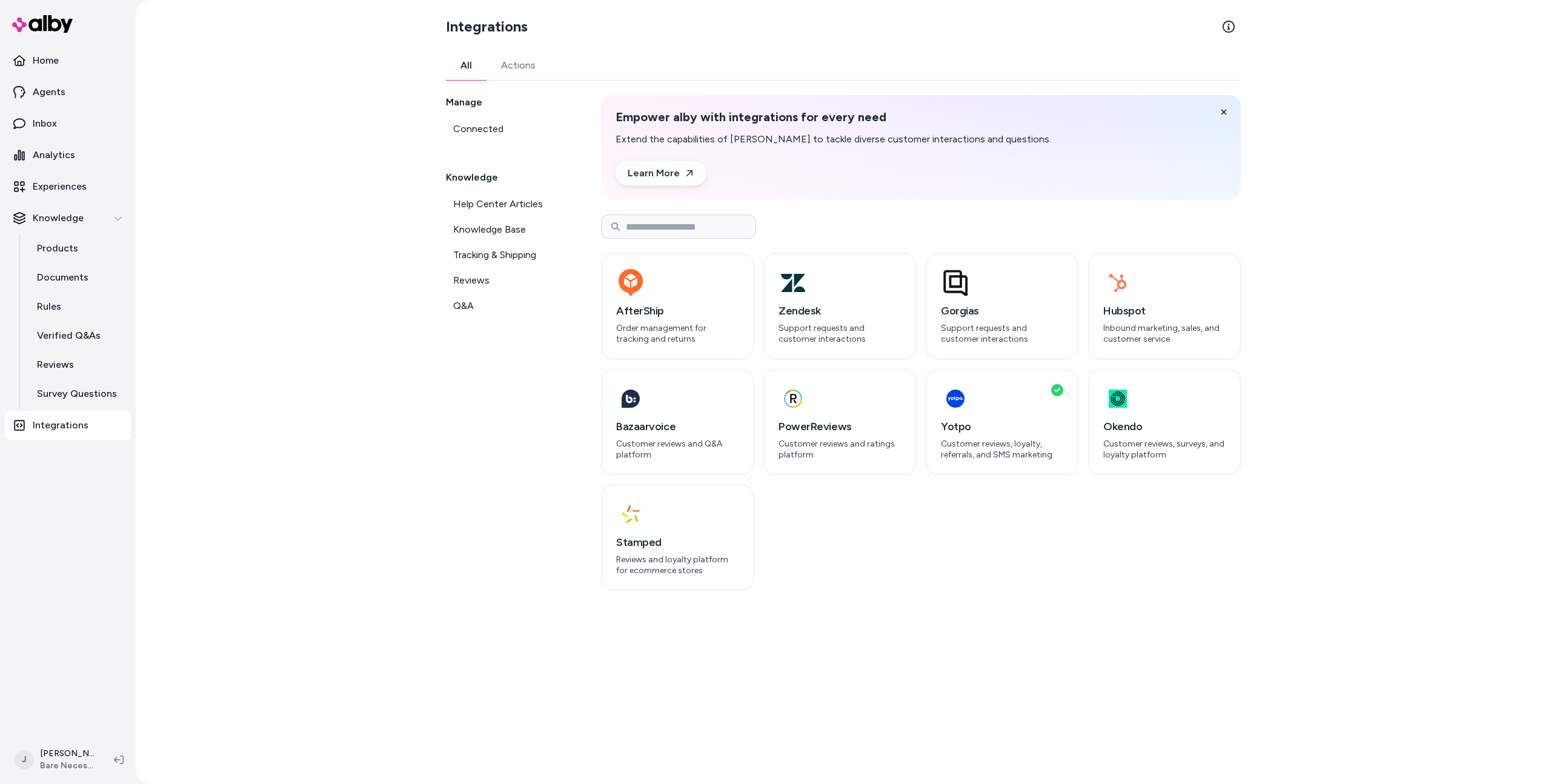
click at [359, 133] on div "Integrations All Actions Manage Connected Knowledge Help Center Articles Knowle…" at bounding box center [844, 392] width 1416 height 784
click at [292, 125] on div "Integrations All Actions Manage Connected Knowledge Help Center Articles Knowle…" at bounding box center [844, 392] width 1416 height 784
click at [351, 488] on div "Integrations All Actions Manage Connected Knowledge Help Center Articles Knowle…" at bounding box center [844, 392] width 1416 height 784
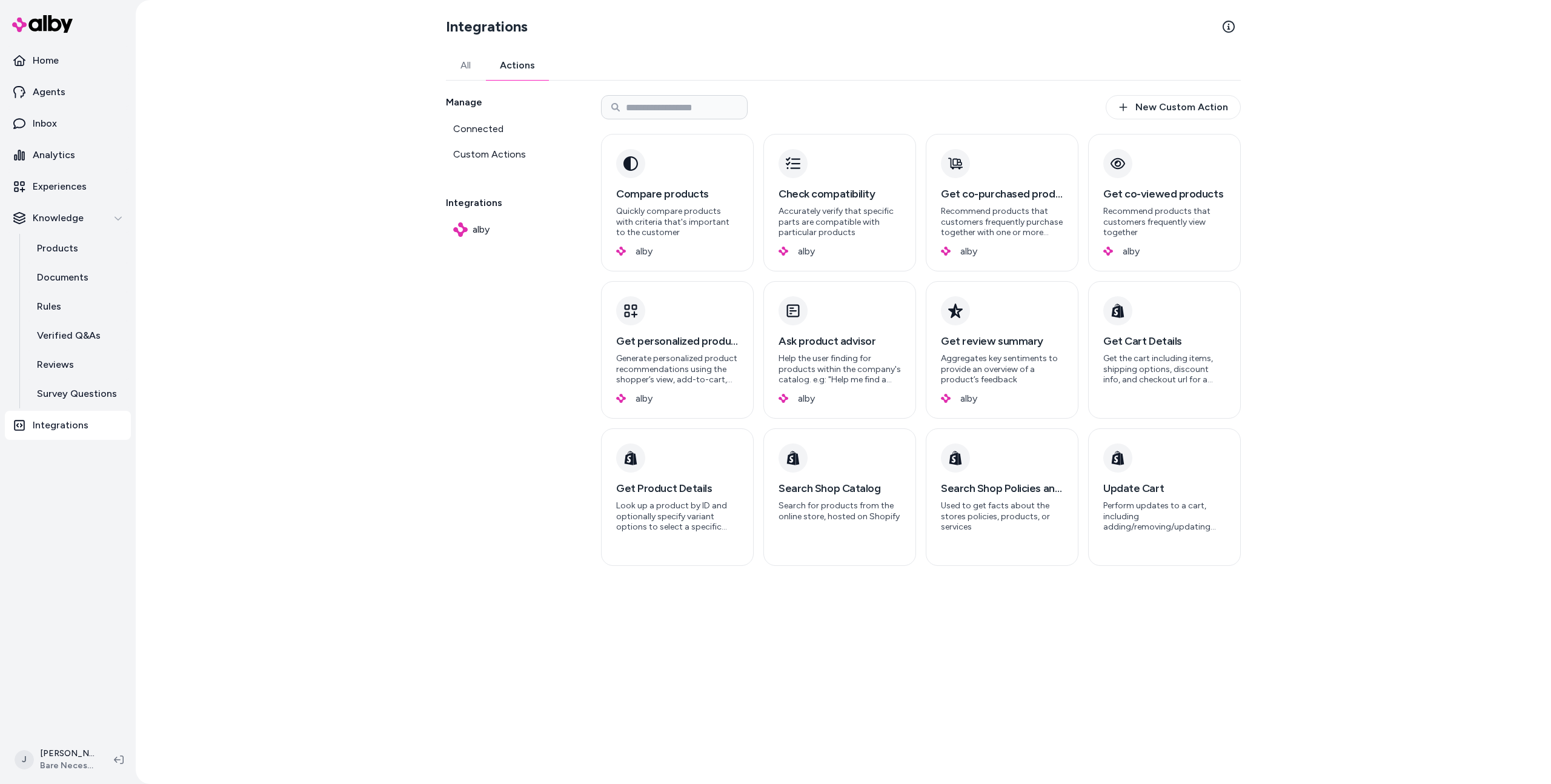
click at [535, 75] on link "Actions" at bounding box center [517, 65] width 64 height 29
click at [460, 64] on link "All" at bounding box center [466, 65] width 39 height 29
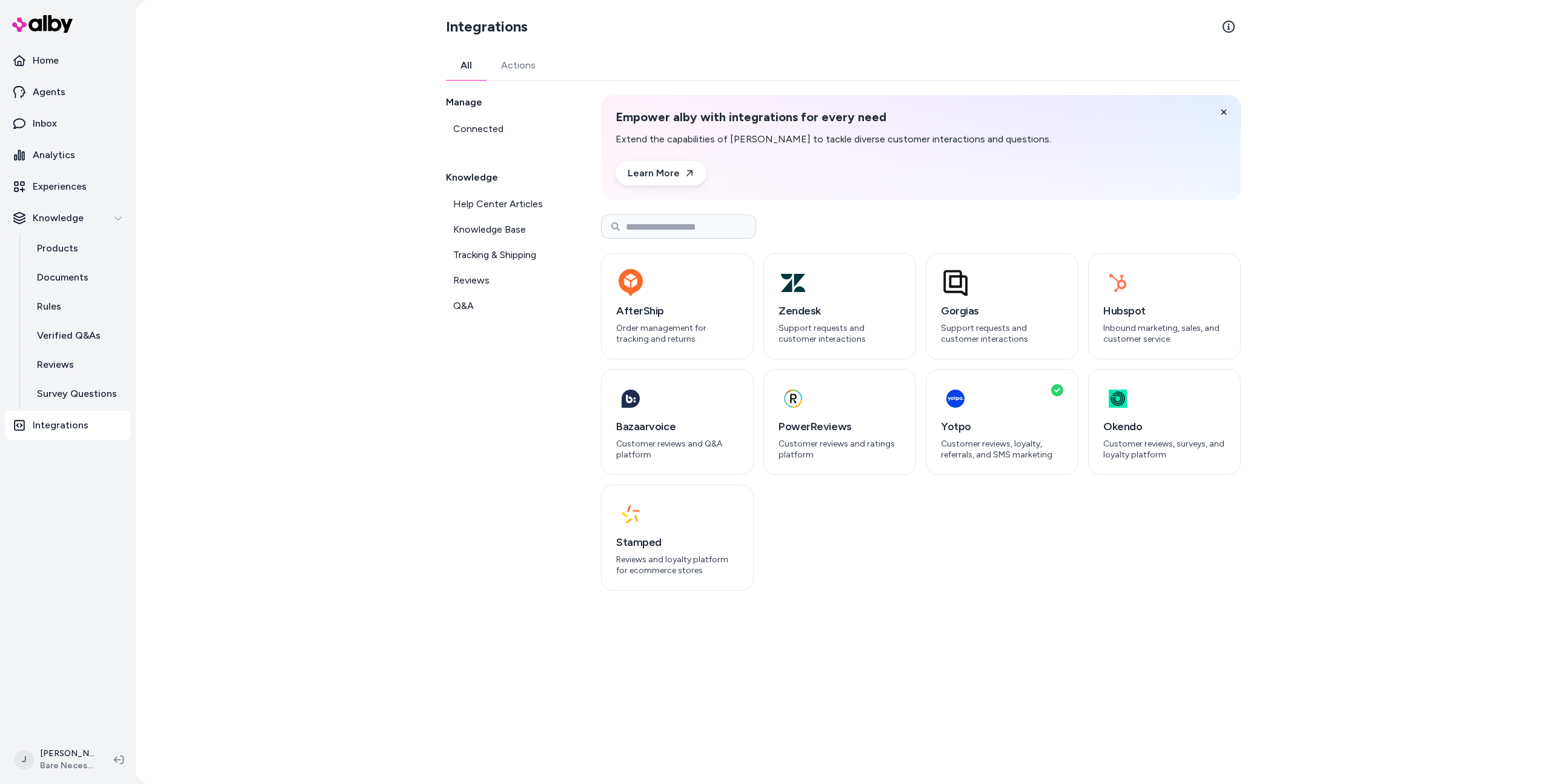
click at [504, 71] on link "Actions" at bounding box center [518, 65] width 64 height 29
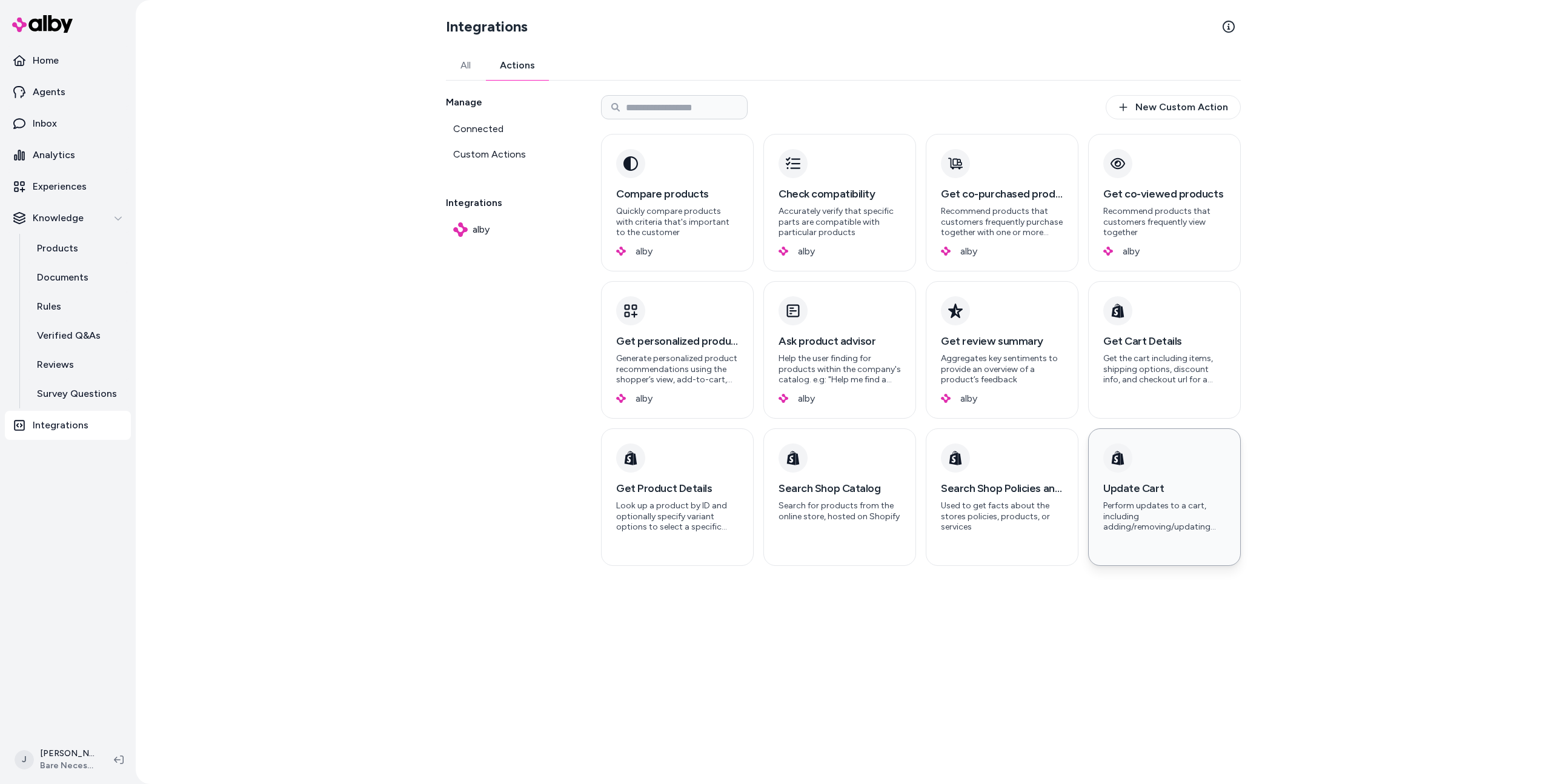
click at [1127, 506] on p "Perform updates to a cart, including adding/removing/updating items, buyer info…" at bounding box center [1164, 516] width 122 height 32
click at [1114, 487] on h3 "Update Cart" at bounding box center [1164, 488] width 122 height 17
click at [1098, 494] on div "Update Cart Perform updates to a cart, including adding/removing/updating items…" at bounding box center [1165, 497] width 153 height 138
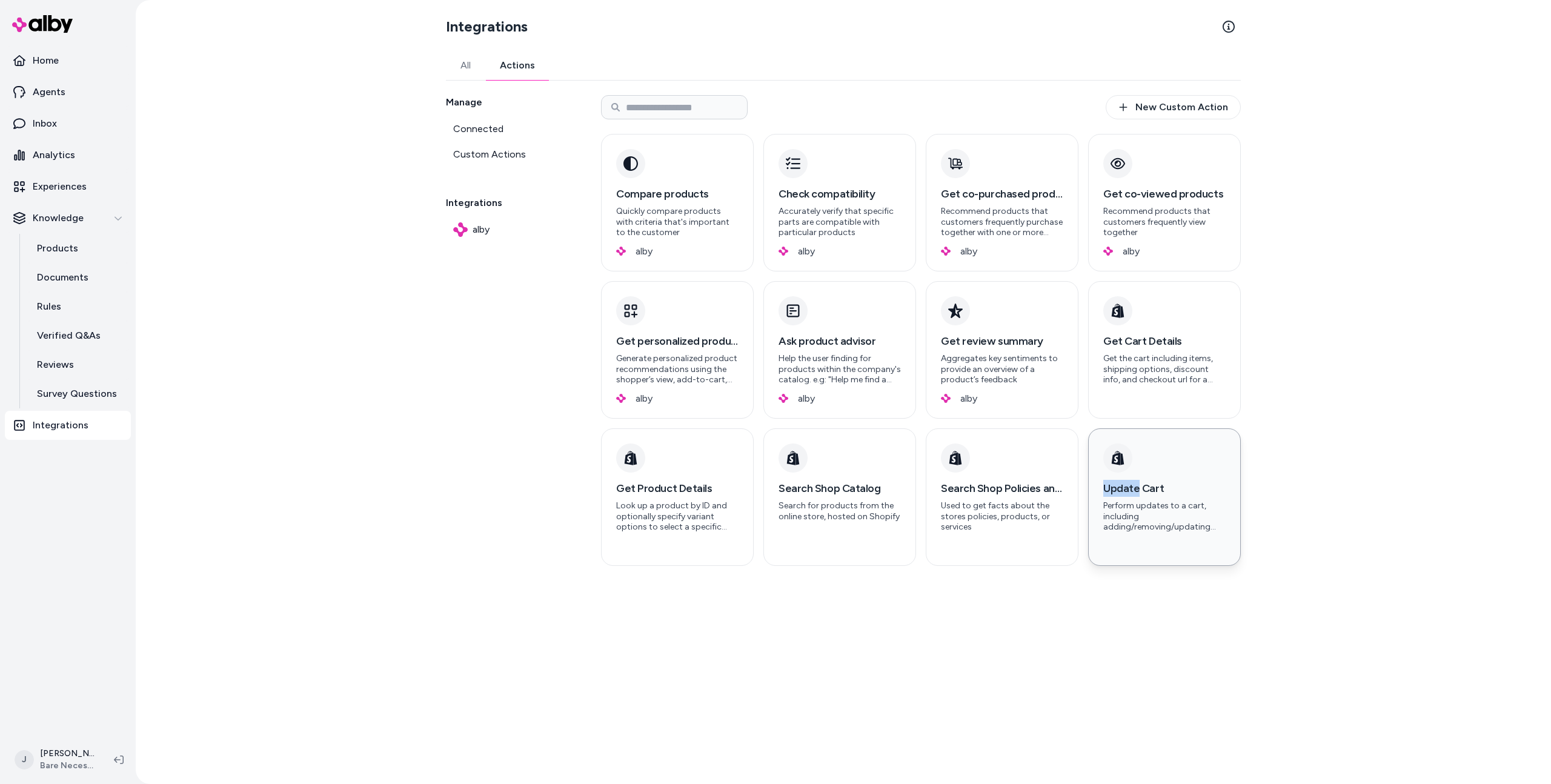
click at [1098, 494] on div "Update Cart Perform updates to a cart, including adding/removing/updating items…" at bounding box center [1165, 497] width 153 height 138
click at [1031, 506] on p "Used to get facts about the stores policies, products, or services" at bounding box center [1002, 516] width 122 height 32
click at [868, 490] on h3 "Search Shop Catalog" at bounding box center [840, 488] width 122 height 17
click at [650, 496] on h3 "Get Product Details" at bounding box center [677, 488] width 122 height 17
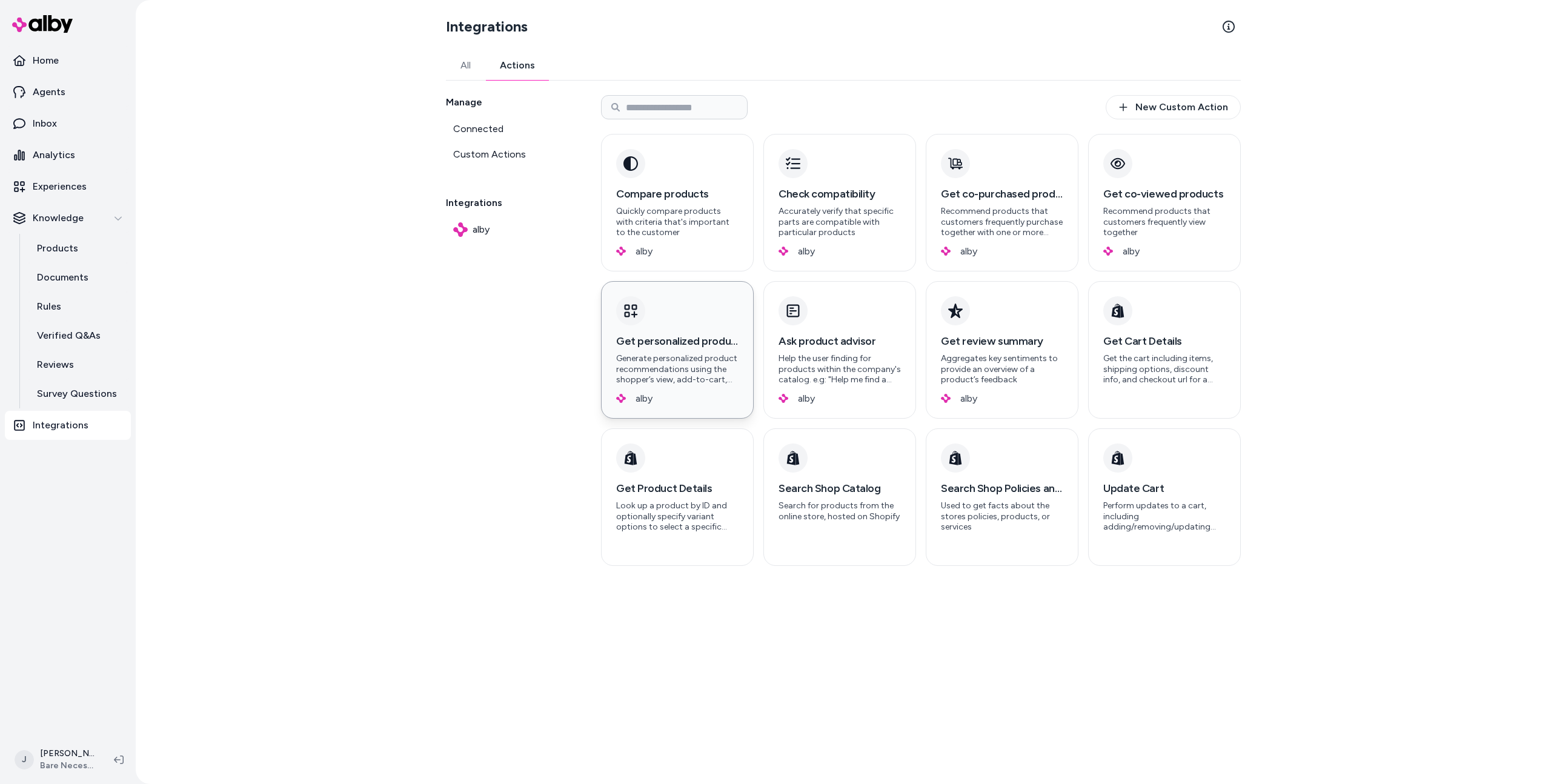
click at [697, 358] on p "Generate personalized product recommendations using the shopper’s view, add-to-…" at bounding box center [677, 369] width 122 height 32
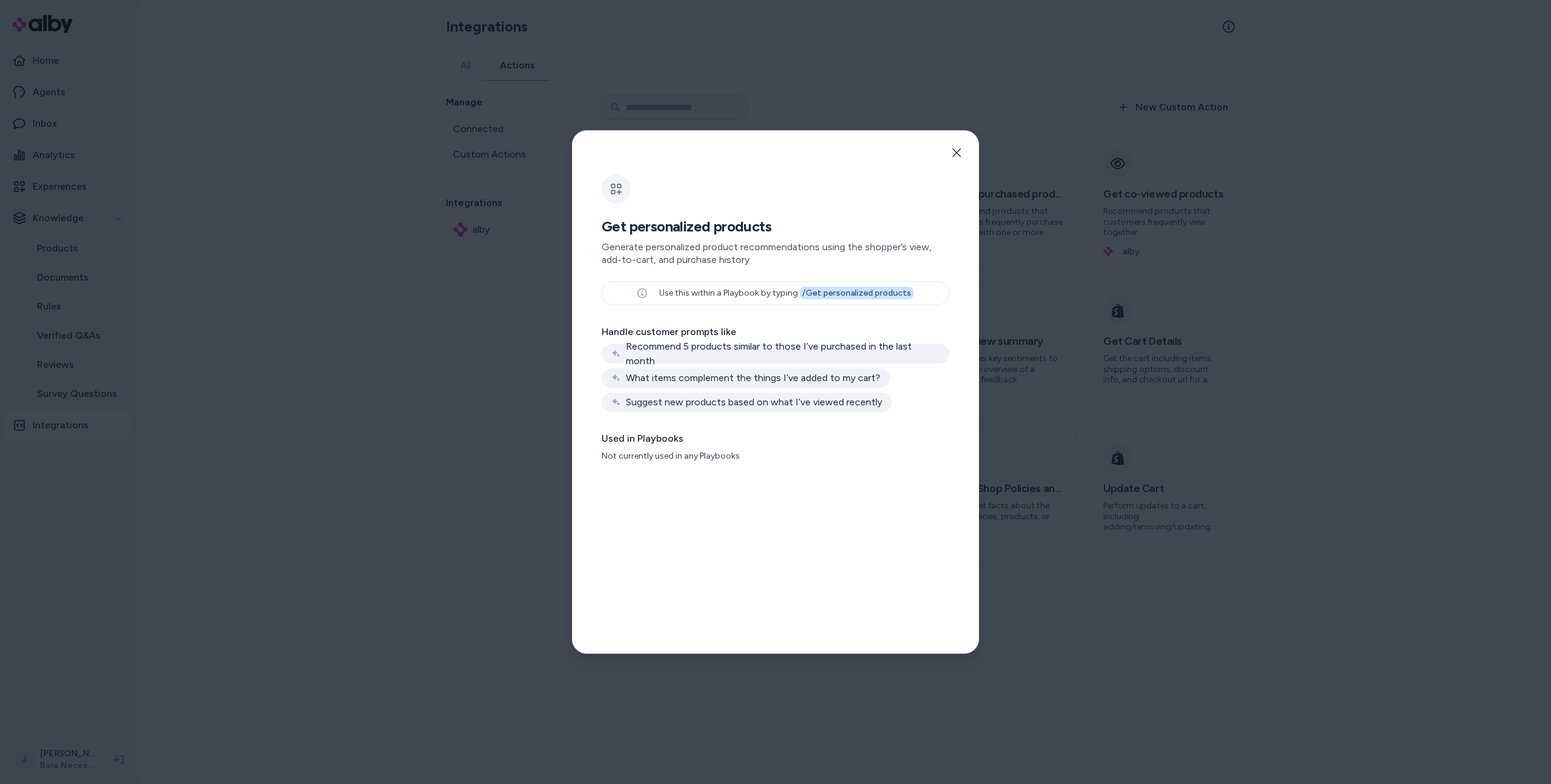
drag, startPoint x: 300, startPoint y: 421, endPoint x: 355, endPoint y: 395, distance: 60.8
click at [301, 421] on div at bounding box center [776, 392] width 1551 height 784
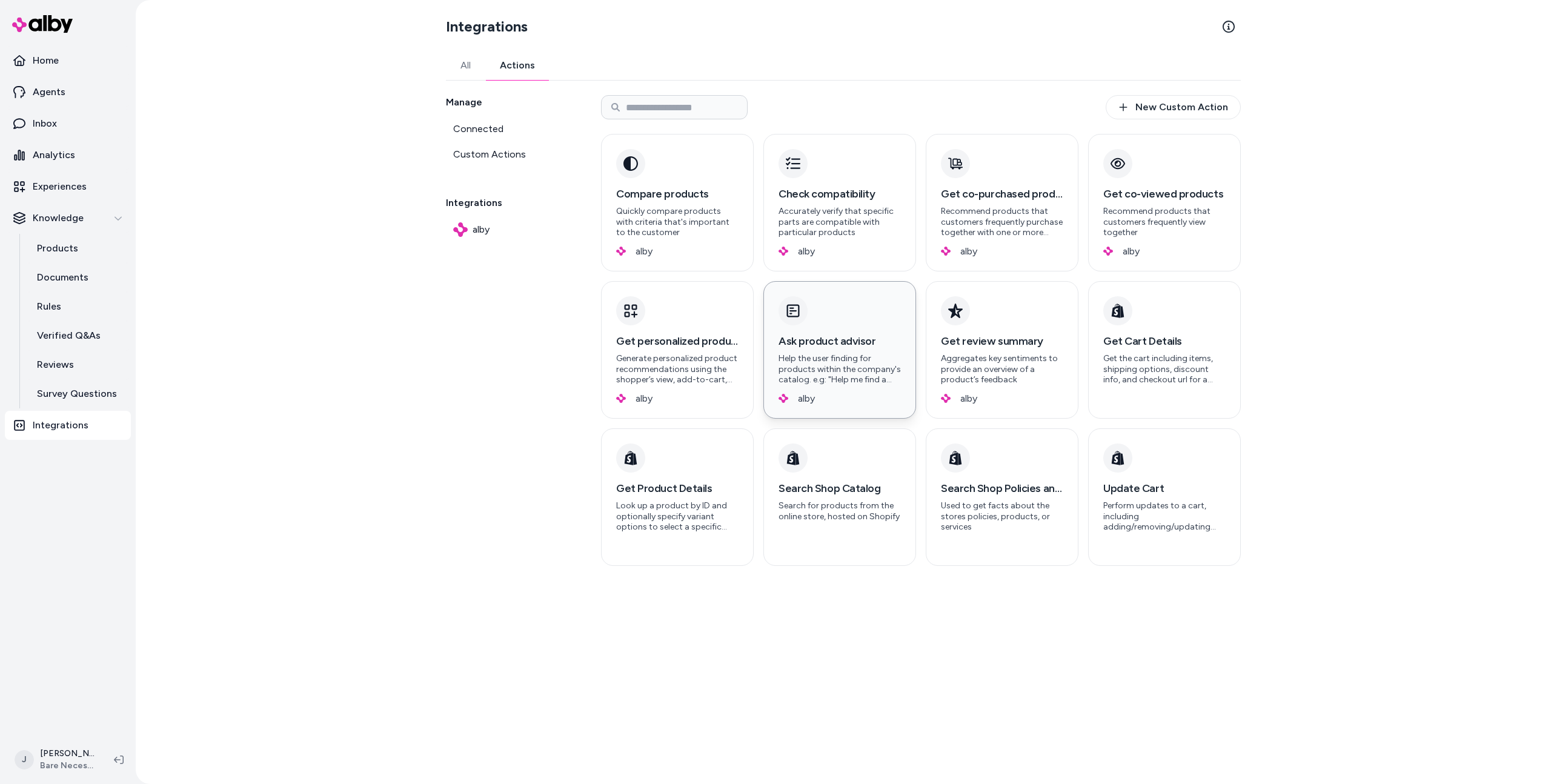
click at [844, 324] on div "Ask product advisor Help the user finding for products within the company's cat…" at bounding box center [840, 350] width 153 height 138
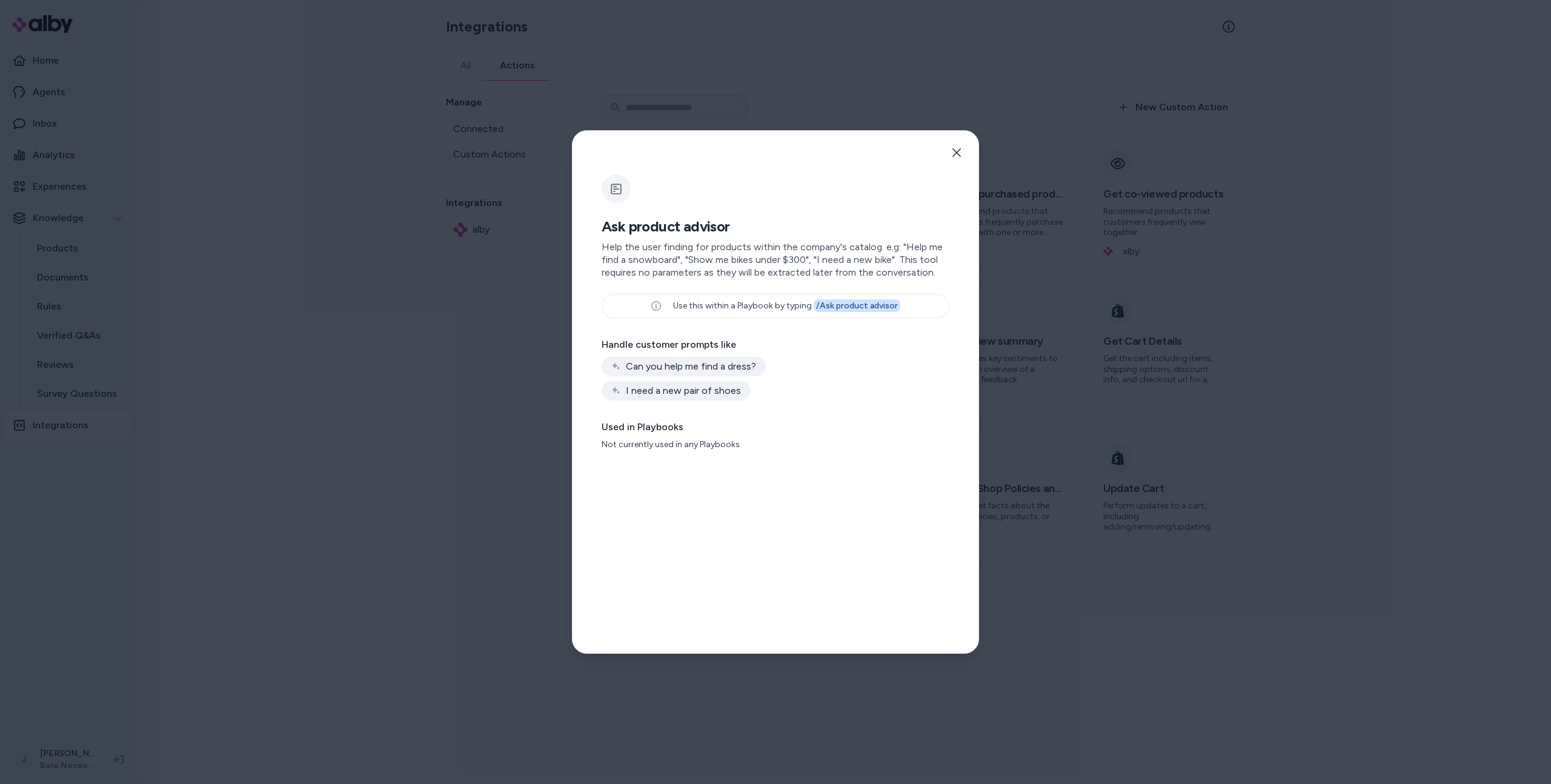
click at [440, 350] on div at bounding box center [776, 392] width 1551 height 784
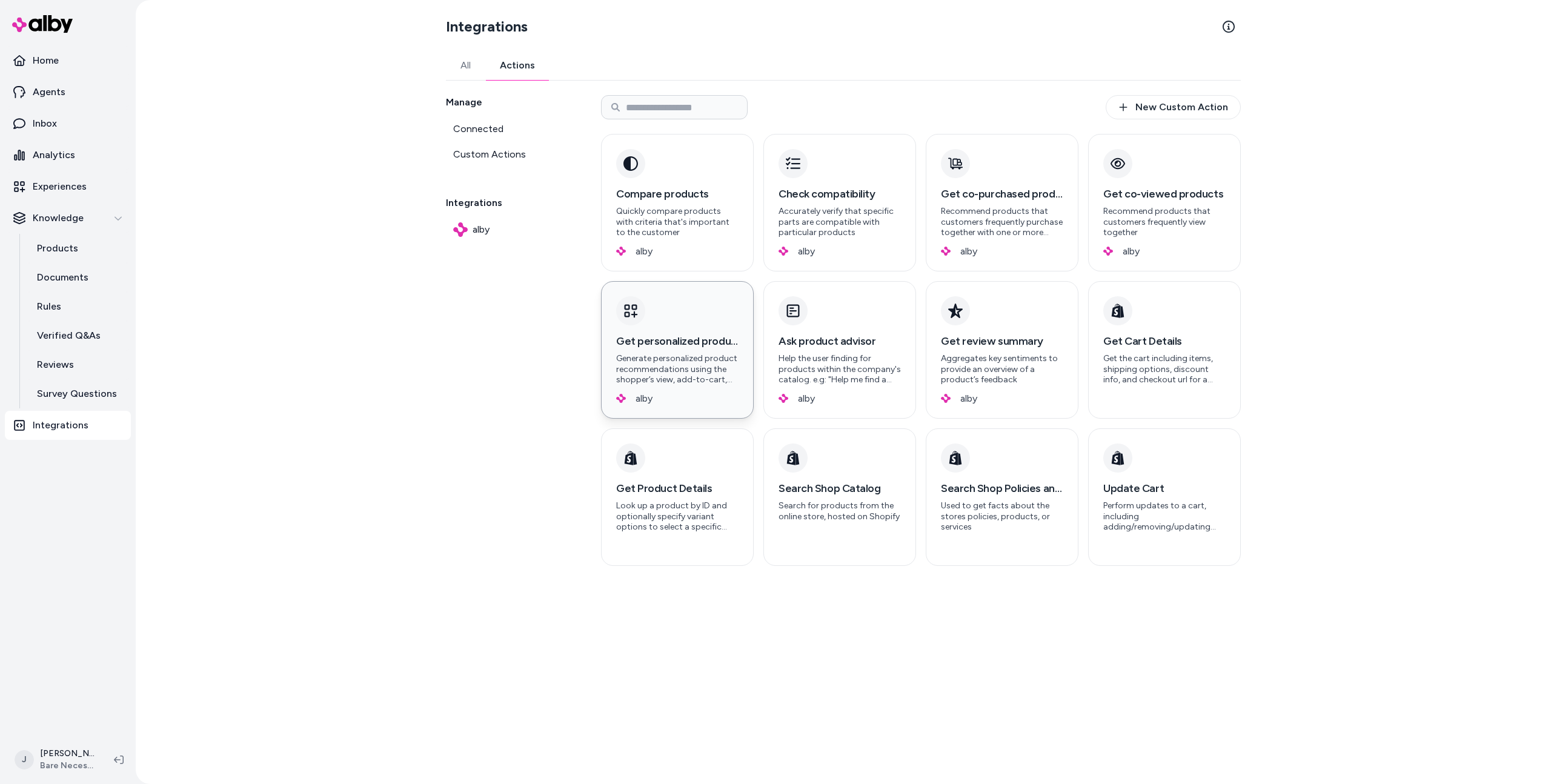
click at [727, 326] on div "Get personalized products Generate personalized product recommendations using t…" at bounding box center [677, 350] width 153 height 138
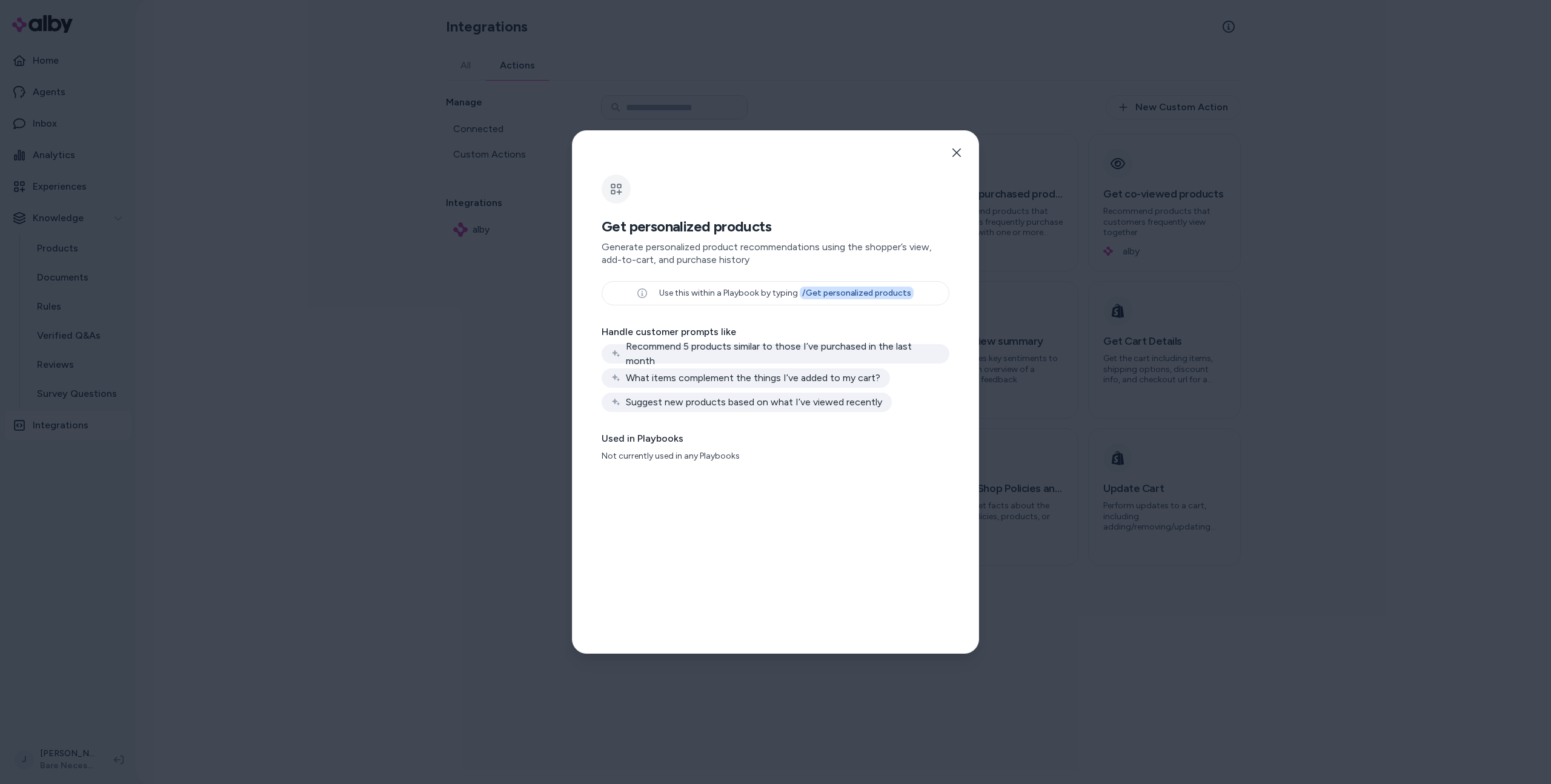
click at [434, 389] on div at bounding box center [776, 392] width 1551 height 784
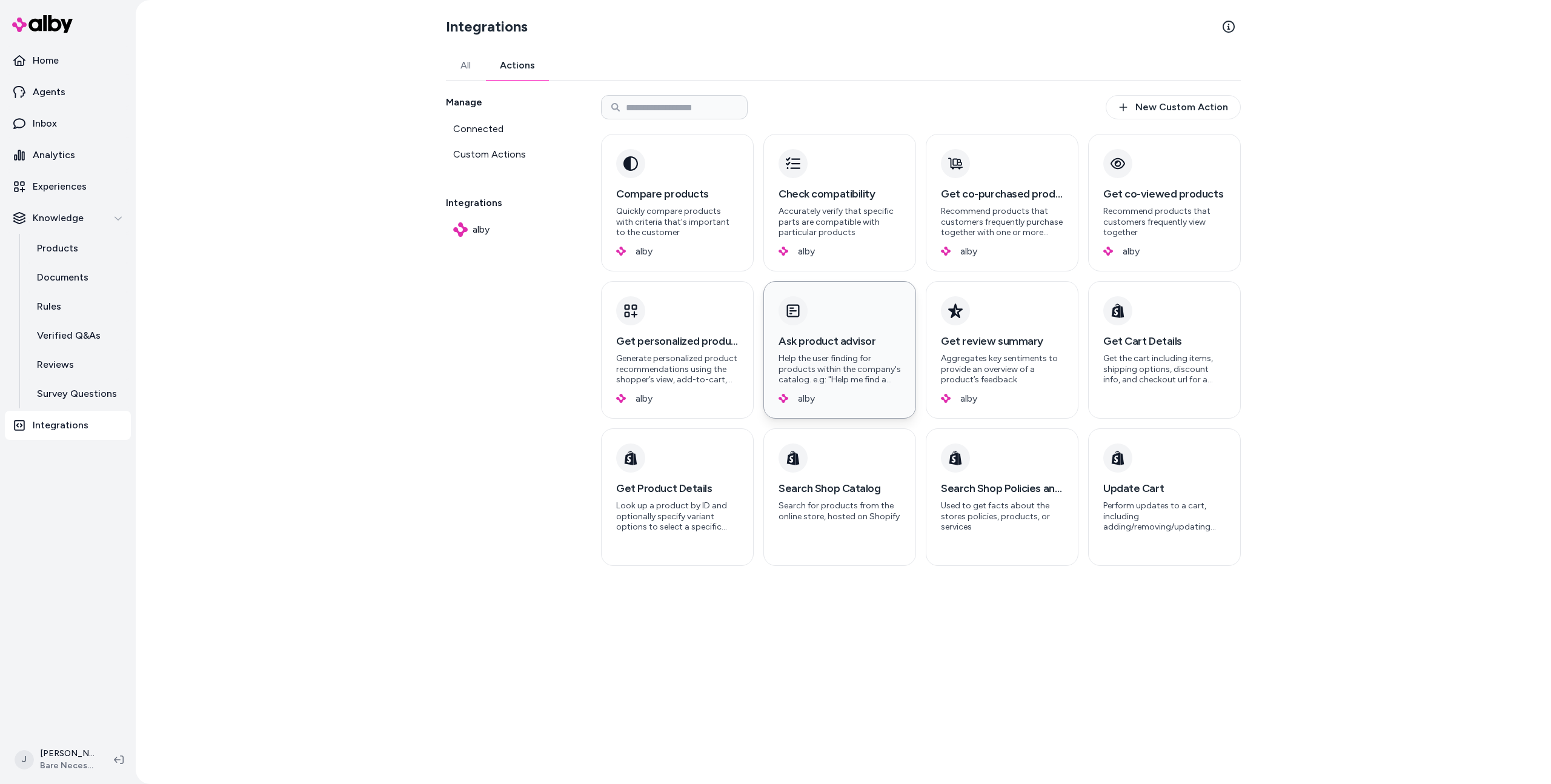
click at [819, 327] on div "Ask product advisor Help the user finding for products within the company's cat…" at bounding box center [840, 350] width 153 height 138
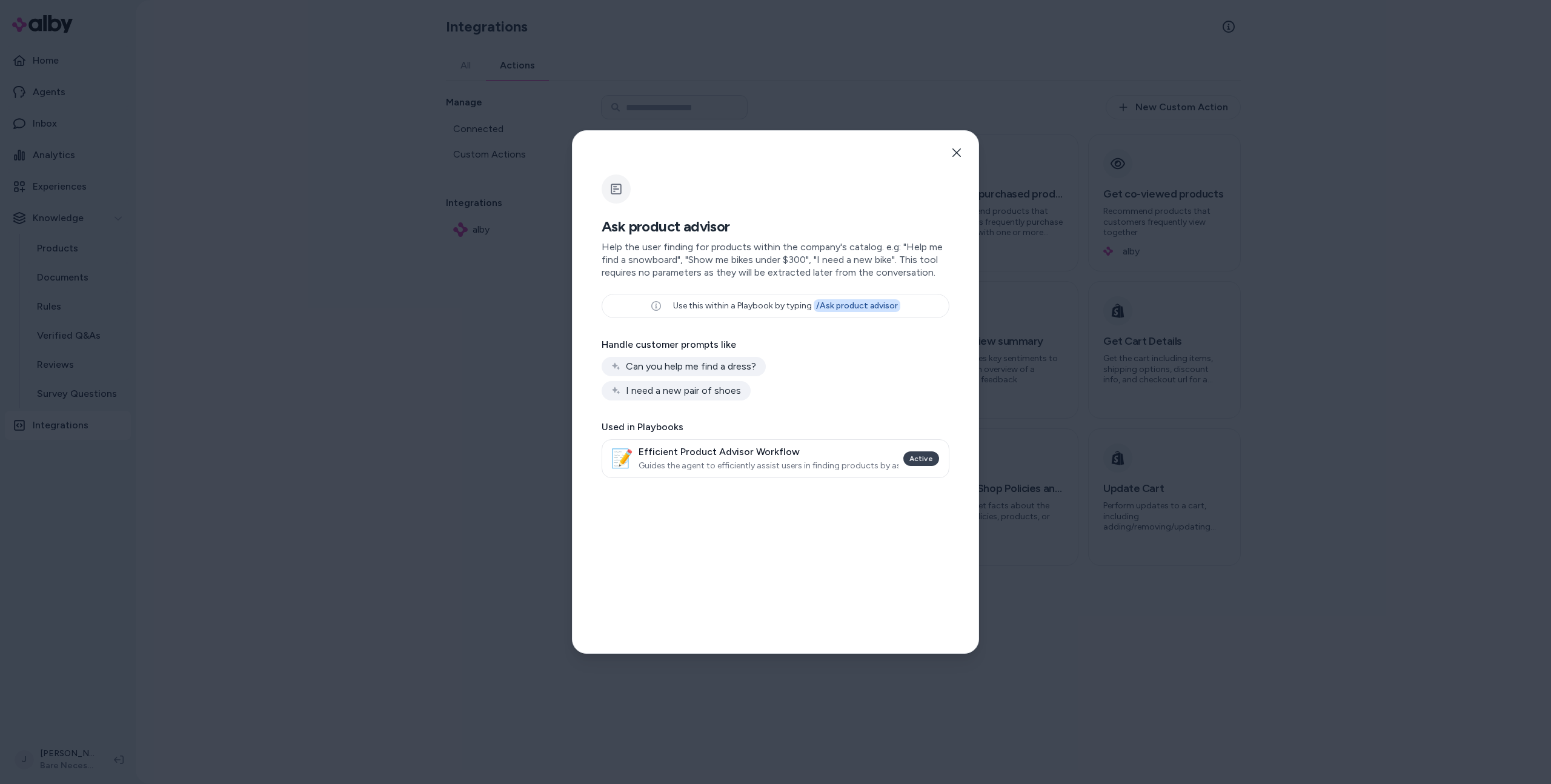
click at [255, 359] on div at bounding box center [776, 392] width 1551 height 784
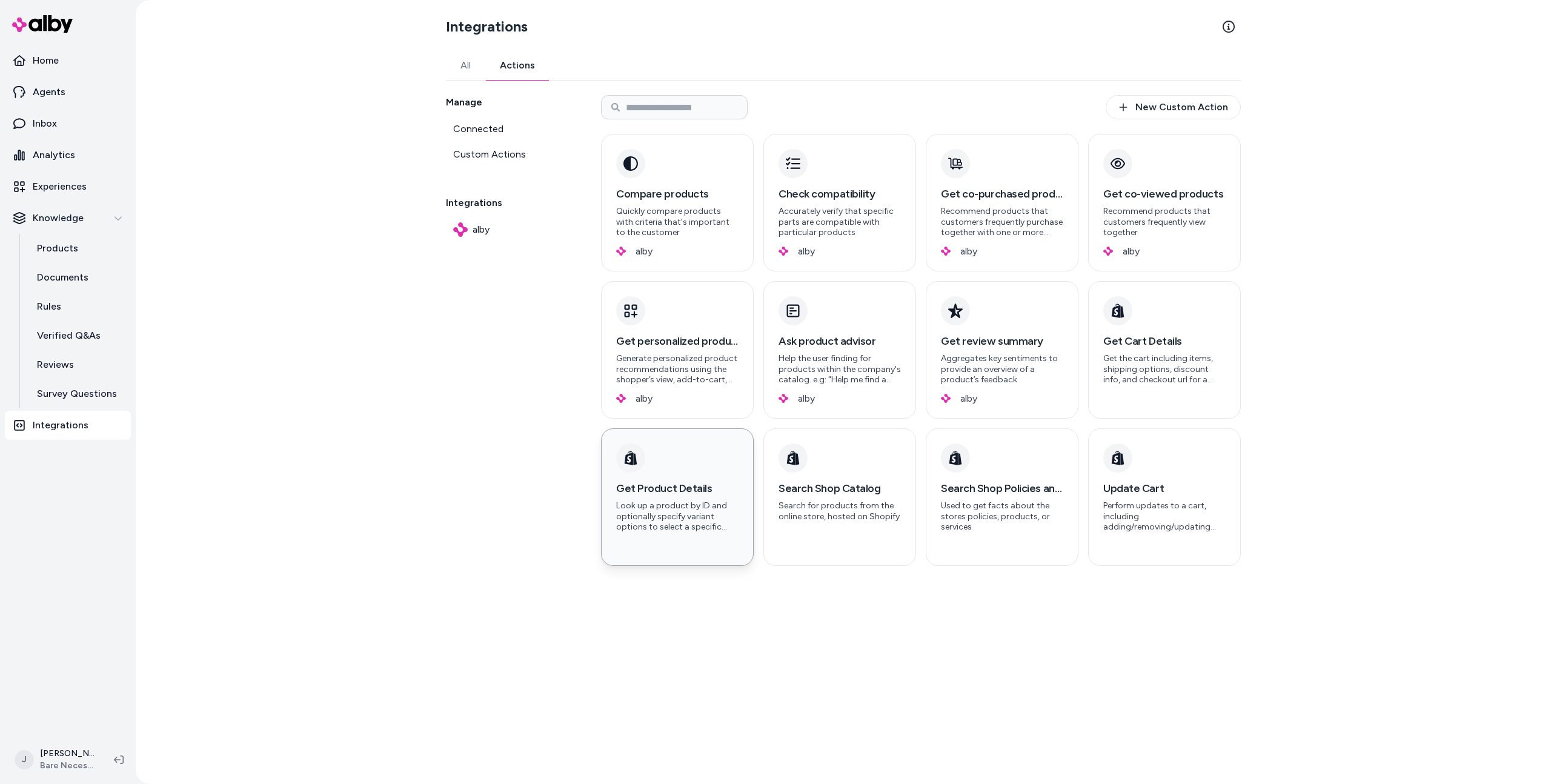
click at [723, 515] on p "Look up a product by ID and optionally specify variant options to select a spec…" at bounding box center [677, 516] width 122 height 32
click at [306, 232] on div "Integrations All Actions Manage Connected Custom Actions Integrations alby New …" at bounding box center [844, 392] width 1416 height 784
click at [676, 179] on div "Compare products Quickly compare products with criteria that's important to the…" at bounding box center [677, 203] width 153 height 138
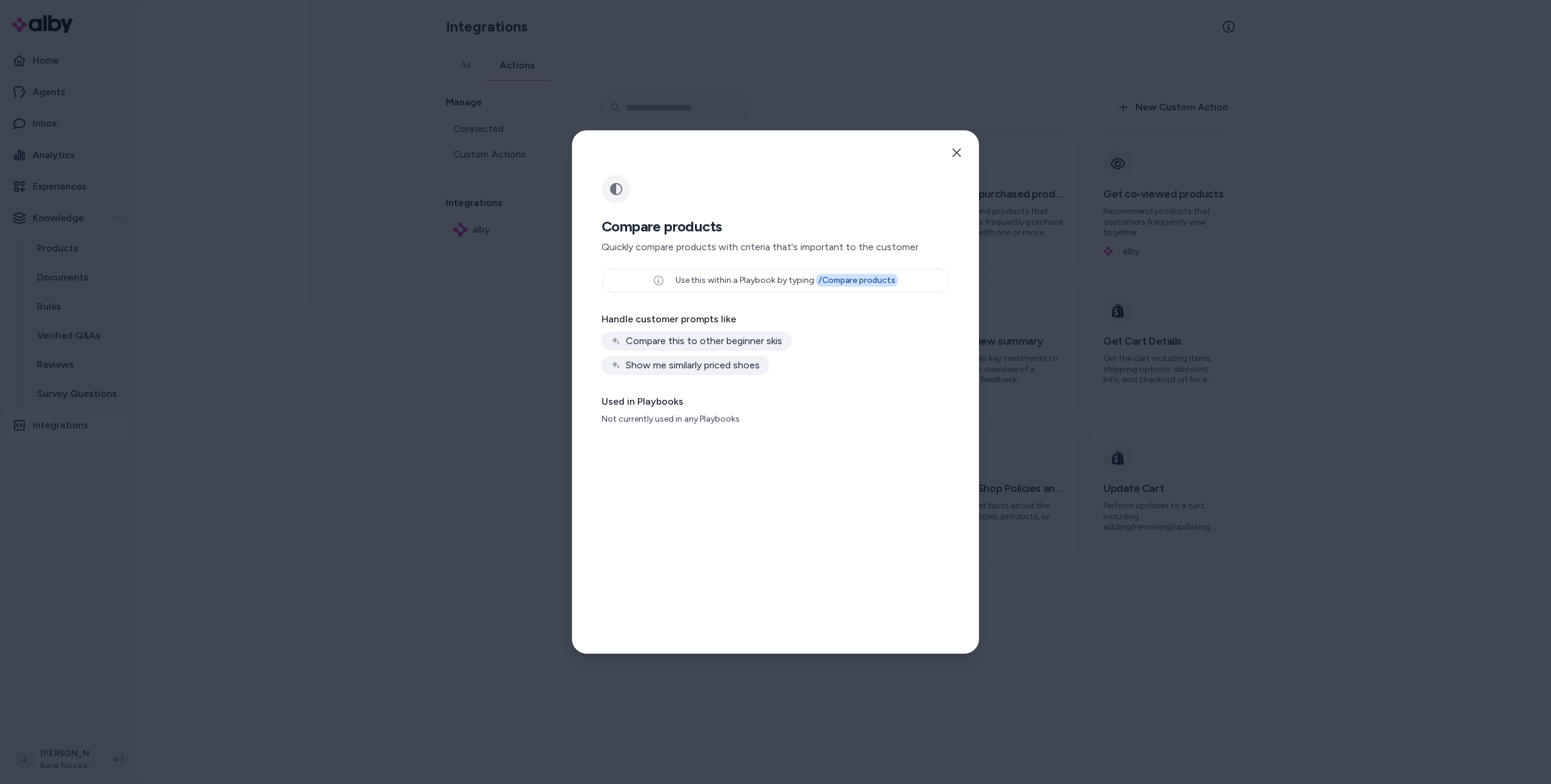
click at [1263, 197] on div at bounding box center [776, 392] width 1551 height 784
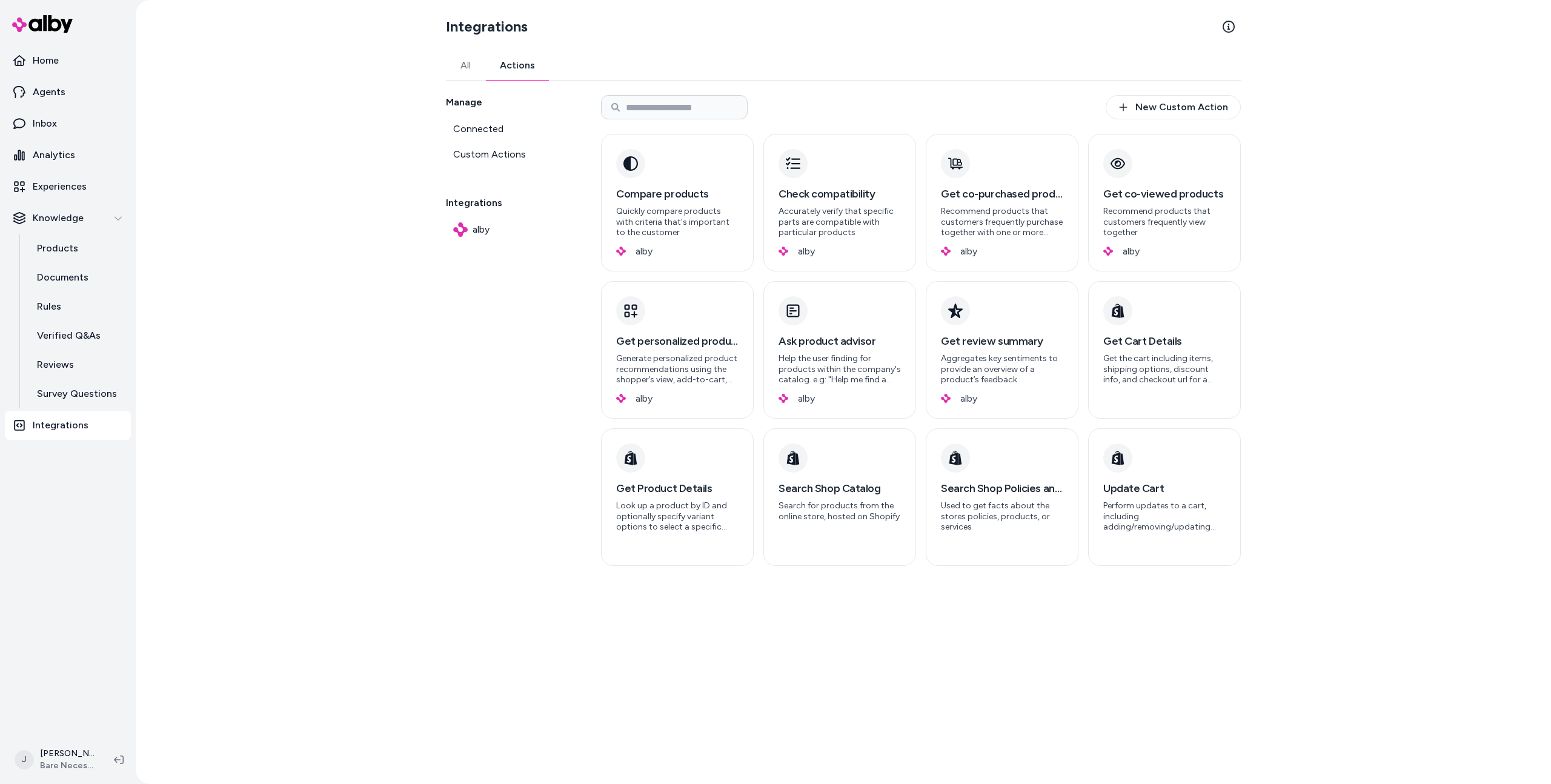
click at [470, 71] on link "All" at bounding box center [466, 65] width 39 height 29
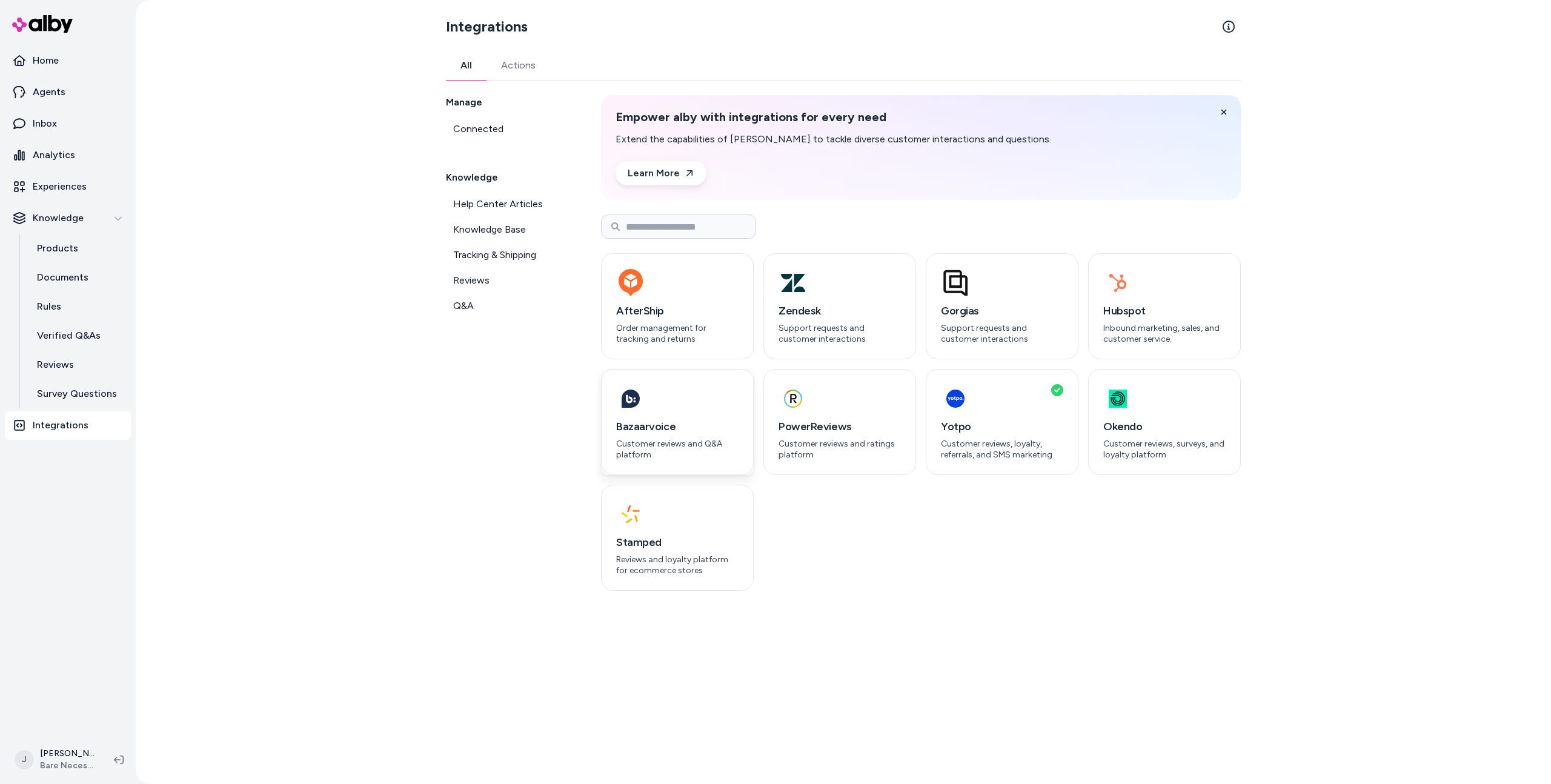
click at [666, 446] on p "Customer reviews and Q&A platform" at bounding box center [677, 450] width 122 height 21
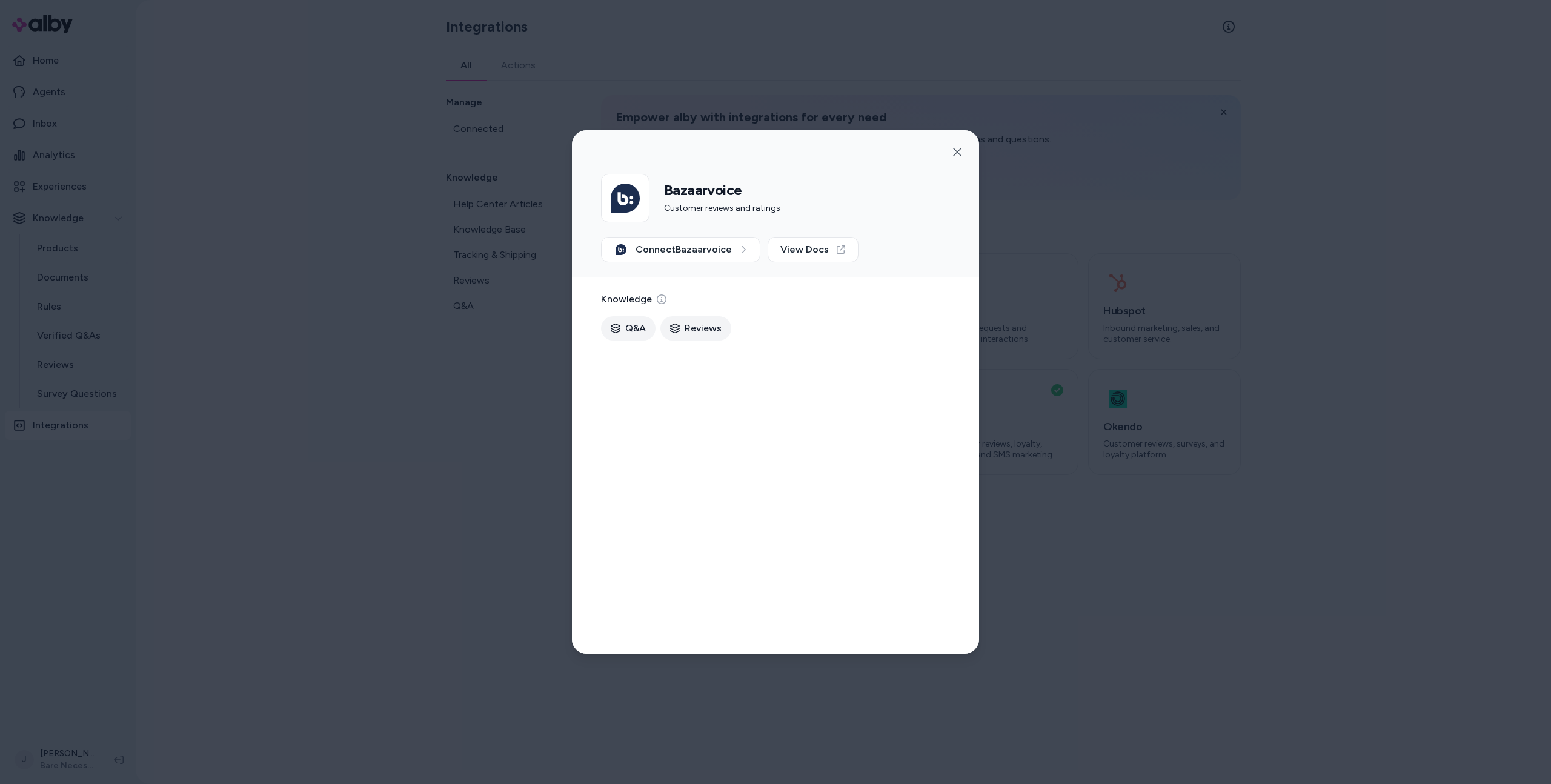
click at [1162, 403] on div at bounding box center [776, 392] width 1551 height 784
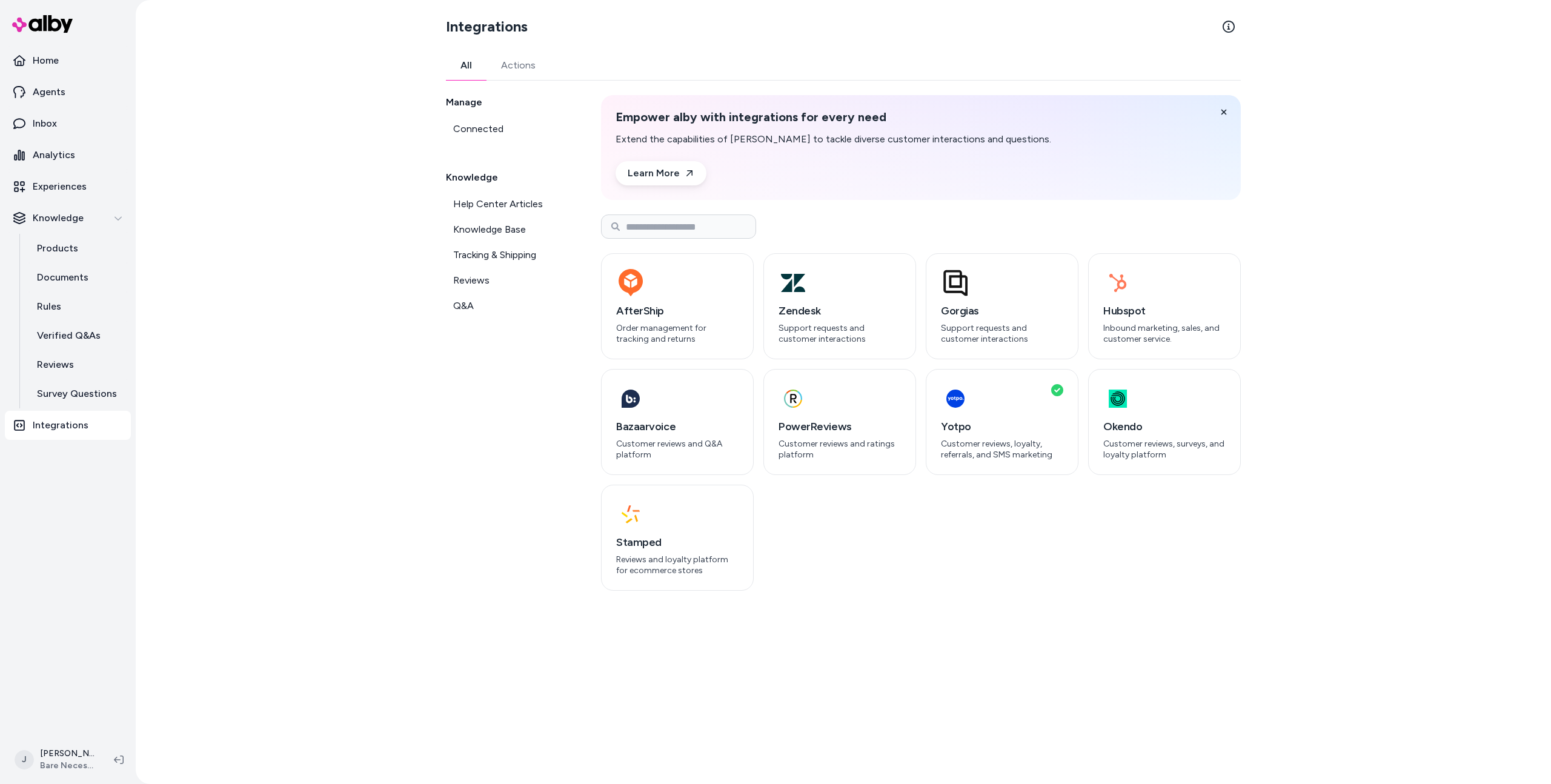
click at [276, 206] on div "Integrations All Actions Manage Connected Knowledge Help Center Articles Knowle…" at bounding box center [844, 392] width 1416 height 784
click at [363, 409] on div "Integrations All Actions Manage Connected Knowledge Help Center Articles Knowle…" at bounding box center [844, 392] width 1416 height 784
click at [123, 755] on icon at bounding box center [118, 759] width 9 height 9
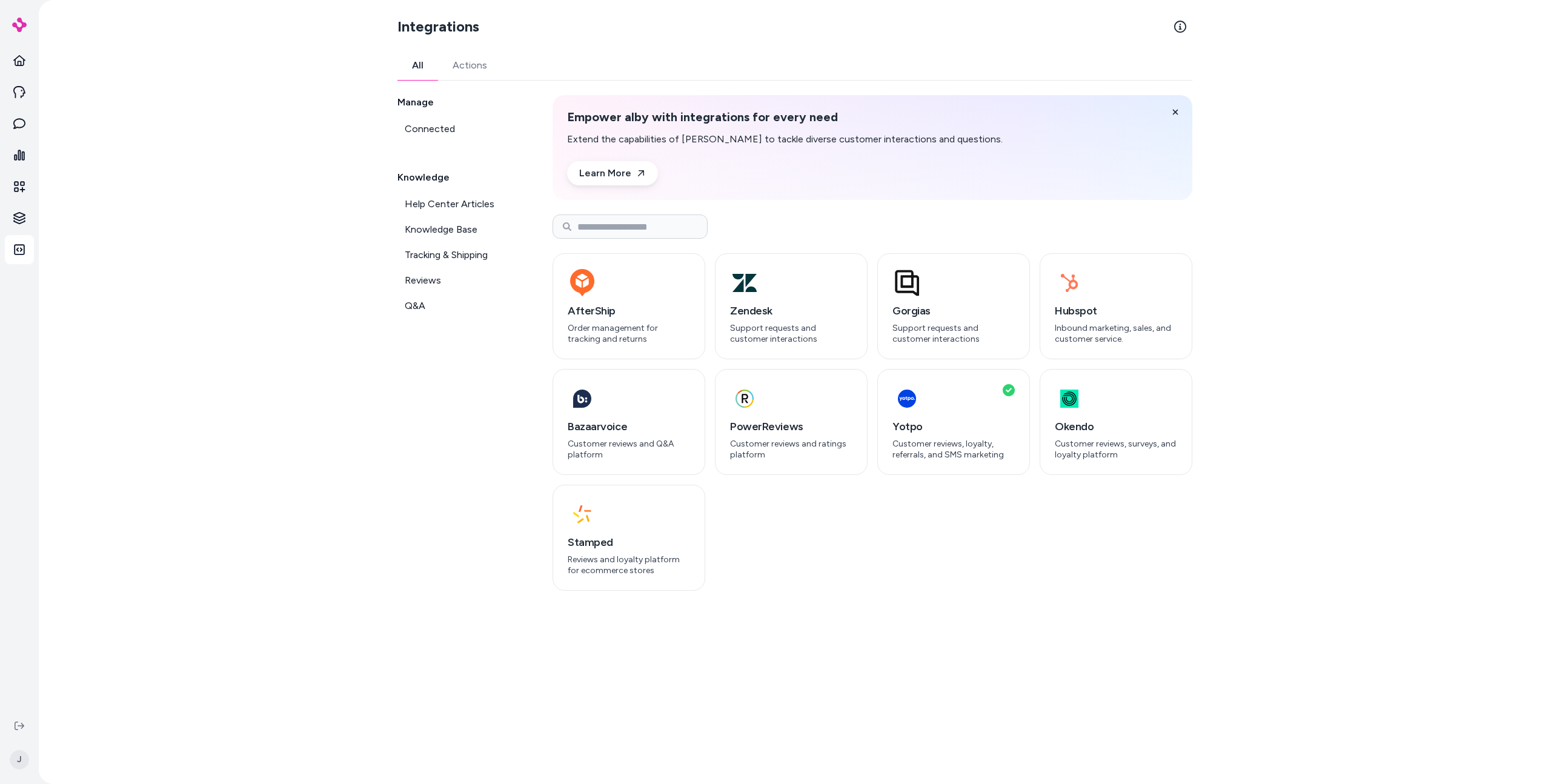
click at [209, 596] on div "Integrations All Actions Manage Connected Knowledge Help Center Articles Knowle…" at bounding box center [795, 392] width 1512 height 784
click at [143, 117] on div "Integrations All Actions Manage Connected Knowledge Help Center Articles Knowle…" at bounding box center [795, 392] width 1512 height 784
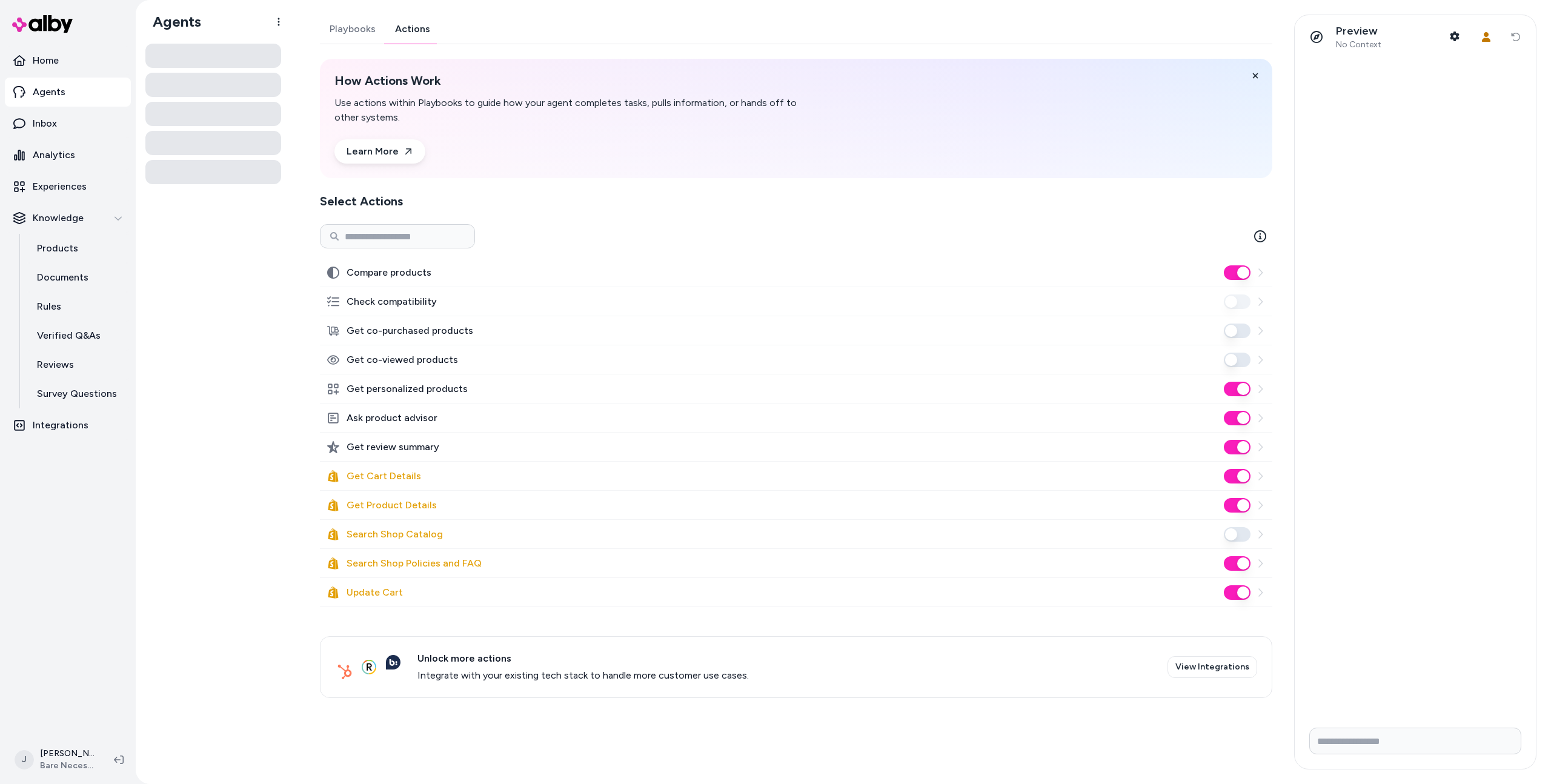
click at [409, 33] on link "Actions" at bounding box center [413, 29] width 55 height 29
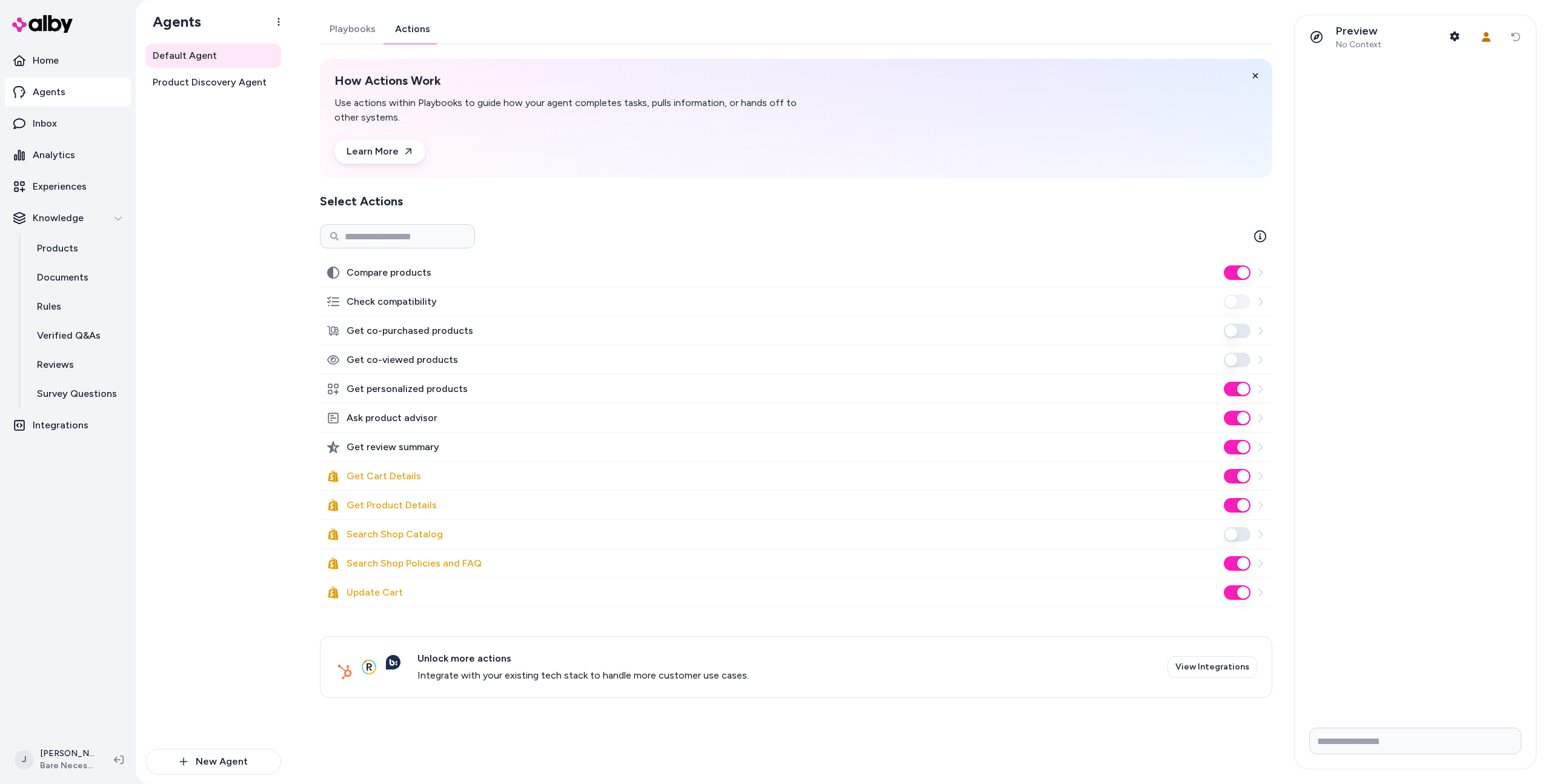
click at [232, 549] on div "Default Agent Product Discovery Agent" at bounding box center [213, 396] width 136 height 705
click at [120, 759] on icon at bounding box center [118, 759] width 9 height 9
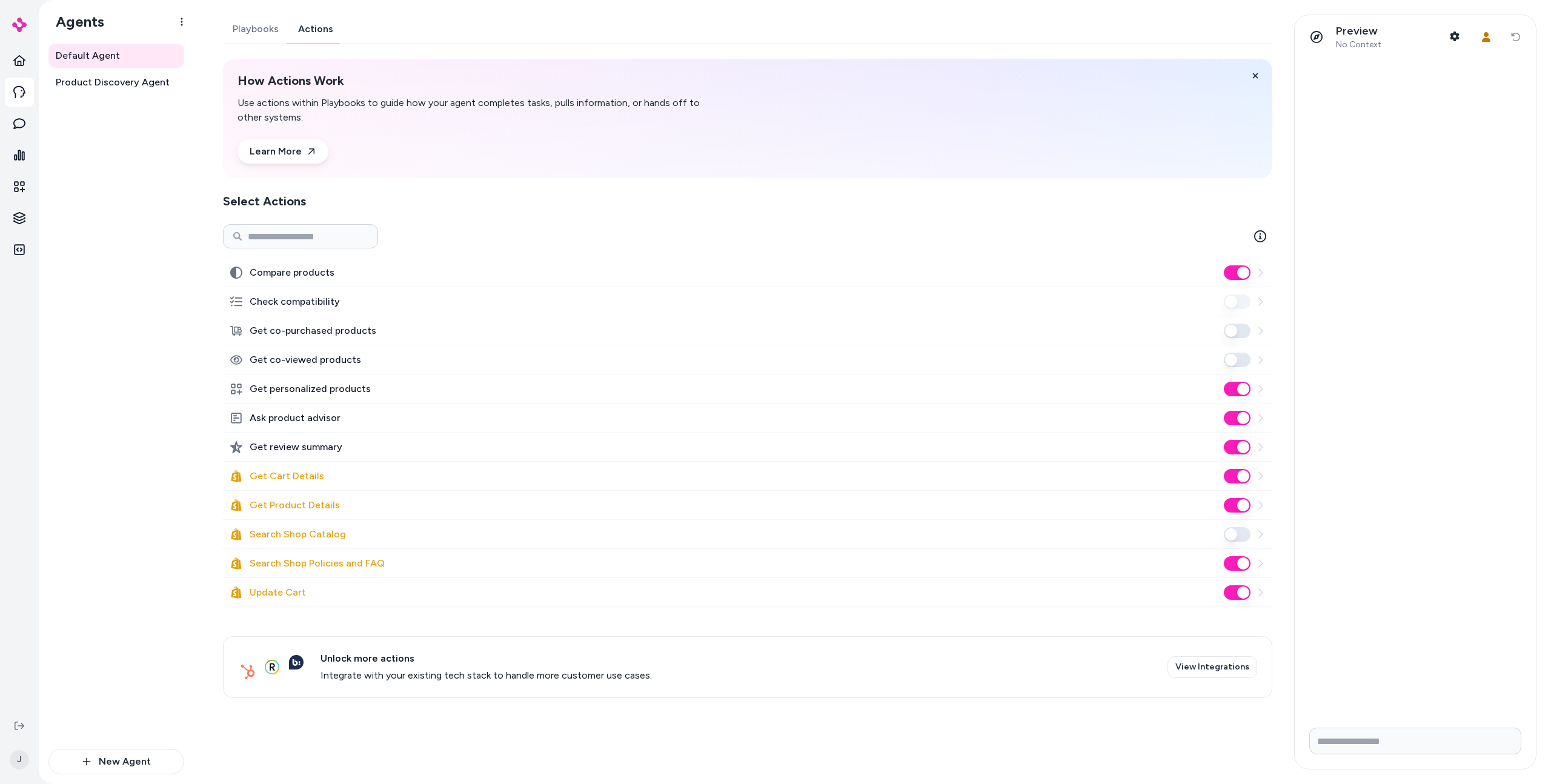
click at [128, 638] on div "Default Agent Product Discovery Agent" at bounding box center [116, 396] width 136 height 705
drag, startPoint x: 188, startPoint y: 544, endPoint x: 180, endPoint y: 536, distance: 11.3
click at [180, 536] on div "Default Agent Product Discovery Agent New Agent" at bounding box center [116, 413] width 155 height 741
click at [180, 536] on div "Default Agent Product Discovery Agent" at bounding box center [116, 396] width 136 height 705
click at [145, 531] on div "Default Agent Product Discovery Agent" at bounding box center [116, 396] width 136 height 705
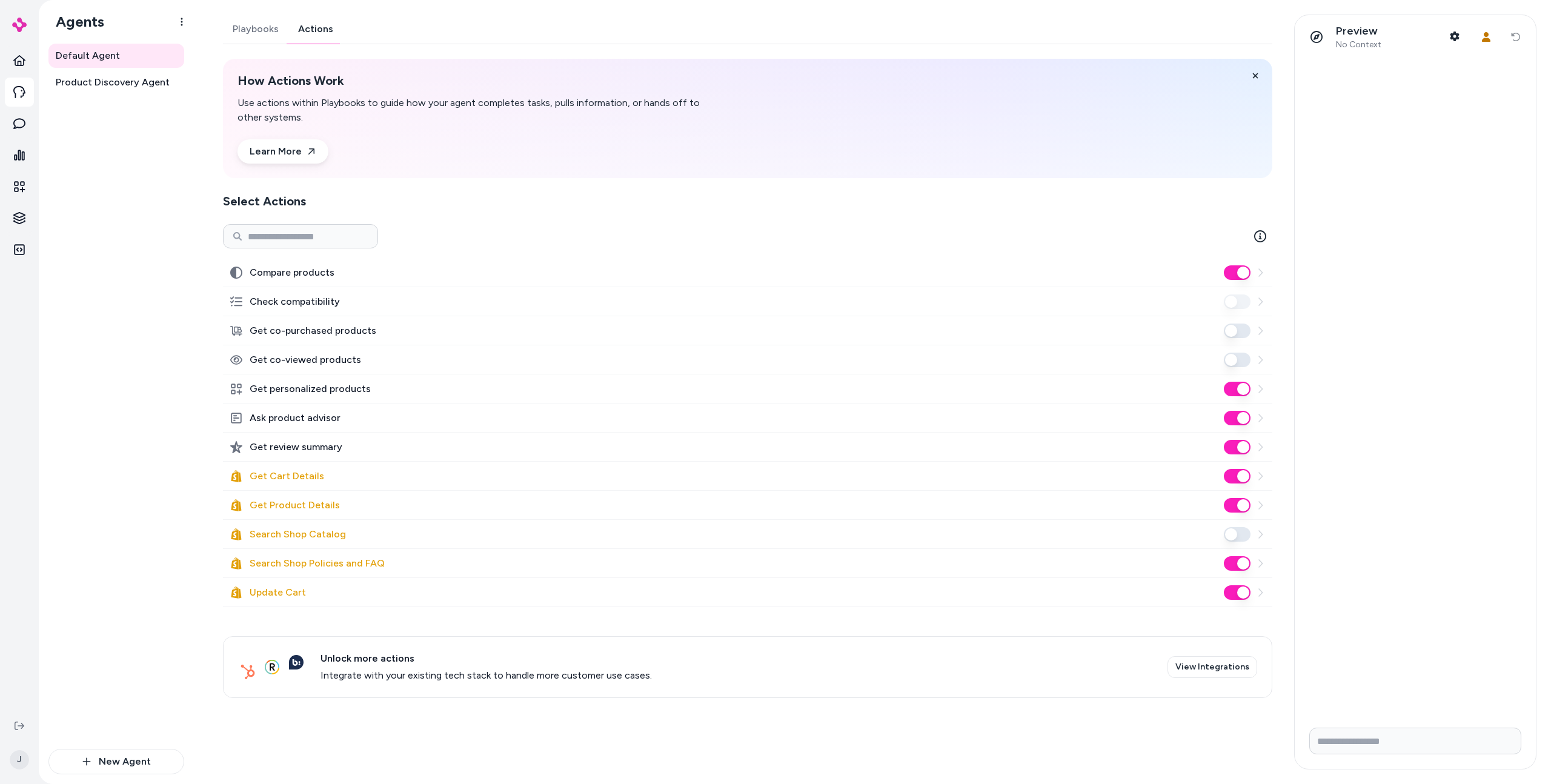
click at [145, 531] on div "Default Agent Product Discovery Agent" at bounding box center [116, 396] width 136 height 705
click at [156, 553] on div "Default Agent Product Discovery Agent" at bounding box center [116, 396] width 136 height 705
drag, startPoint x: 1275, startPoint y: 596, endPoint x: 1268, endPoint y: 593, distance: 7.6
click at [1275, 596] on div "Playbooks Actions How Actions Work Use actions within Playbooks to guide how yo…" at bounding box center [744, 392] width 1071 height 755
click at [1263, 592] on icon at bounding box center [1261, 592] width 4 height 8
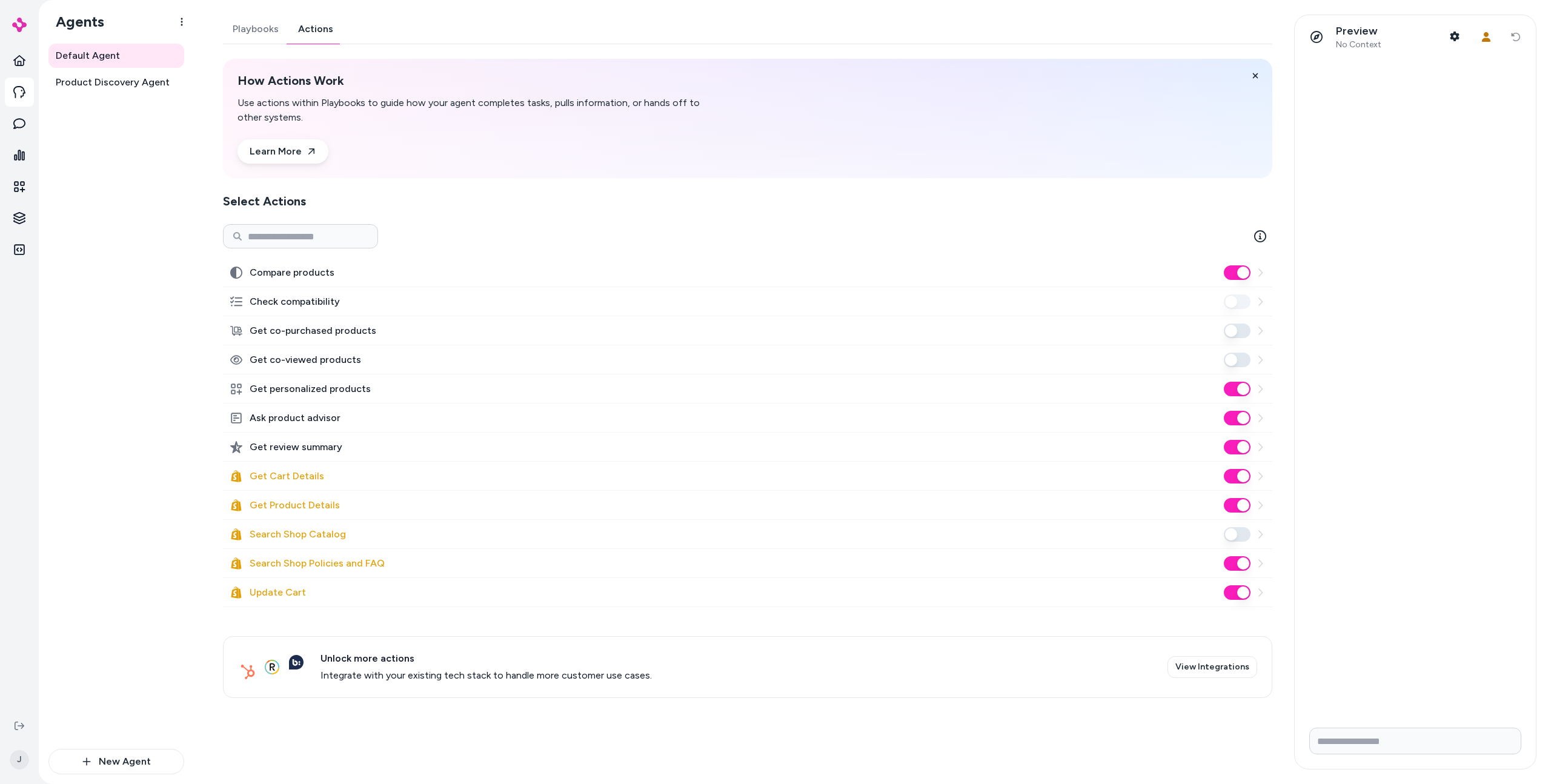
click at [1260, 595] on icon at bounding box center [1261, 592] width 9 height 9
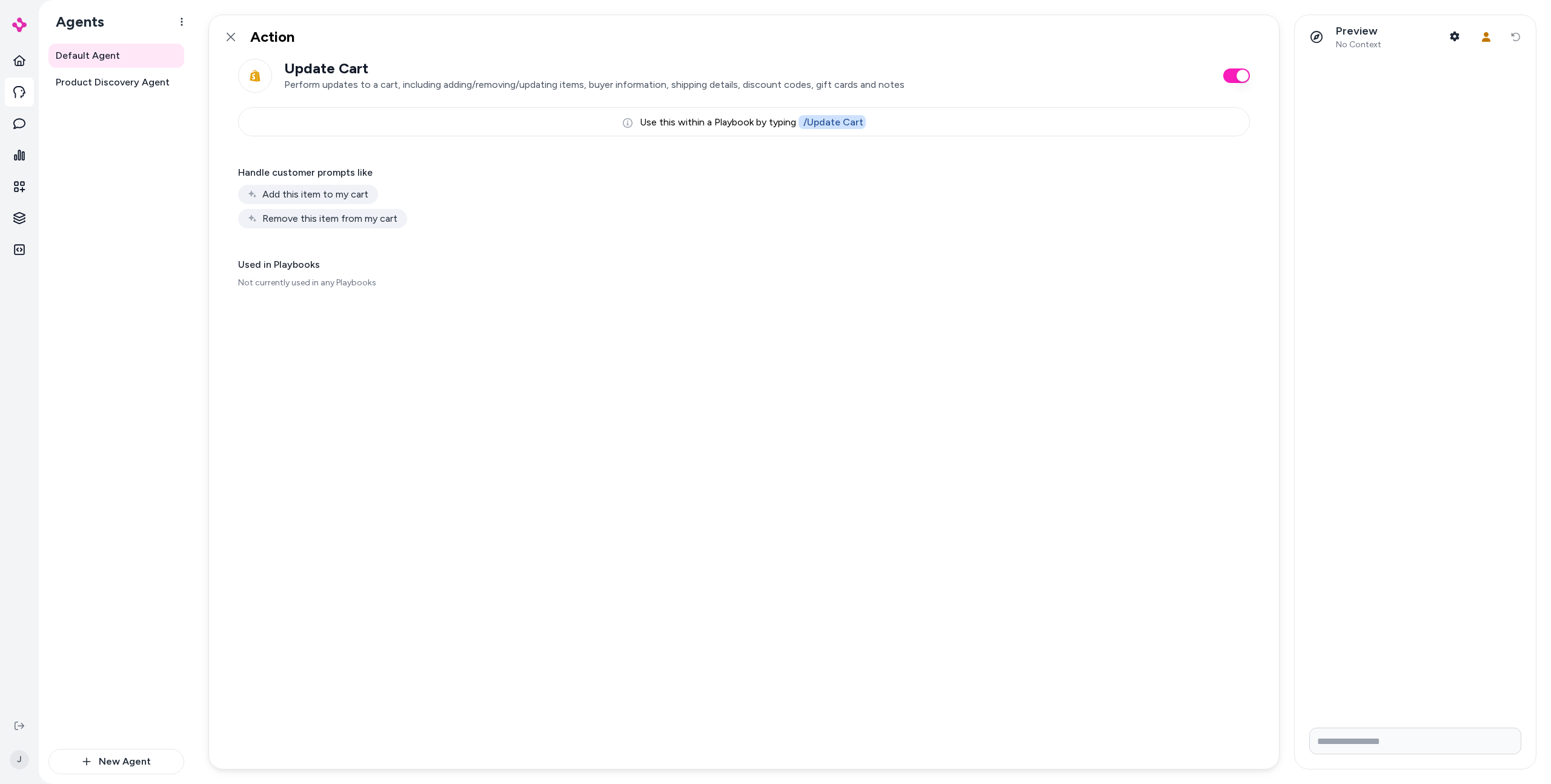
click at [1261, 594] on html "J Agents Default Agent Product Discovery Agent New Agent Action Update Cart Per…" at bounding box center [776, 392] width 1551 height 784
click at [954, 498] on div "Update Cart Perform updates to a cart, including adding/removing/updating items…" at bounding box center [743, 413] width 1070 height 710
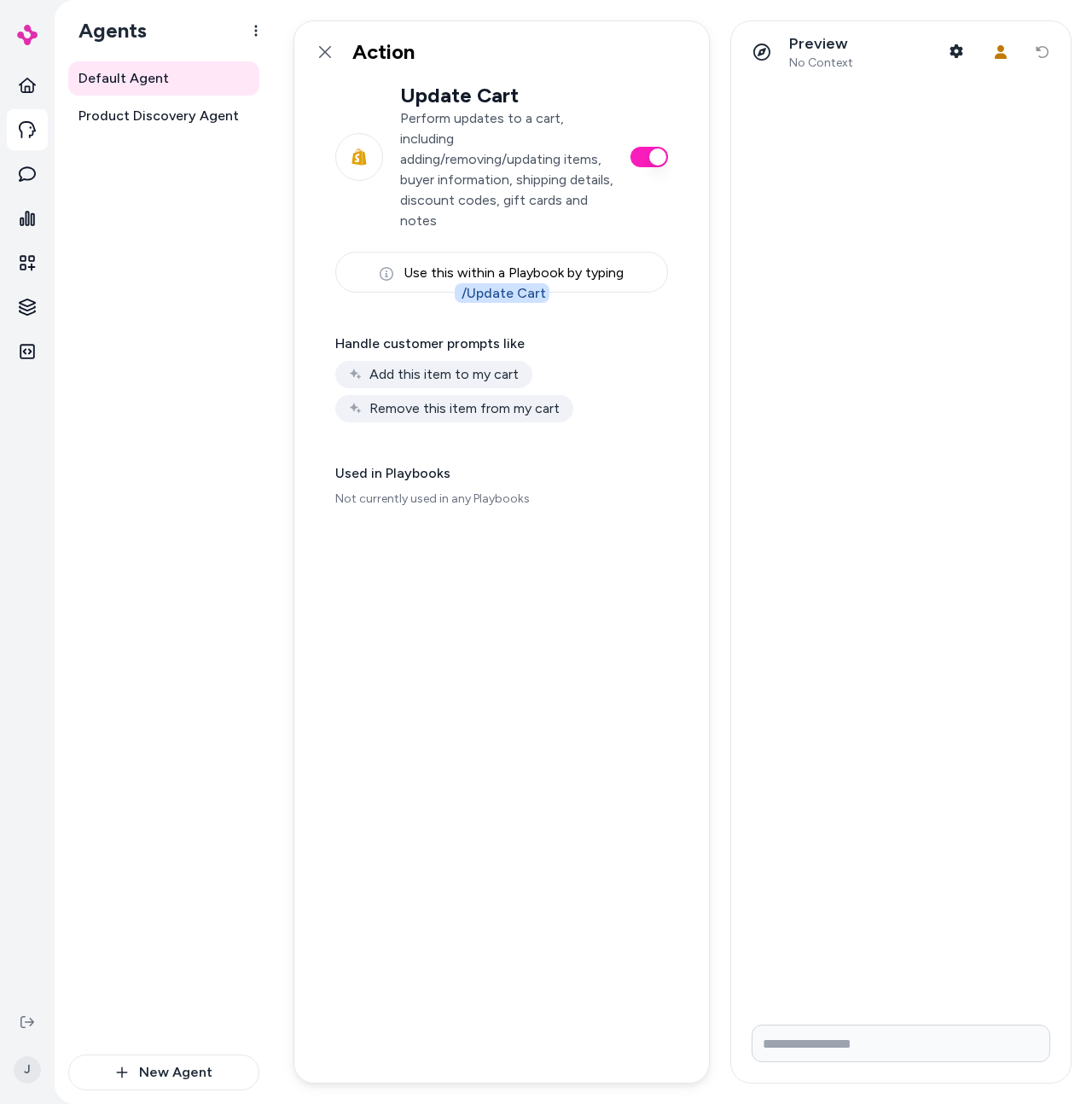
click at [472, 268] on div "Use this within a Playbook by typing / Update Cart" at bounding box center [501, 271] width 333 height 41
copy div "Use this within a Playbook by typing / Update Cart"
click at [546, 264] on div "Use this within a Playbook by typing / Update Cart" at bounding box center [501, 271] width 333 height 41
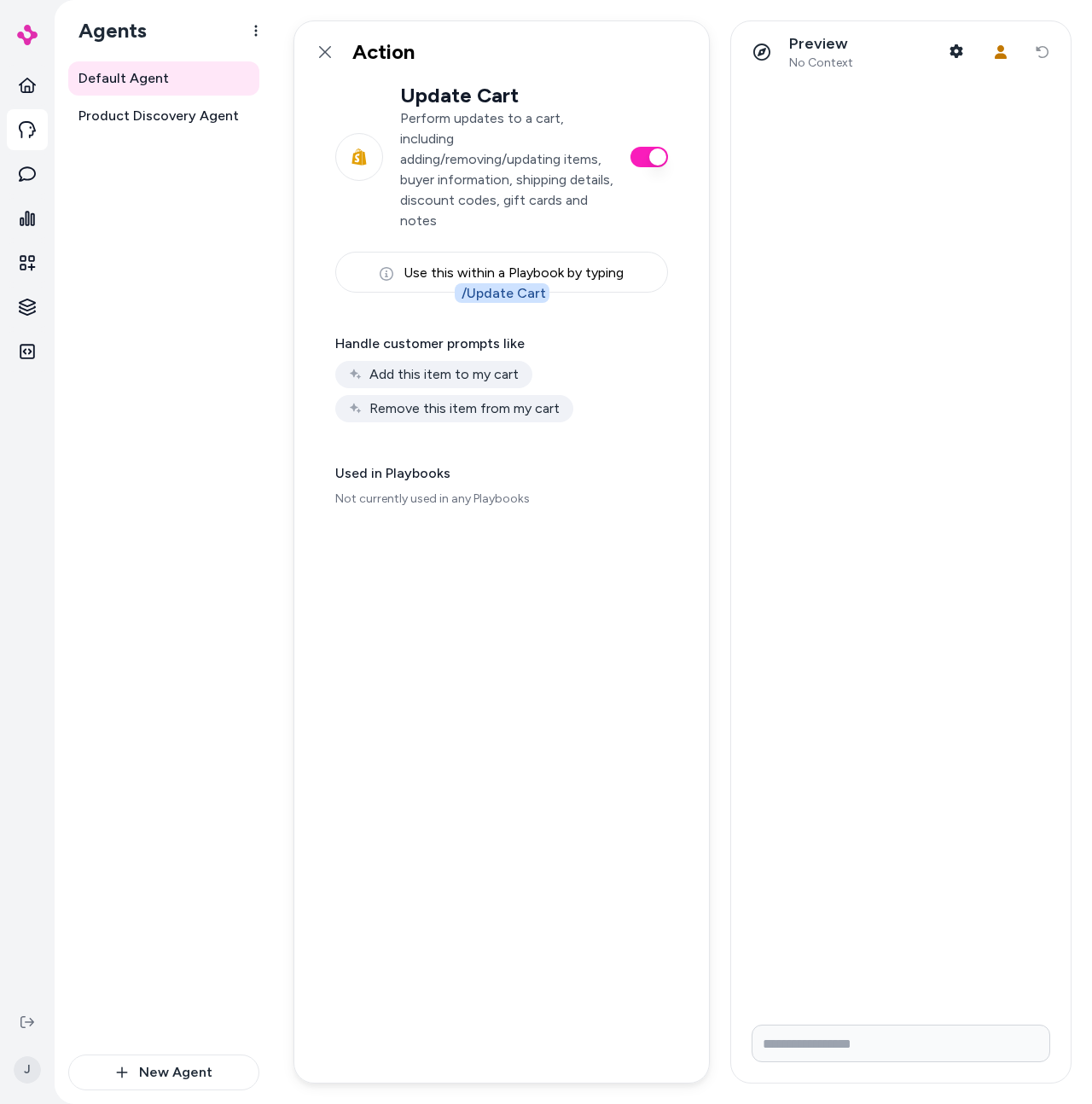
click at [641, 262] on div "Use this within a Playbook by typing / Update Cart" at bounding box center [501, 271] width 333 height 41
drag, startPoint x: 606, startPoint y: 272, endPoint x: 404, endPoint y: 276, distance: 202.0
click at [404, 276] on div "Use this within a Playbook by typing / Update Cart" at bounding box center [501, 271] width 333 height 41
copy div "Use this within a Playbook by typing"
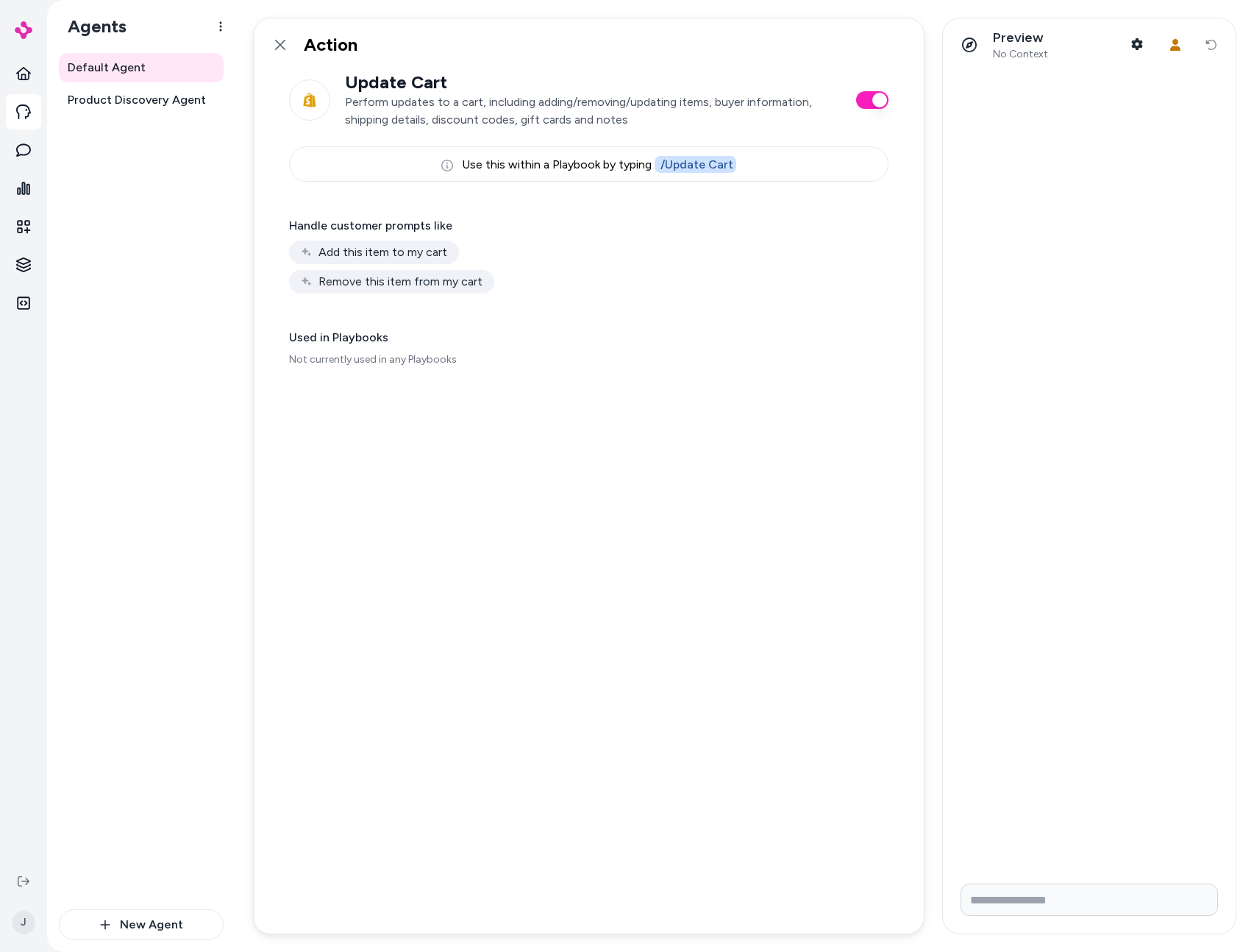
click at [471, 431] on div "Update Cart Perform updates to a cart, including adding/removing/updating items…" at bounding box center [588, 502] width 670 height 862
drag, startPoint x: 460, startPoint y: 482, endPoint x: 454, endPoint y: 491, distance: 10.8
click at [460, 482] on div "Update Cart Perform updates to a cart, including adding/removing/updating items…" at bounding box center [588, 502] width 670 height 862
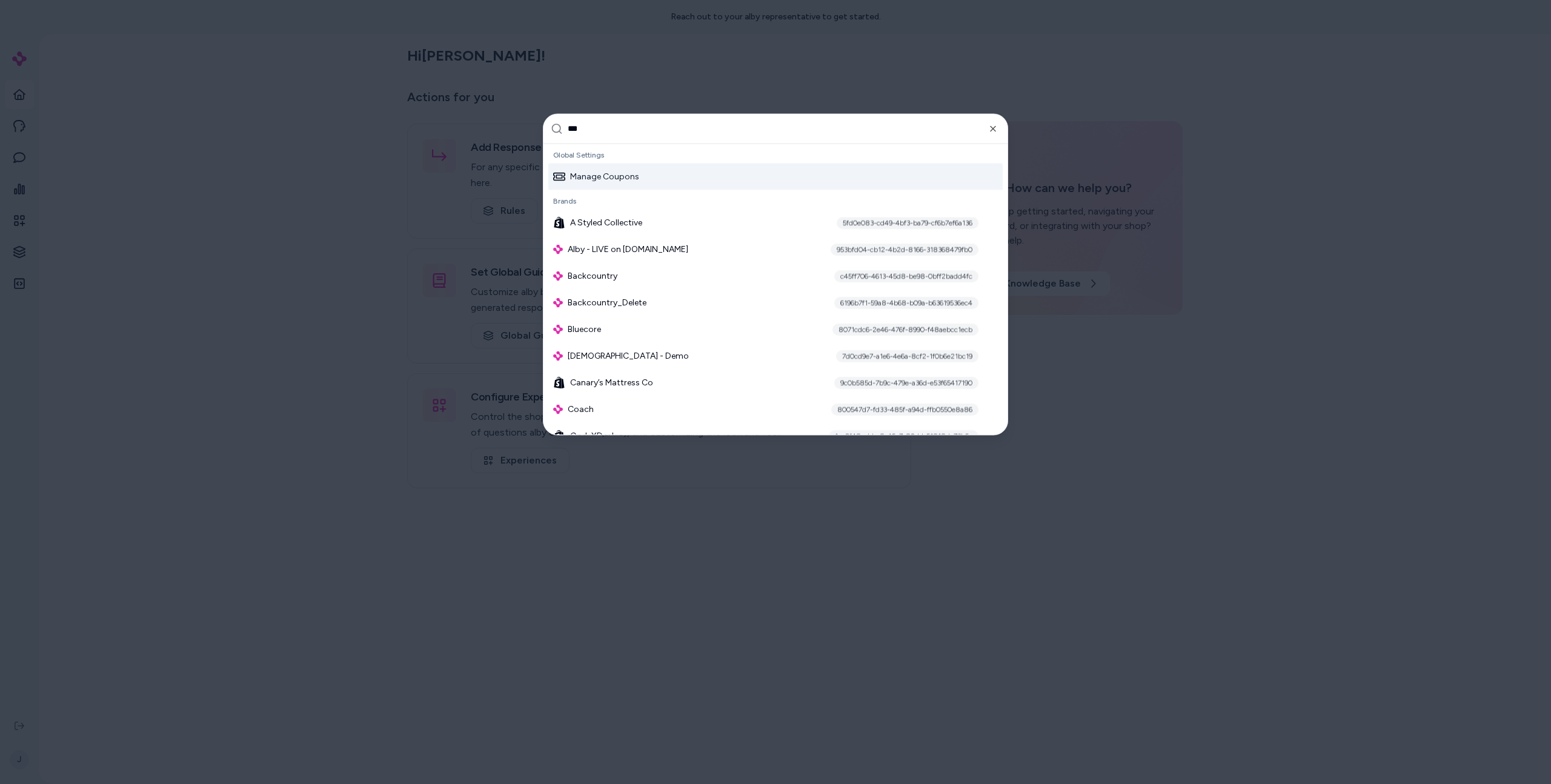
type input "****"
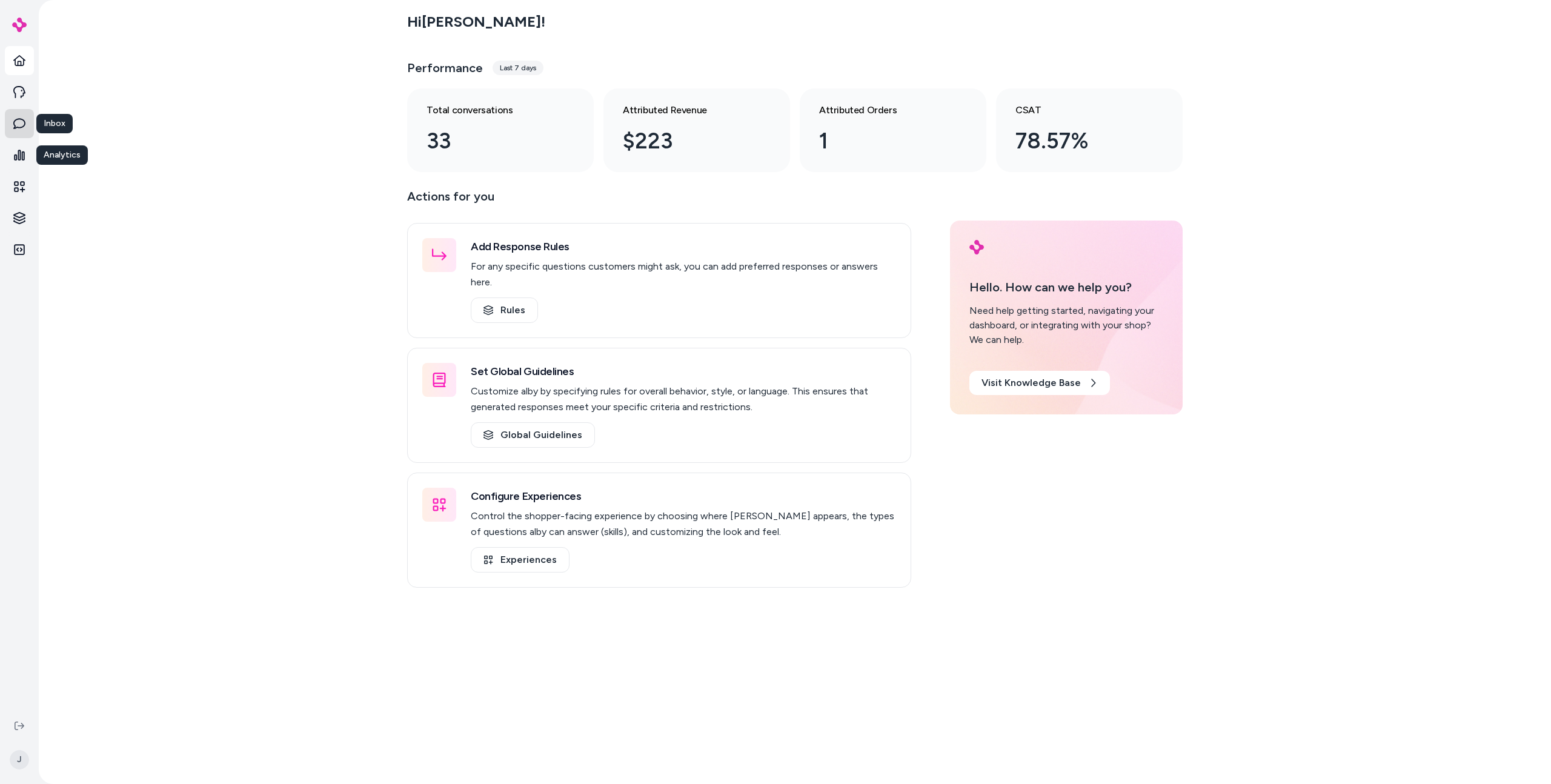
click at [22, 126] on icon at bounding box center [19, 124] width 12 height 11
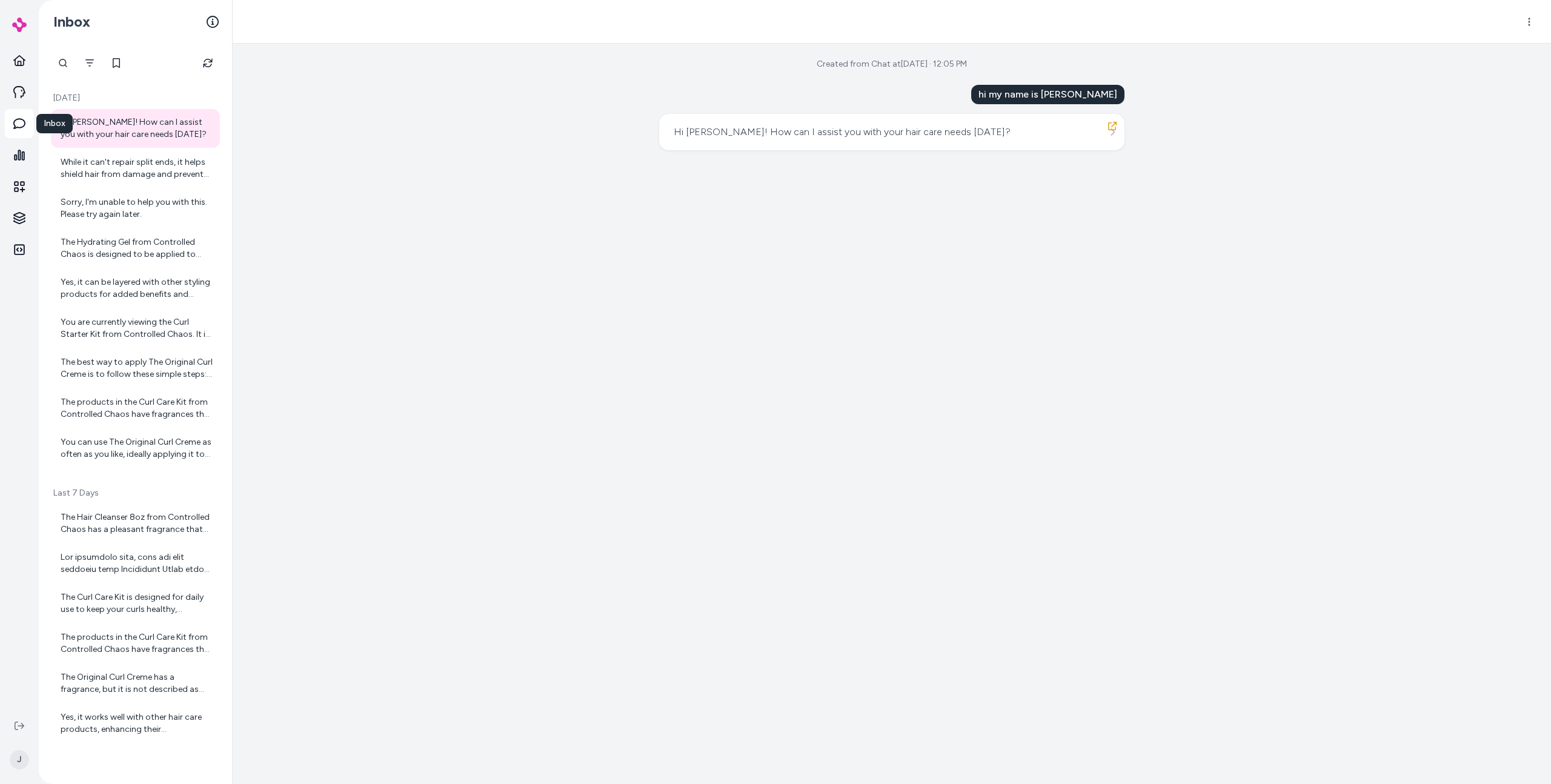
click at [122, 96] on p "[DATE]" at bounding box center [135, 98] width 169 height 12
click at [1049, 167] on div "Created from Chat at Sep 16, 2025 · 12:05 PM hi my name is jason Hi Jason! How …" at bounding box center [892, 413] width 1319 height 741
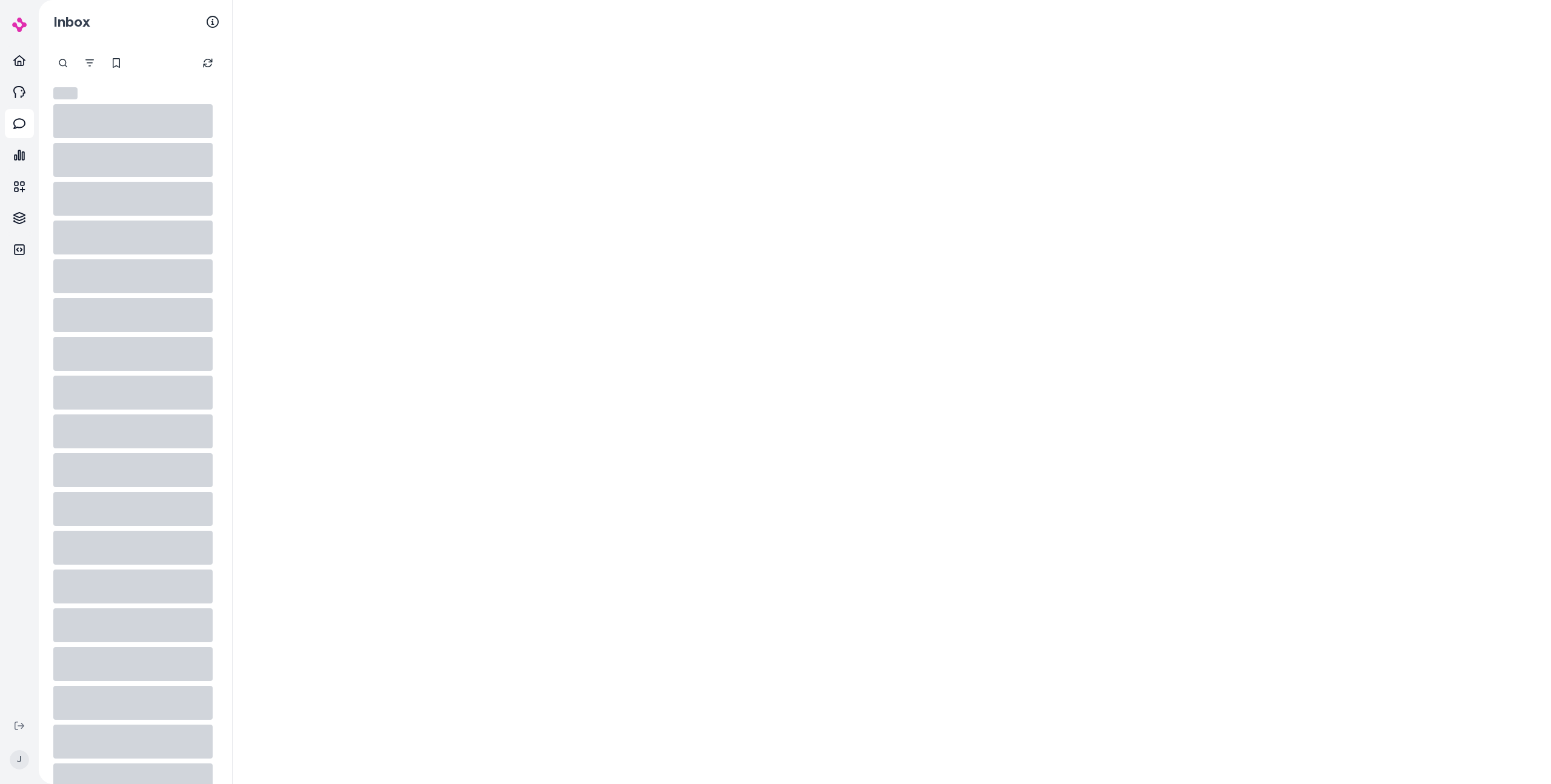
click at [656, 465] on div at bounding box center [892, 392] width 1319 height 784
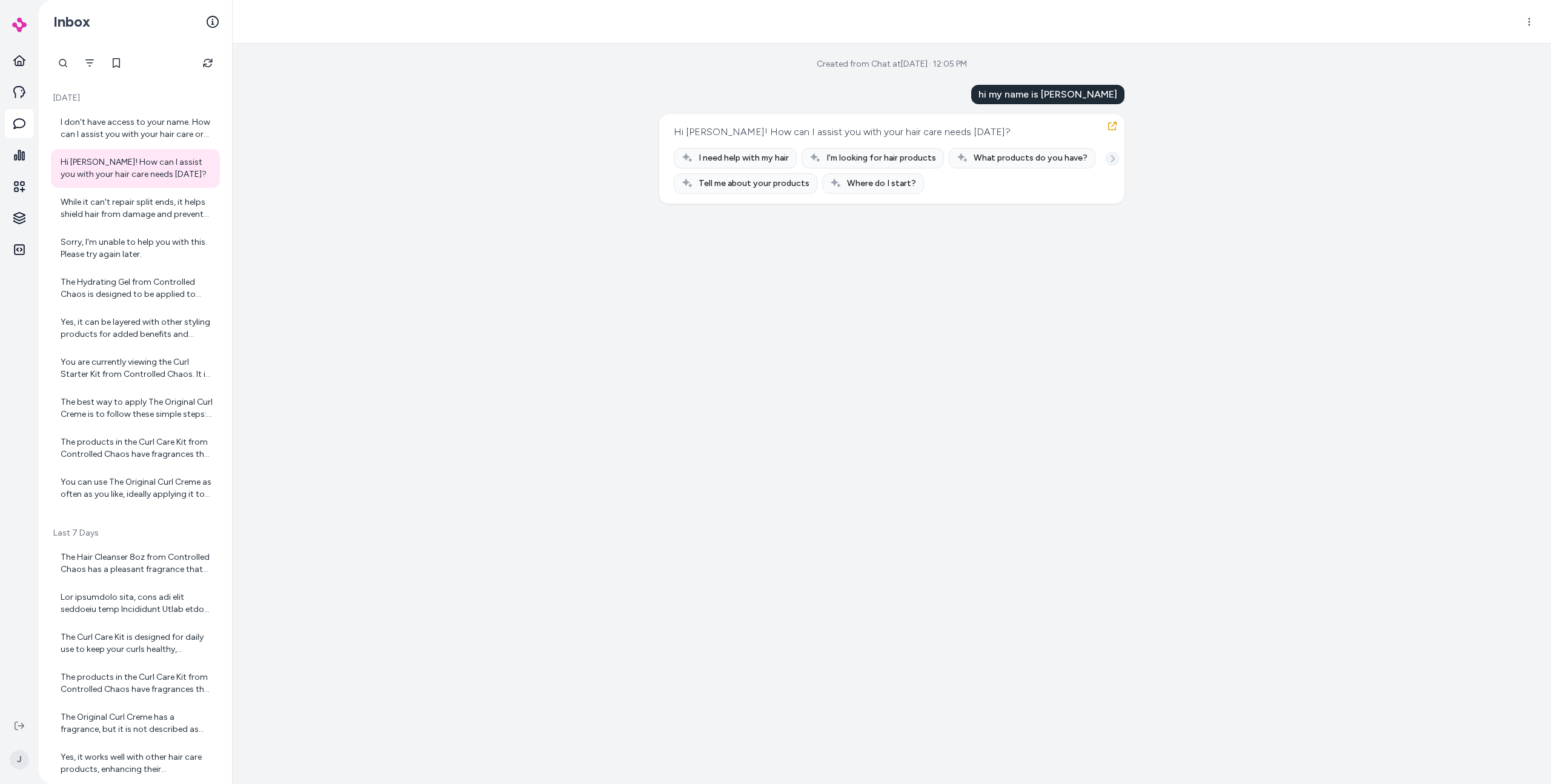
click at [1118, 161] on button "See more" at bounding box center [1113, 159] width 15 height 15
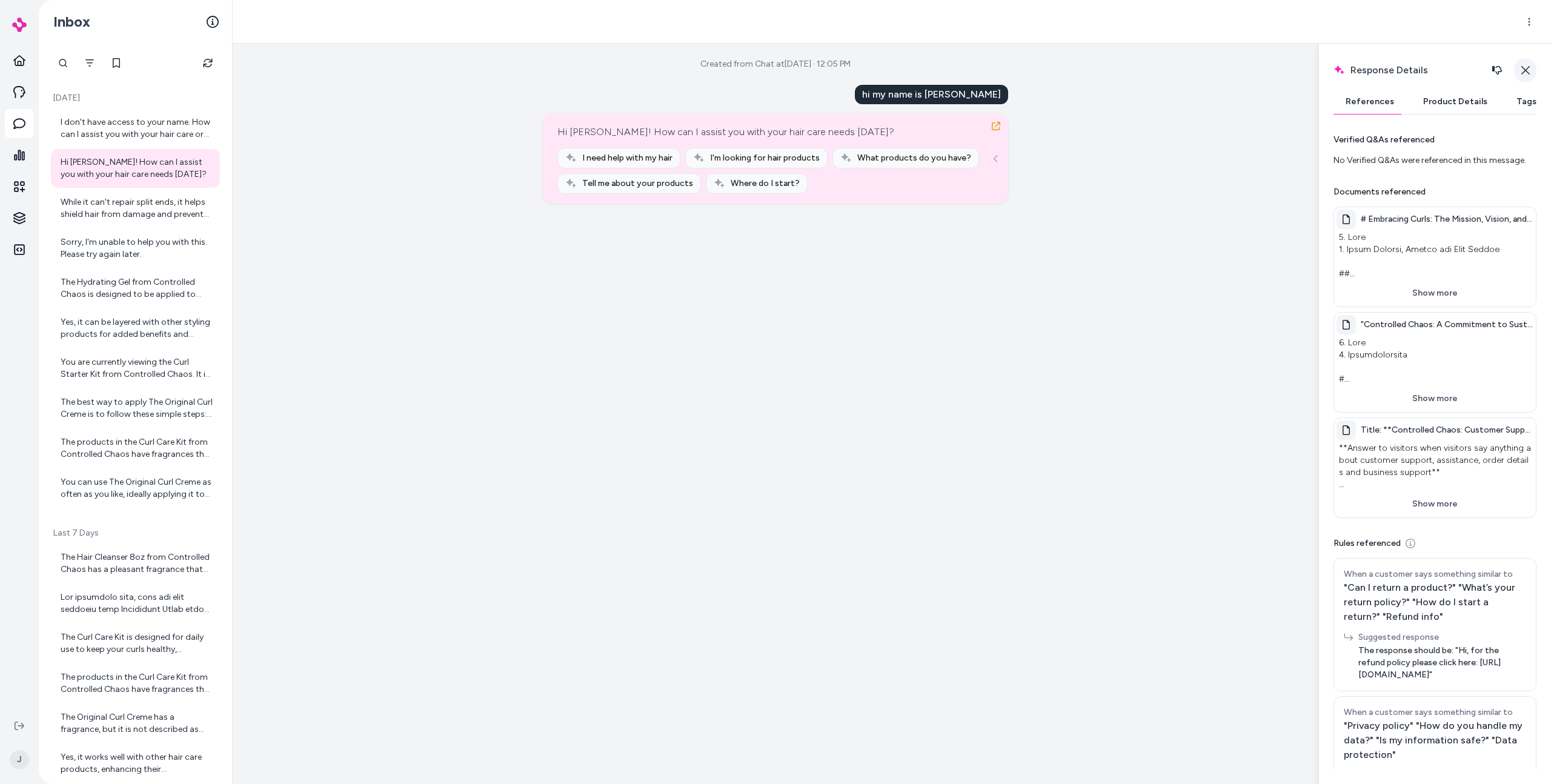
click at [1526, 68] on icon "button" at bounding box center [1526, 70] width 9 height 9
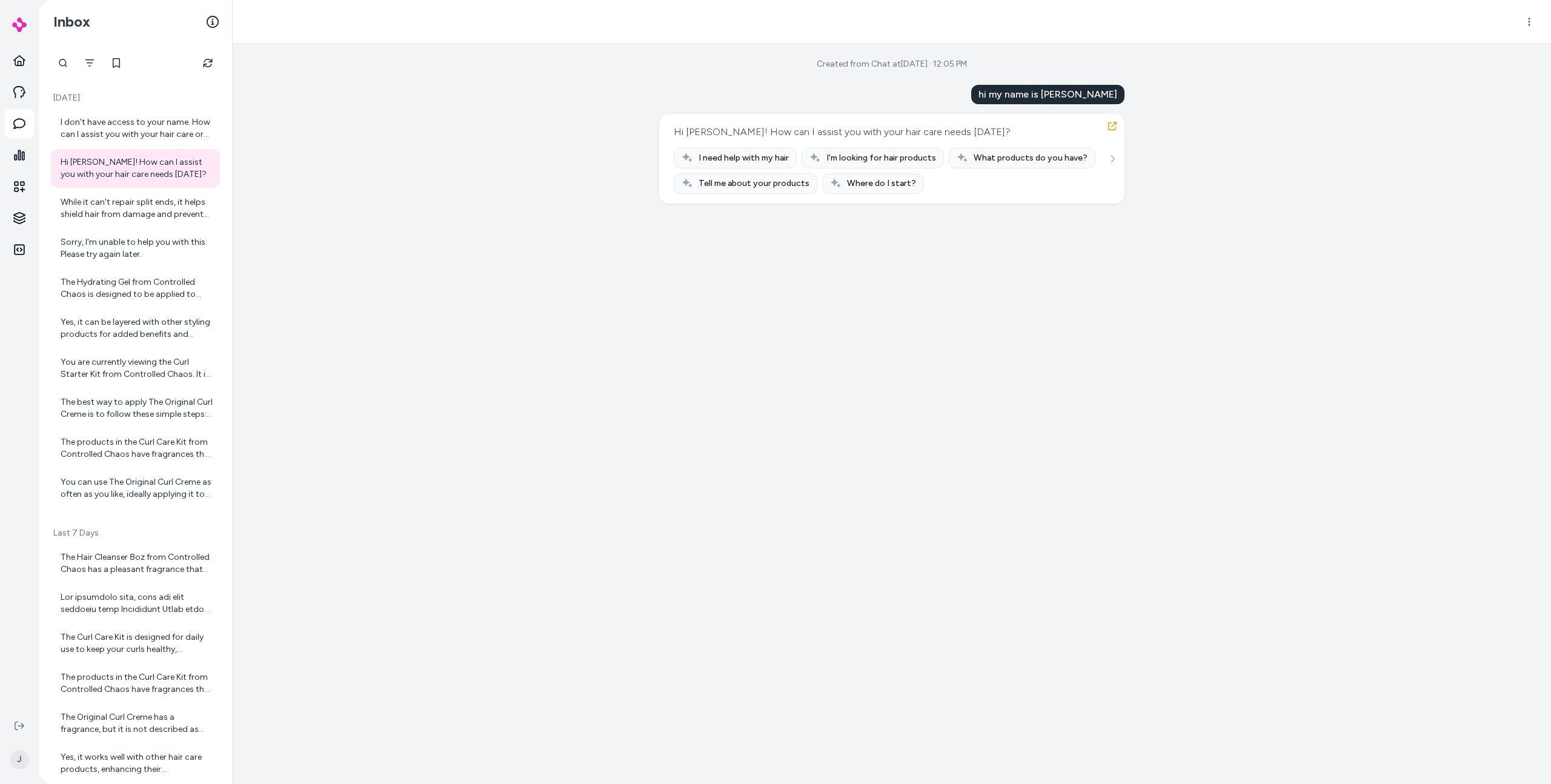
drag, startPoint x: 922, startPoint y: 367, endPoint x: 529, endPoint y: 119, distance: 464.7
click at [921, 366] on div "Created from Chat at [DATE] · 12:05 PM hi my name is [PERSON_NAME] [PERSON_NAME…" at bounding box center [892, 413] width 1319 height 741
